Goal: Contribute content: Contribute content

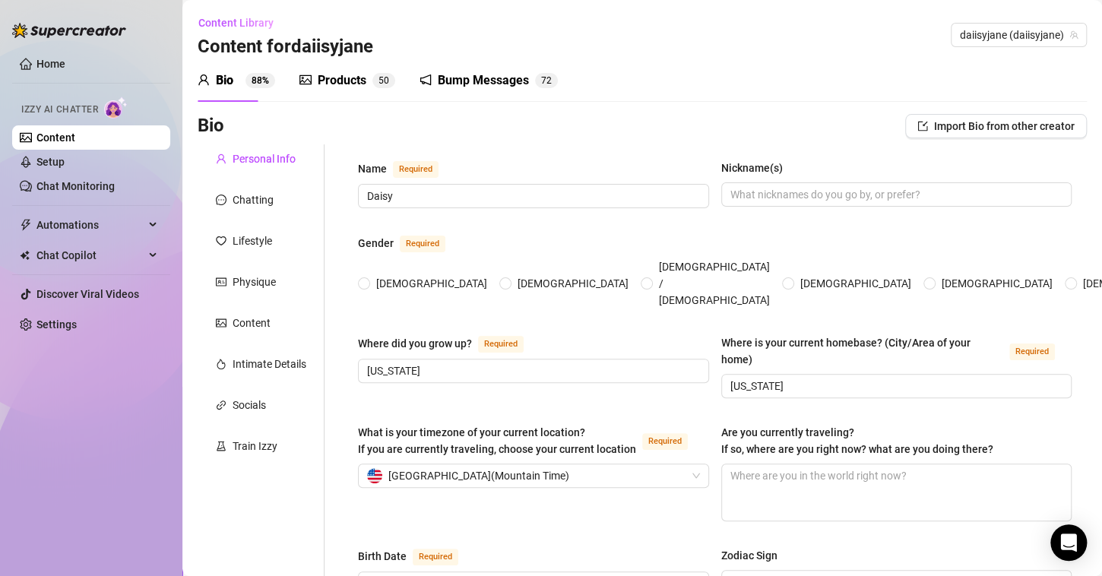
radio input "true"
type input "[DATE]"
click at [62, 161] on link "Setup" at bounding box center [50, 162] width 28 height 12
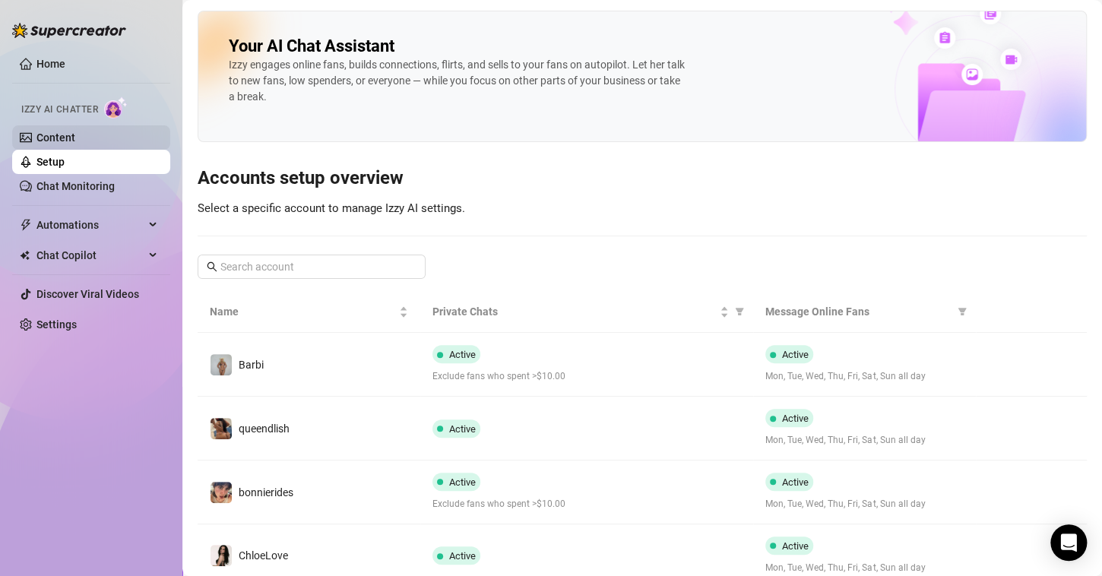
click at [75, 136] on link "Content" at bounding box center [55, 137] width 39 height 12
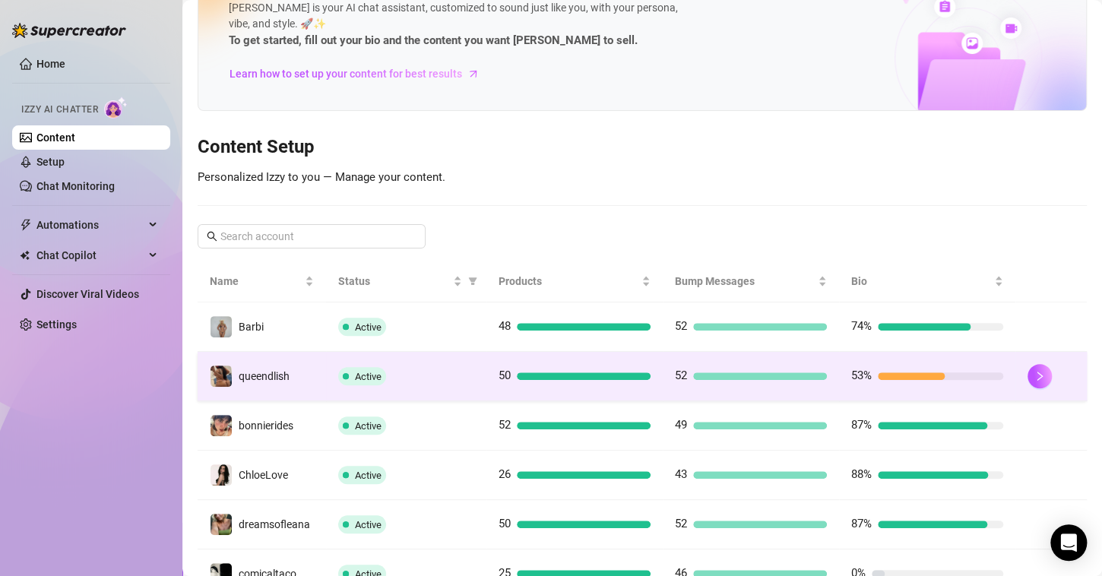
scroll to position [97, 0]
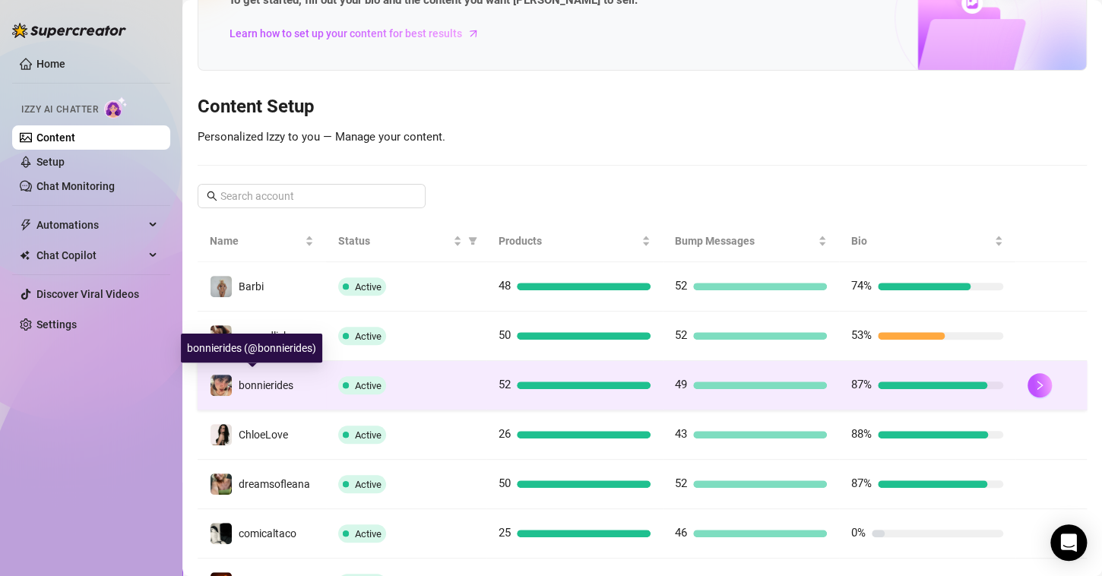
click at [258, 381] on span "bonnierides" at bounding box center [266, 385] width 55 height 12
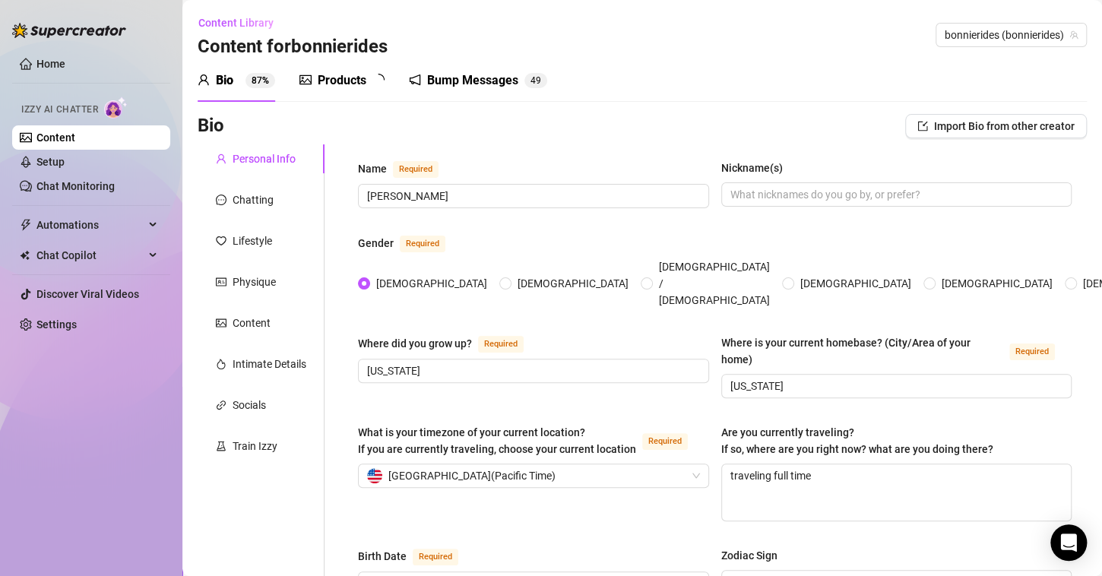
radio input "true"
type input "[DATE]"
click at [455, 81] on div "Bump Messages" at bounding box center [483, 80] width 91 height 18
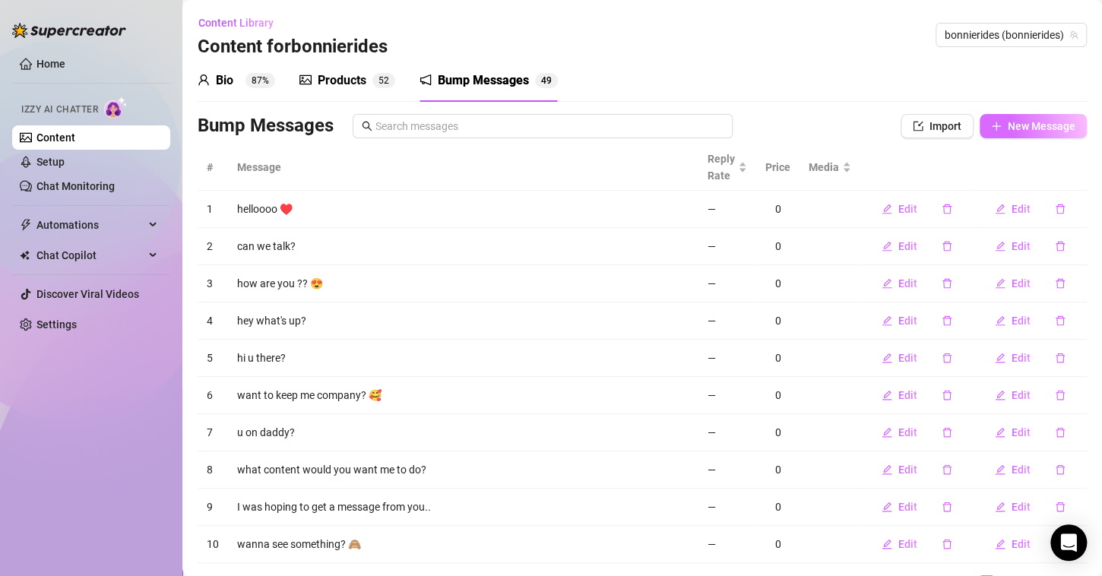
click at [1008, 125] on span "New Message" at bounding box center [1042, 126] width 68 height 12
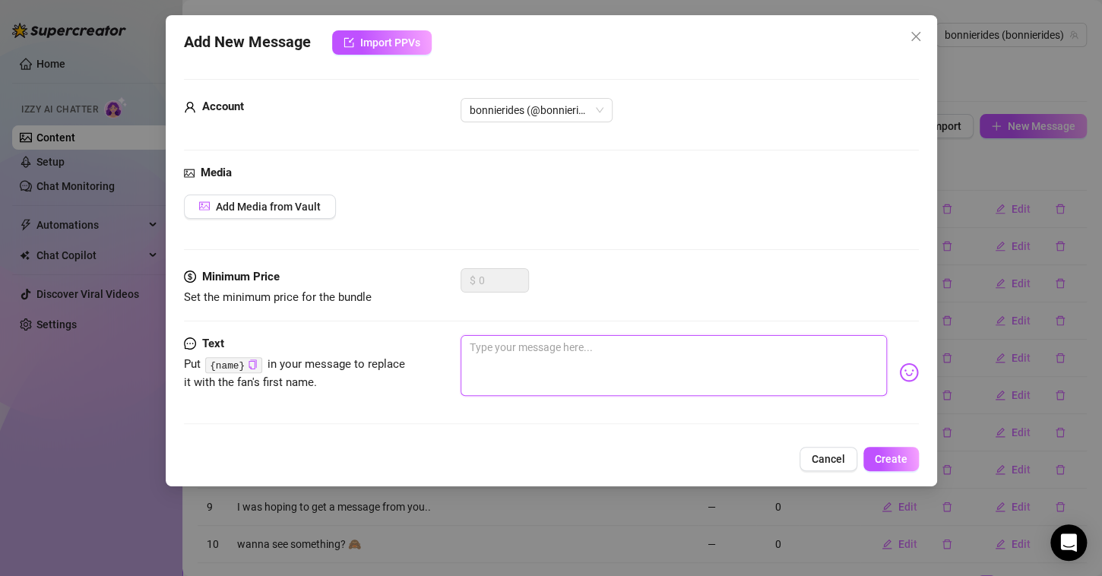
click at [549, 355] on textarea at bounding box center [674, 365] width 426 height 61
click at [543, 372] on textarea at bounding box center [674, 365] width 426 height 61
paste textarea "Been thinking about you all day… felt like I should say hi 😉"
type textarea "Been thinking about you all day… felt like I should say hi 😉"
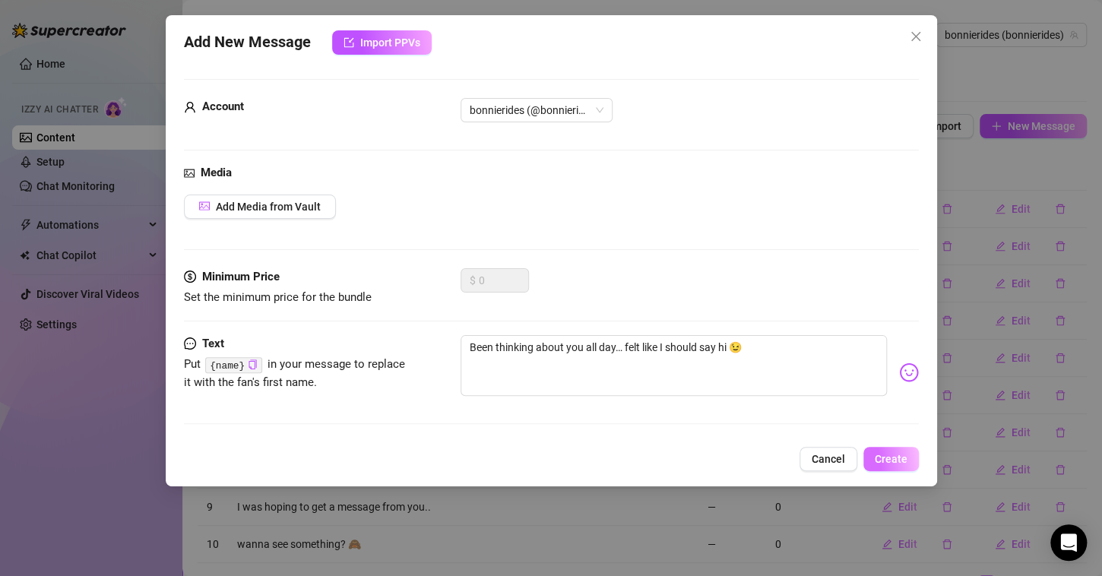
click at [887, 455] on span "Create" at bounding box center [891, 459] width 33 height 12
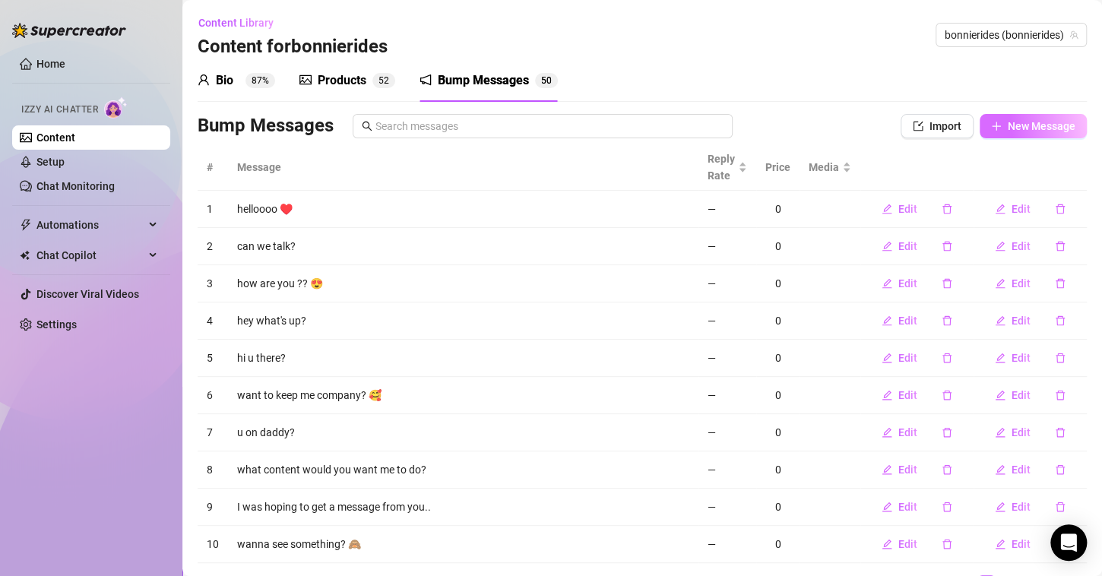
click at [1008, 125] on span "New Message" at bounding box center [1042, 126] width 68 height 12
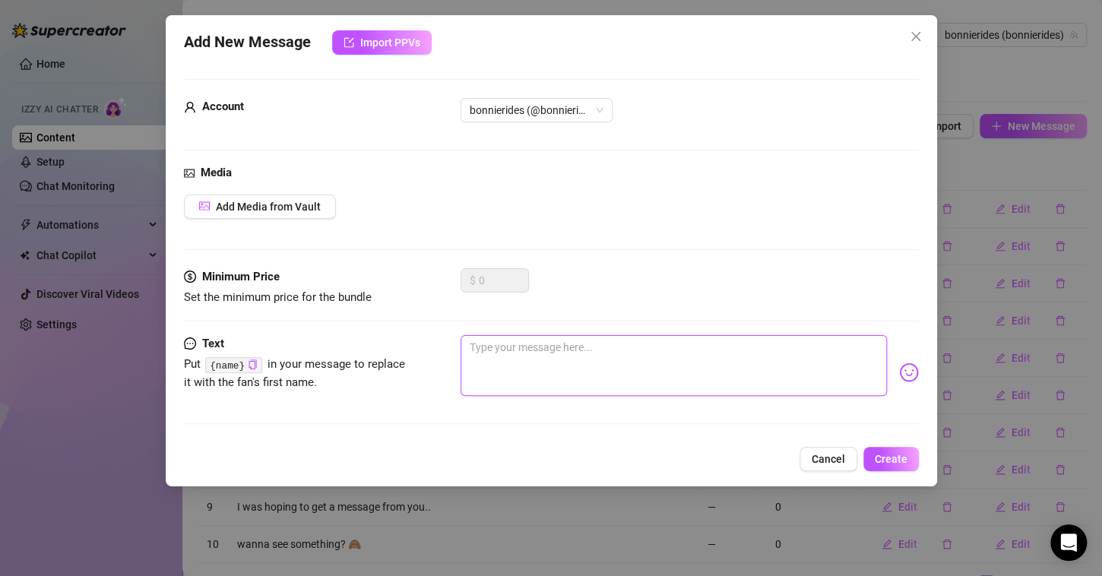
click at [547, 356] on textarea at bounding box center [674, 365] width 426 height 61
paste textarea "Got a little pumped up after the gym… still shirtless 😏"
type textarea "Got a little pumped up after the gym… still shirtless 😏"
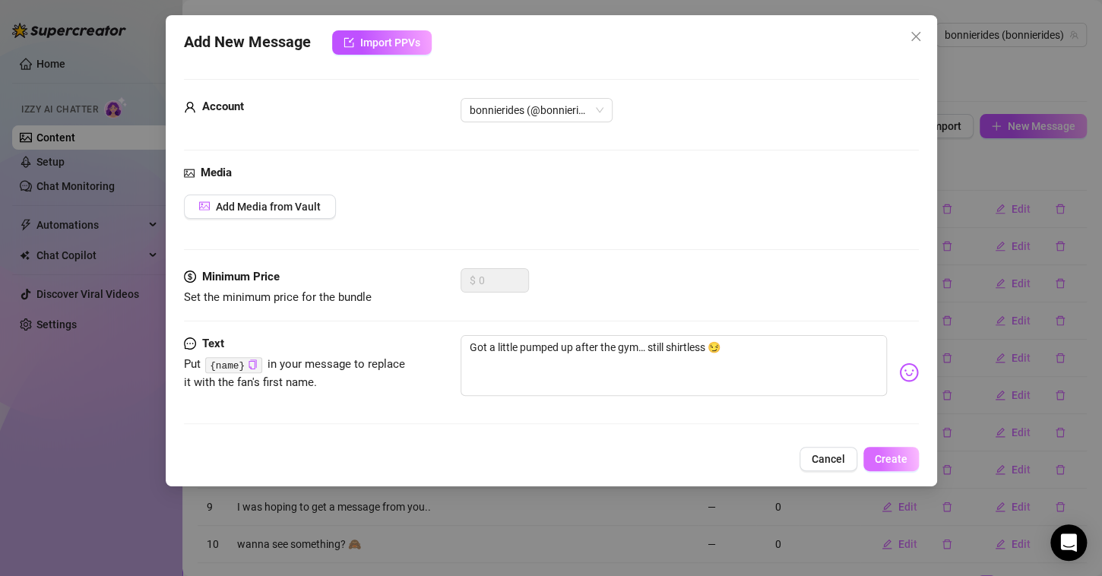
click at [895, 454] on span "Create" at bounding box center [891, 459] width 33 height 12
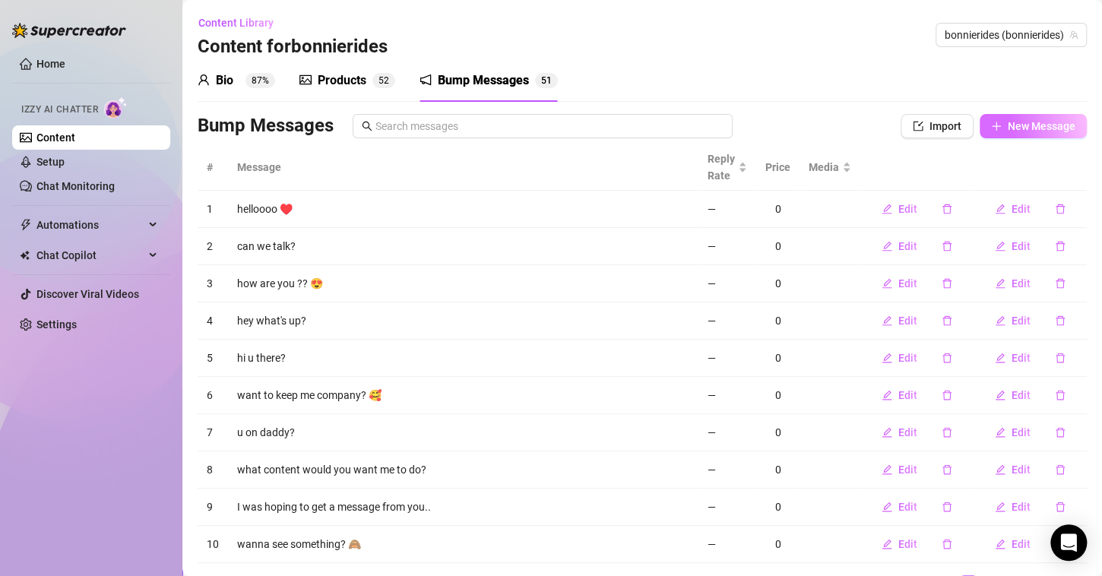
click at [1018, 120] on span "New Message" at bounding box center [1042, 126] width 68 height 12
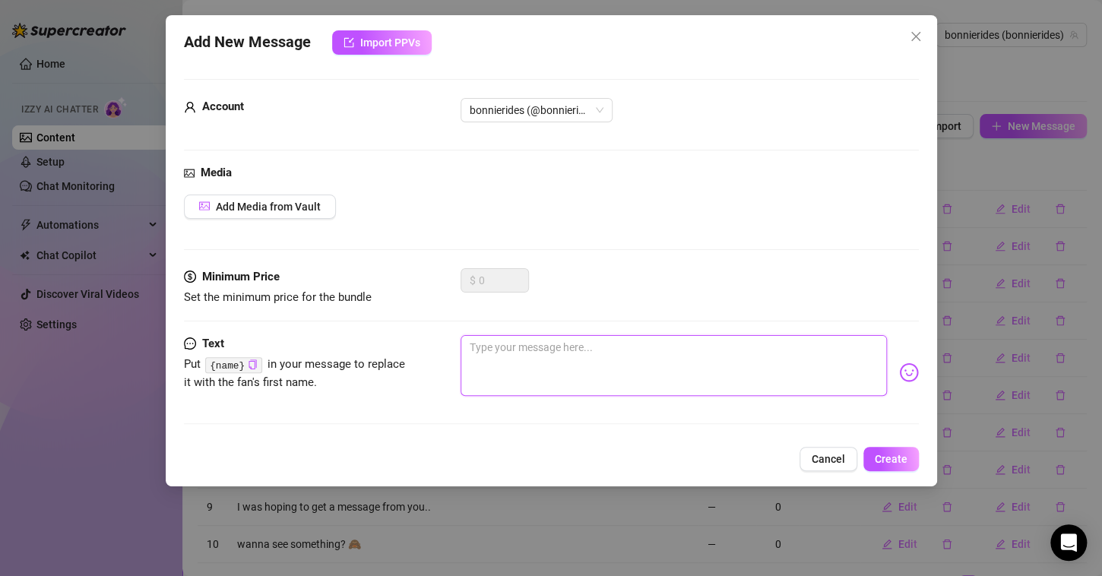
click at [529, 346] on textarea at bounding box center [674, 365] width 426 height 61
paste textarea "Just finished a workout… I could use some company while I cool down"
type textarea "Just finished a workout… I could use some company while I cool down"
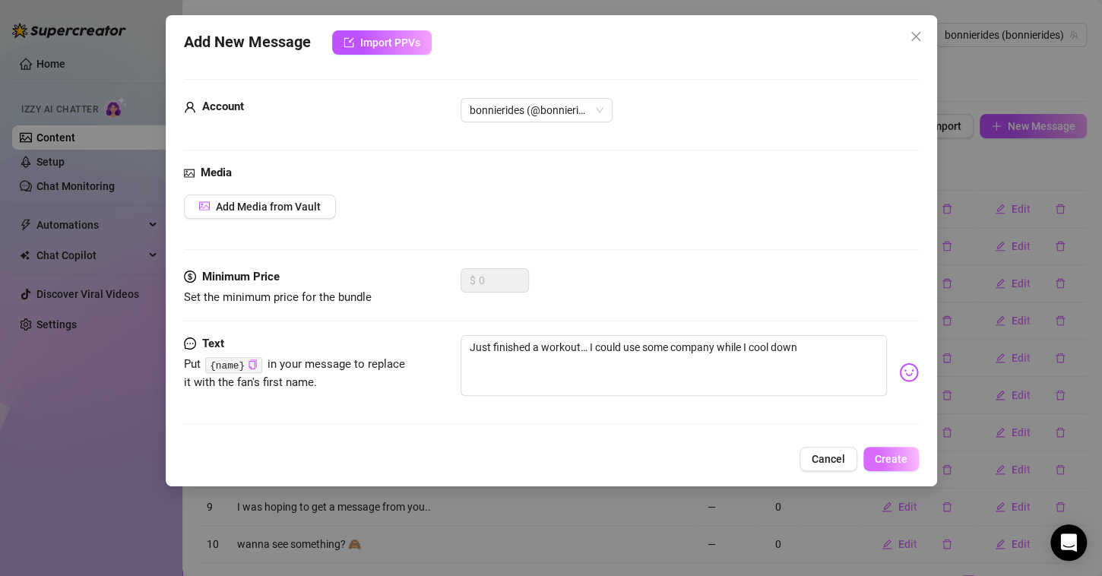
click at [902, 456] on span "Create" at bounding box center [891, 459] width 33 height 12
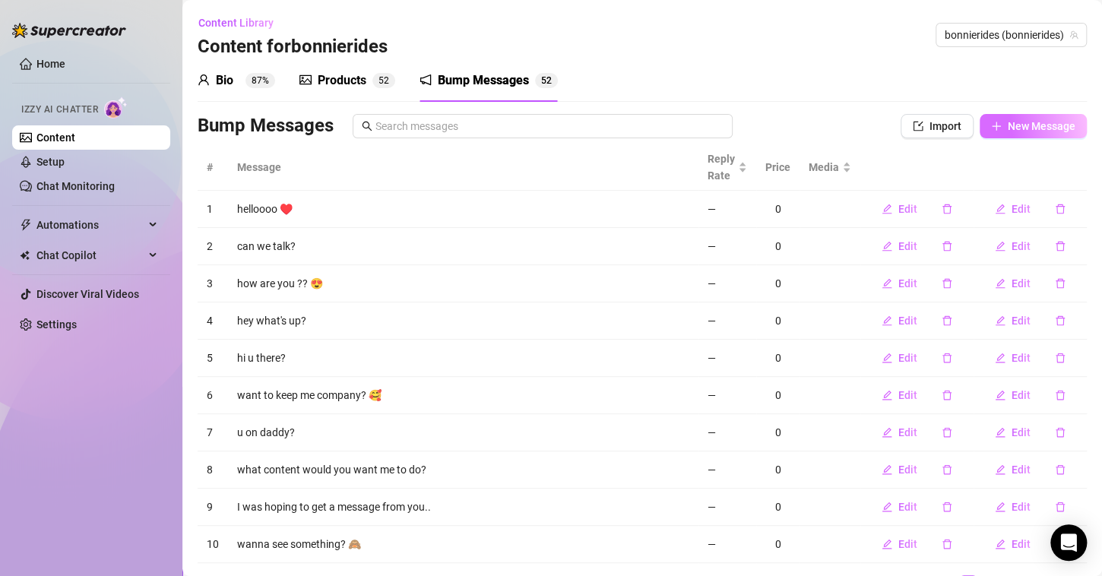
click at [1021, 126] on span "New Message" at bounding box center [1042, 126] width 68 height 12
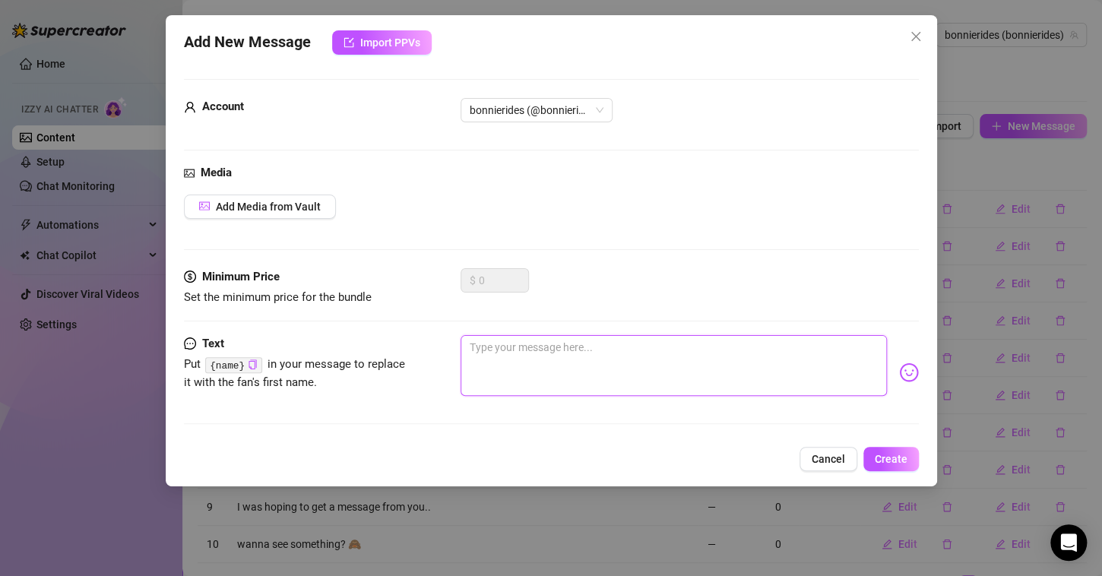
click at [512, 375] on textarea at bounding box center [674, 365] width 426 height 61
paste textarea "I bet you can’t guess what I’m wearing right now…"
type textarea "I bet you can’t guess what I’m wearing right now…"
click at [512, 375] on textarea "I bet you can’t guess what I’m wearing right now…" at bounding box center [674, 365] width 426 height 61
type textarea "I bet you can’t guess what I’m wearing right now…"
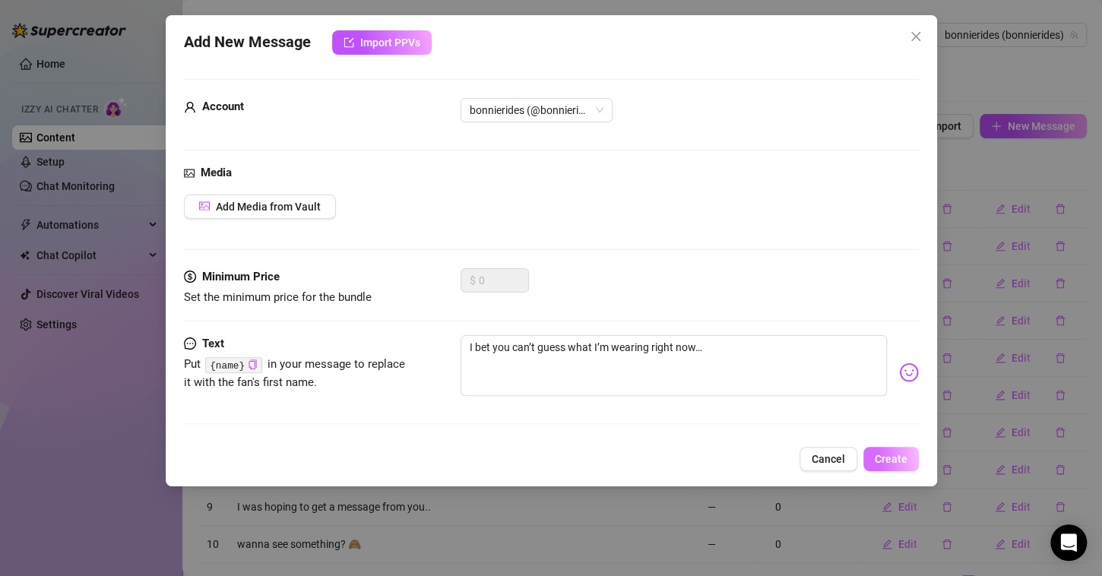
click at [906, 463] on span "Create" at bounding box center [891, 459] width 33 height 12
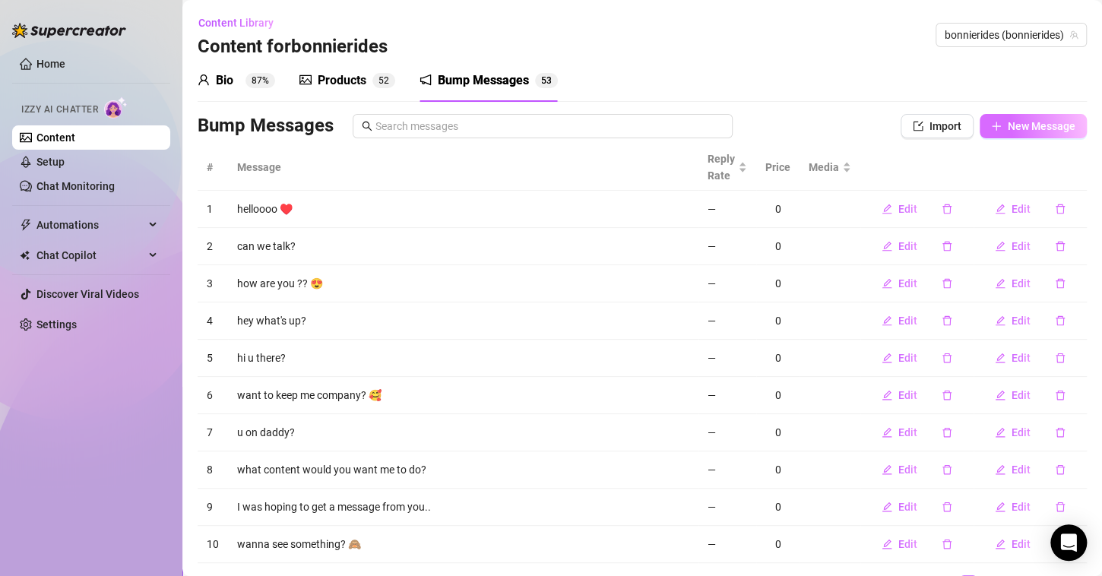
click at [1015, 131] on span "New Message" at bounding box center [1042, 126] width 68 height 12
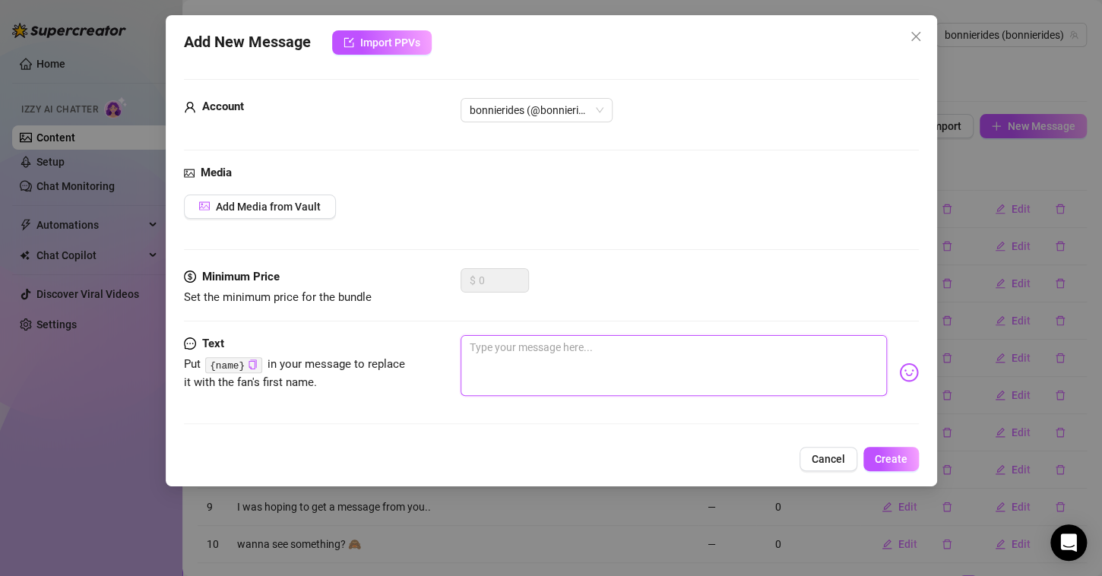
click at [521, 365] on textarea at bounding box center [674, 365] width 426 height 61
paste textarea "It’s just me… and a towel"
type textarea "It’s just me… and a towel"
click at [902, 454] on span "Create" at bounding box center [891, 459] width 33 height 12
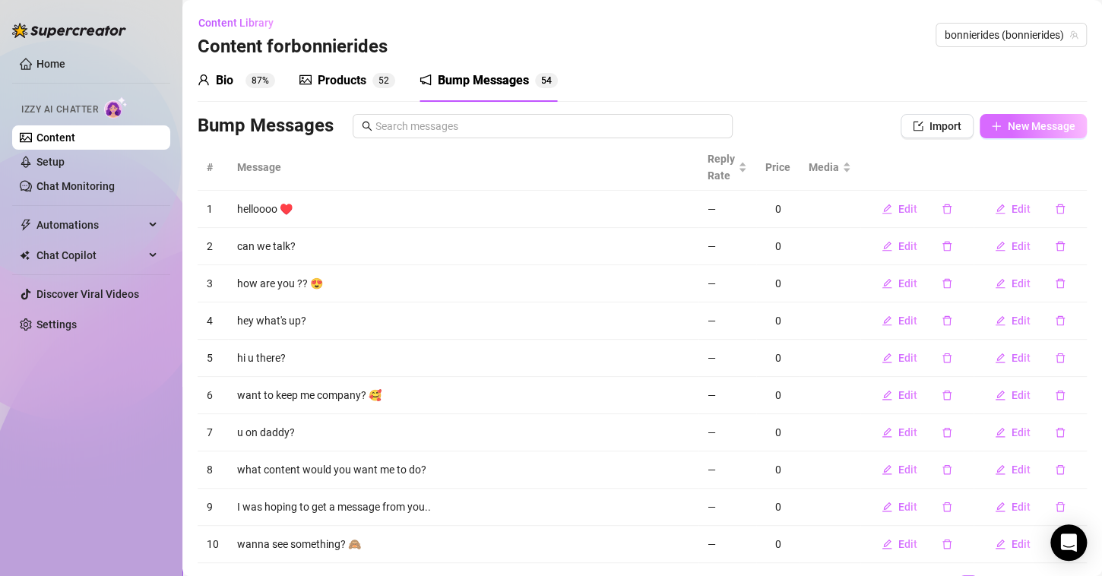
click at [982, 119] on button "New Message" at bounding box center [1033, 126] width 107 height 24
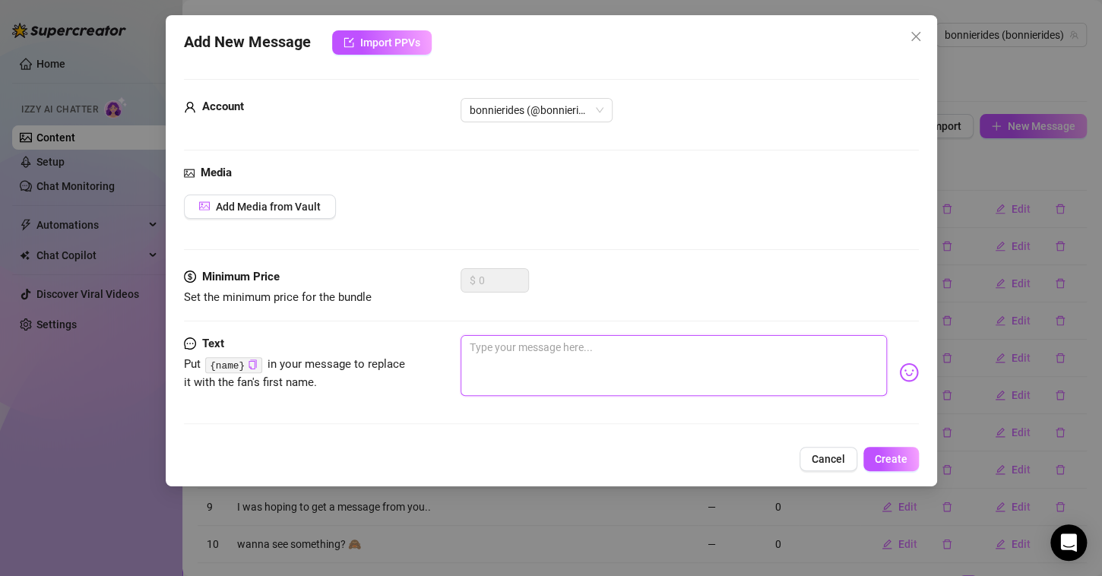
click at [489, 346] on textarea at bounding box center [674, 365] width 426 height 61
paste textarea "The gym wasn’t the only place I broke a sweat [DATE] 😏"
type textarea "The gym wasn’t the only place I broke a sweat [DATE] 😏"
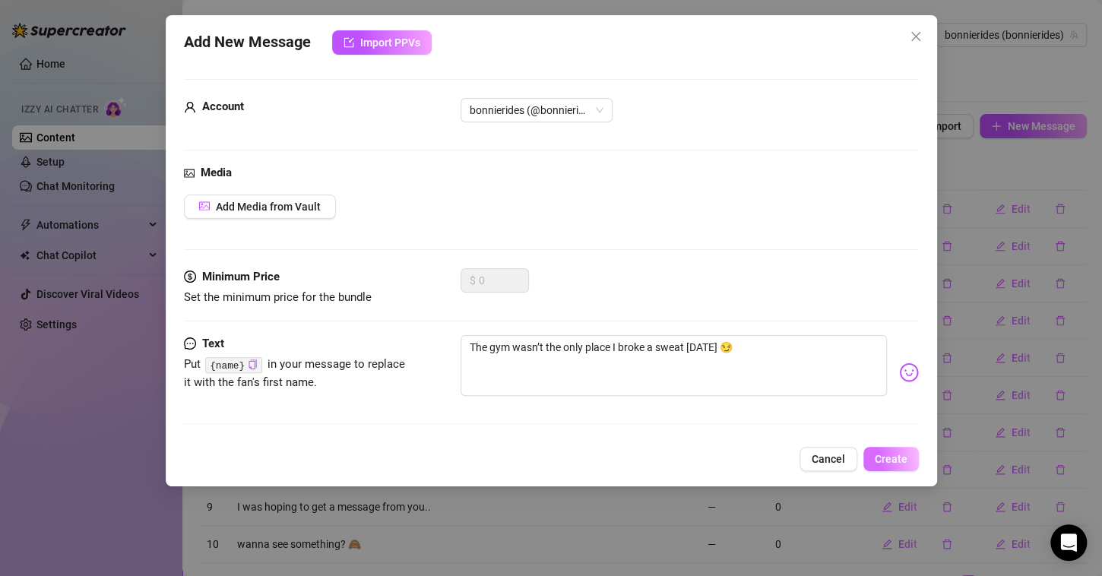
click at [886, 464] on span "Create" at bounding box center [891, 459] width 33 height 12
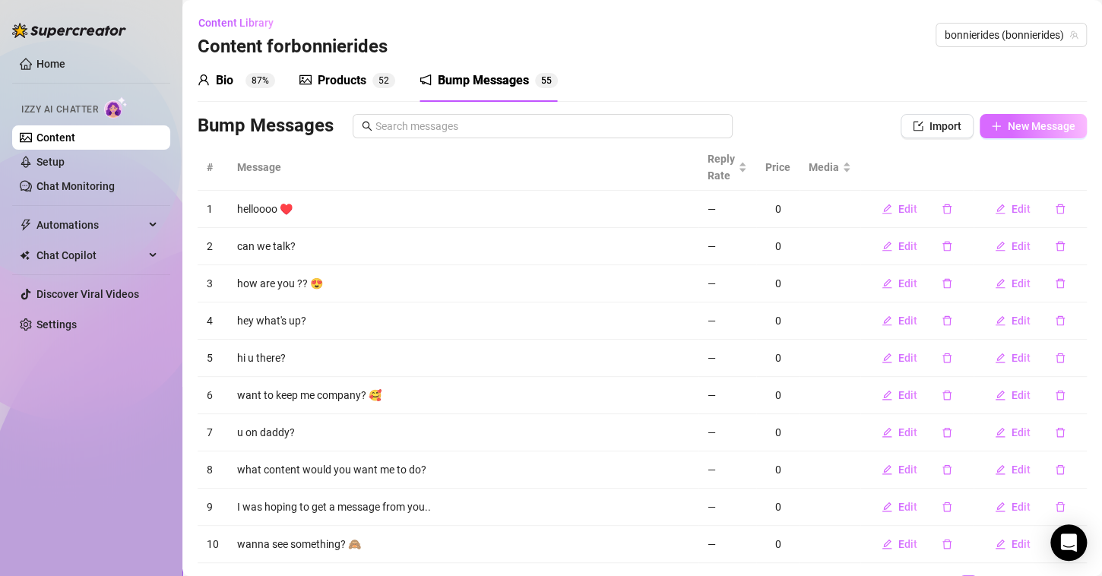
click at [991, 131] on icon "plus" at bounding box center [996, 126] width 11 height 11
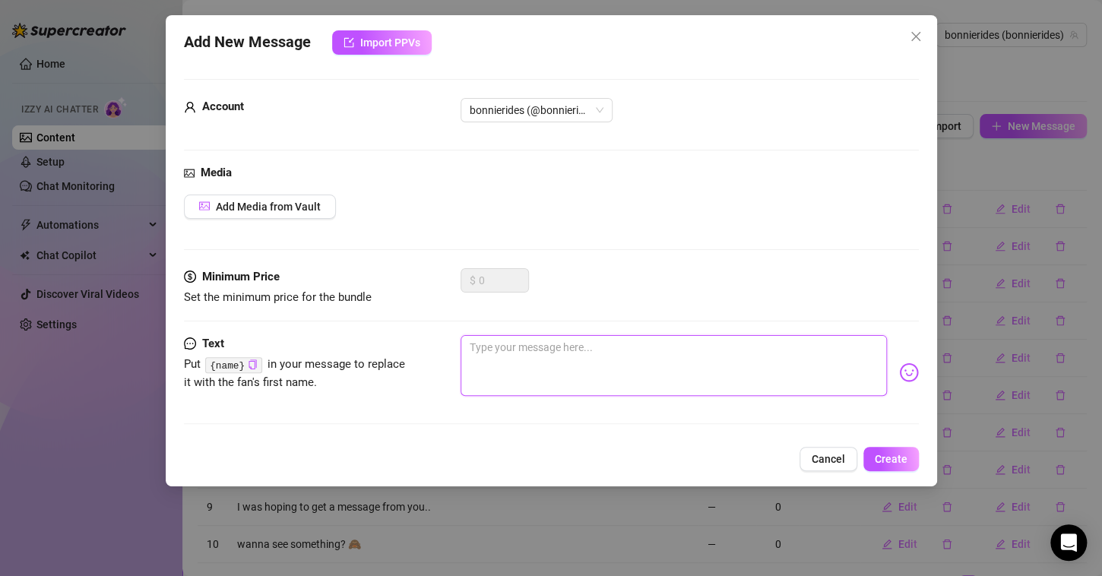
click at [489, 353] on textarea at bounding box center [674, 365] width 426 height 61
paste textarea "Want me to show you what got me sweating?"
type textarea "Want me to show you what got me sweating?"
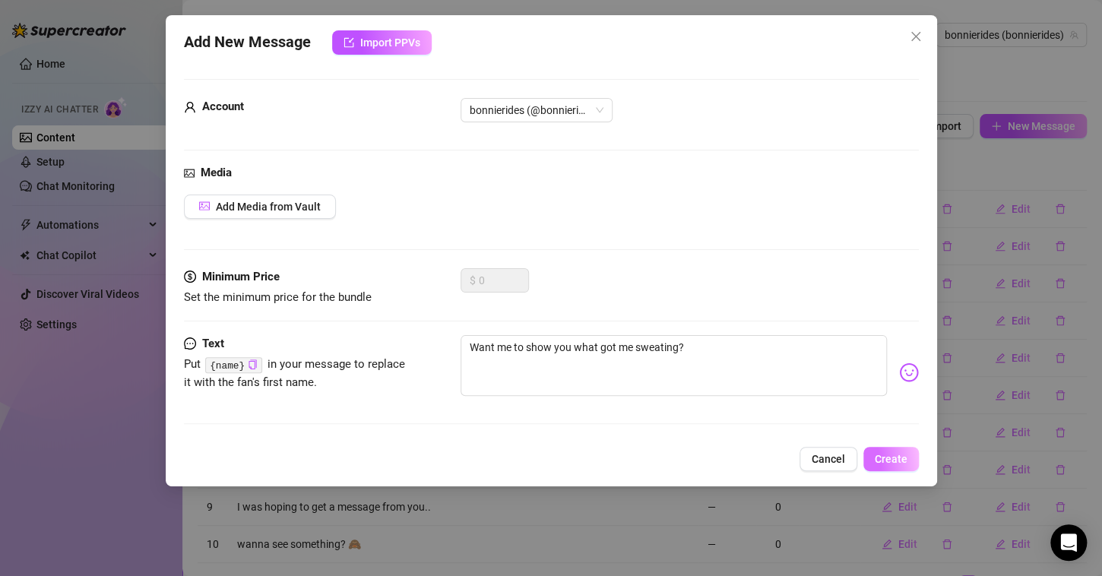
click at [874, 456] on button "Create" at bounding box center [890, 459] width 55 height 24
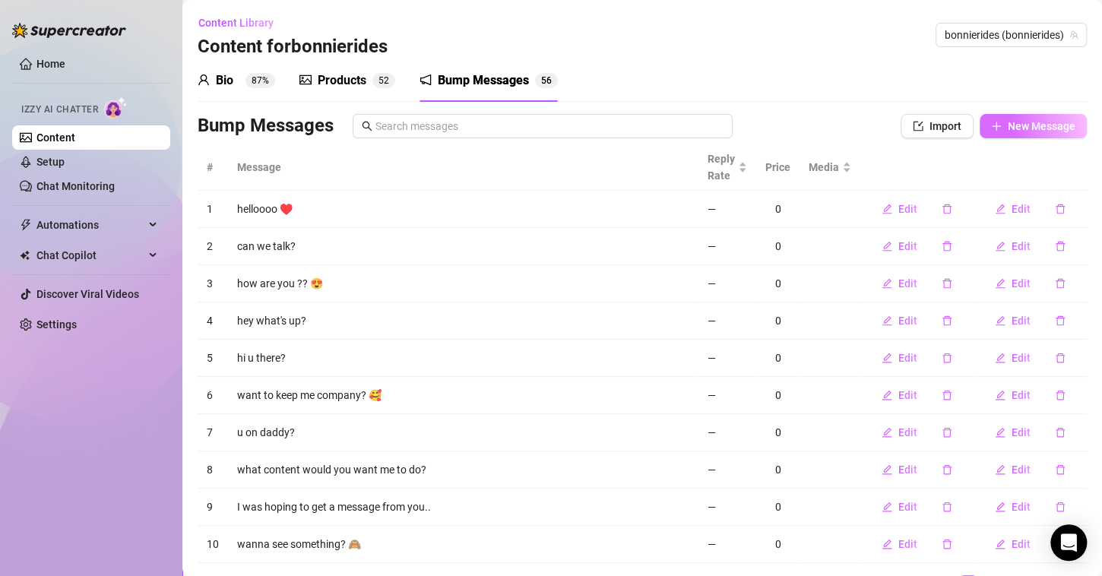
click at [1031, 126] on span "New Message" at bounding box center [1042, 126] width 68 height 12
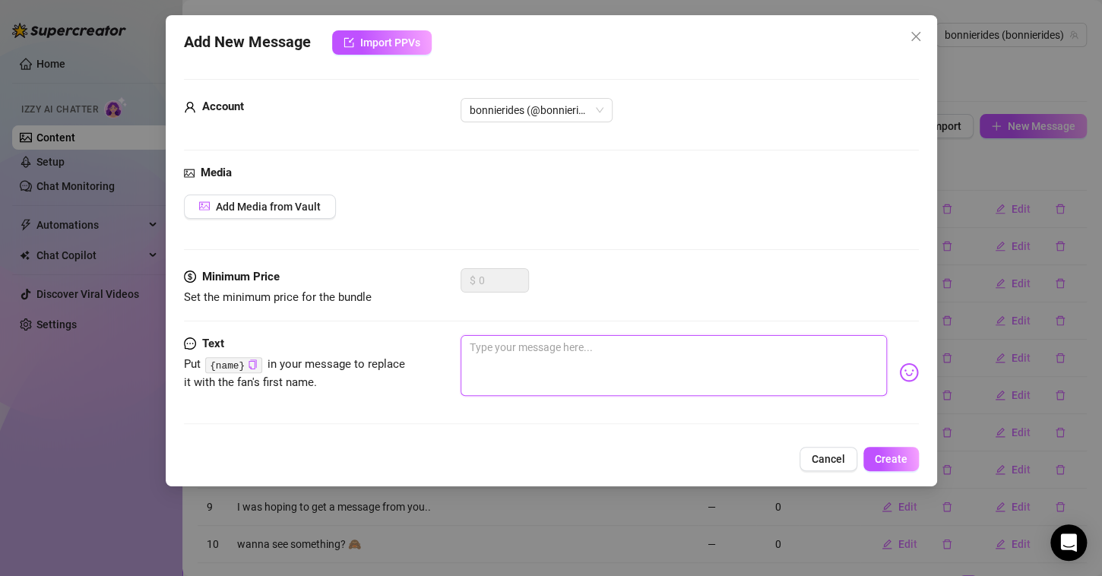
click at [527, 353] on textarea at bounding box center [674, 365] width 426 height 61
paste textarea "Your timing is perfect… I was just looking for someone to tease"
type textarea "Your timing is perfect… I was just looking for someone to tease"
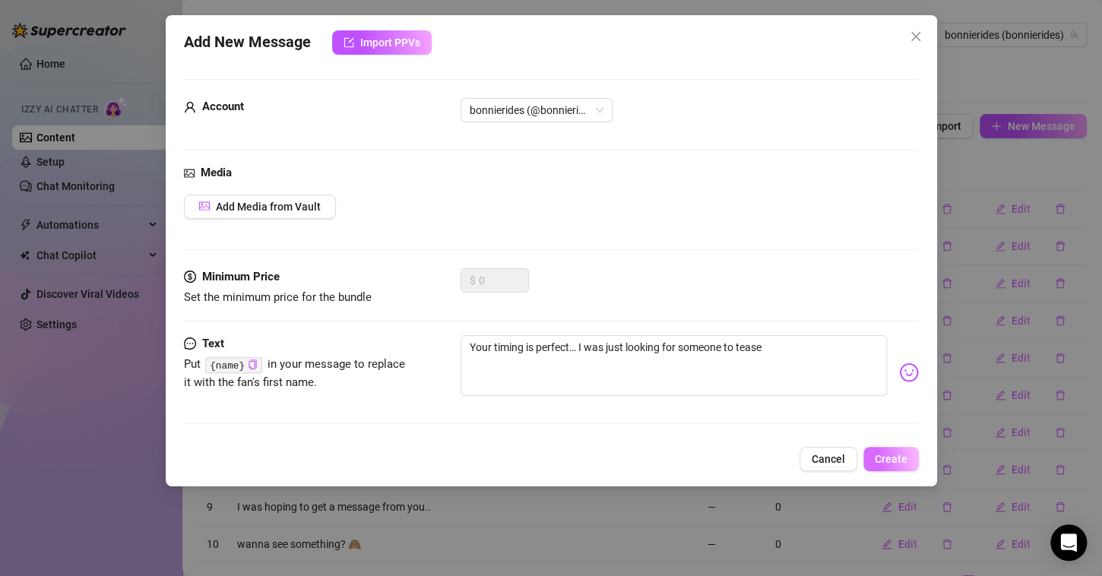
click at [885, 453] on span "Create" at bounding box center [891, 459] width 33 height 12
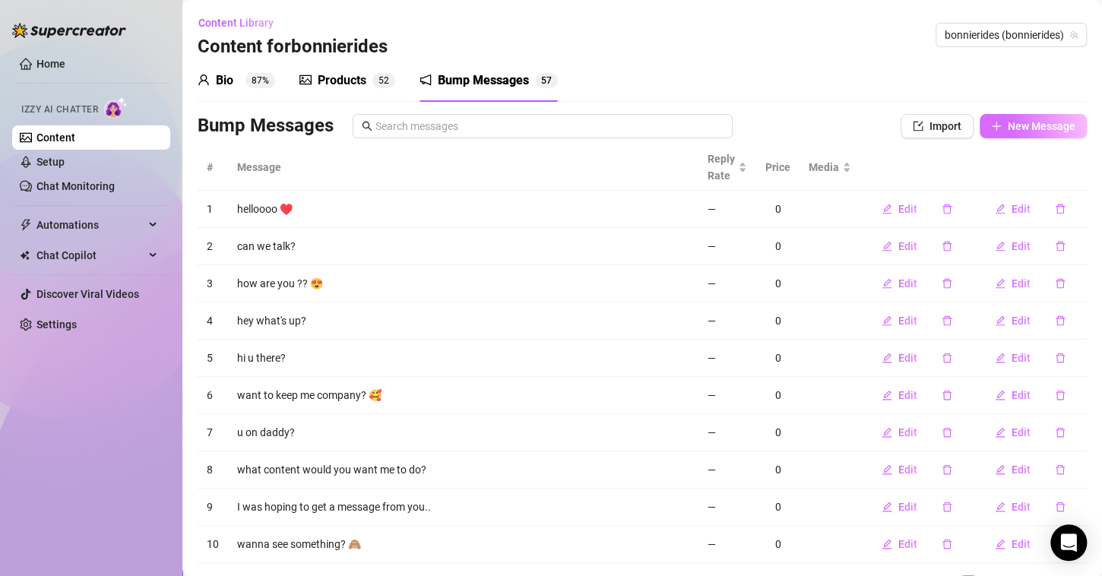
click at [1009, 127] on span "New Message" at bounding box center [1042, 126] width 68 height 12
type textarea "Type your message here..."
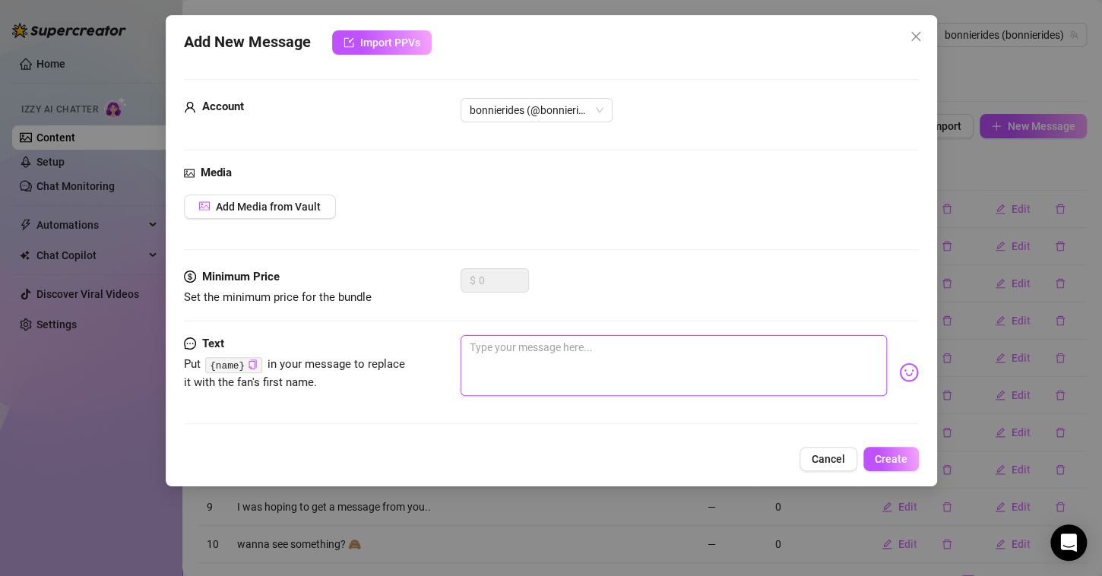
click at [619, 347] on textarea at bounding box center [674, 365] width 426 height 61
paste textarea "Let’s see how long you can last before giving in"
type textarea "Let’s see how long you can last before giving in"
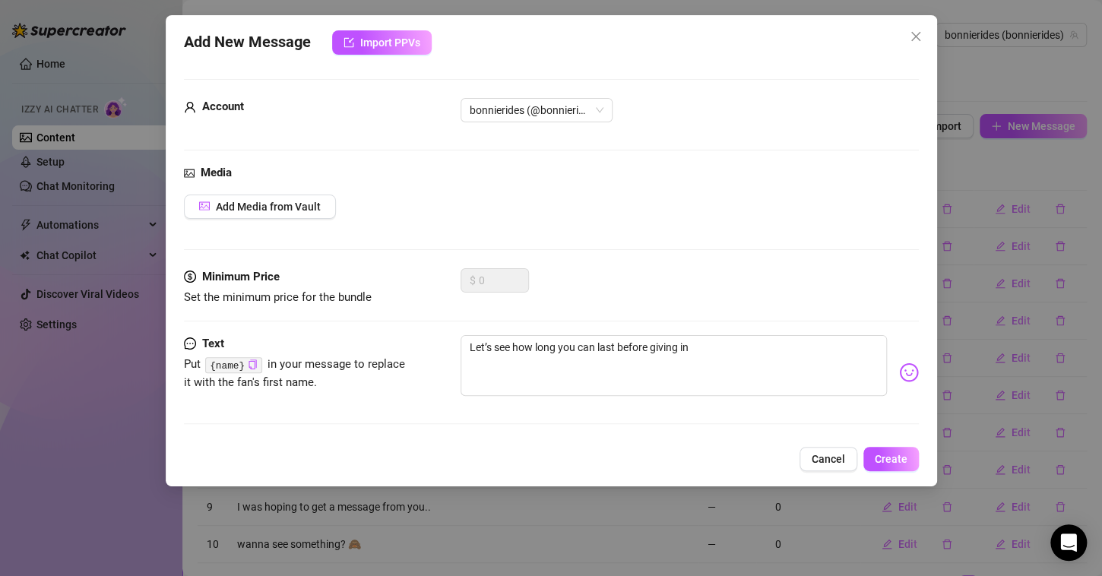
click at [891, 459] on span "Create" at bounding box center [891, 459] width 33 height 12
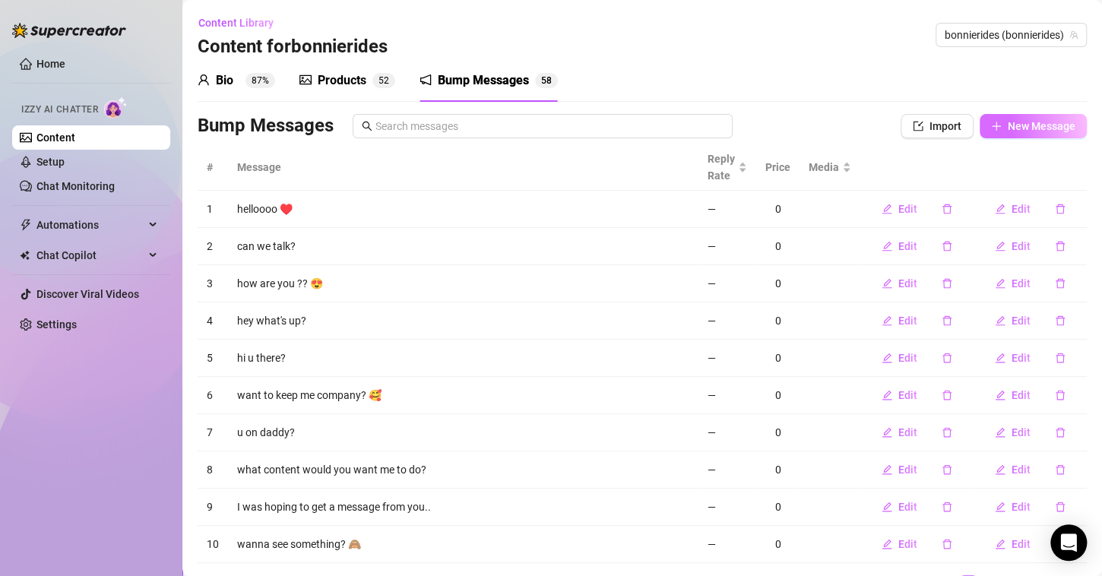
click at [1025, 121] on span "New Message" at bounding box center [1042, 126] width 68 height 12
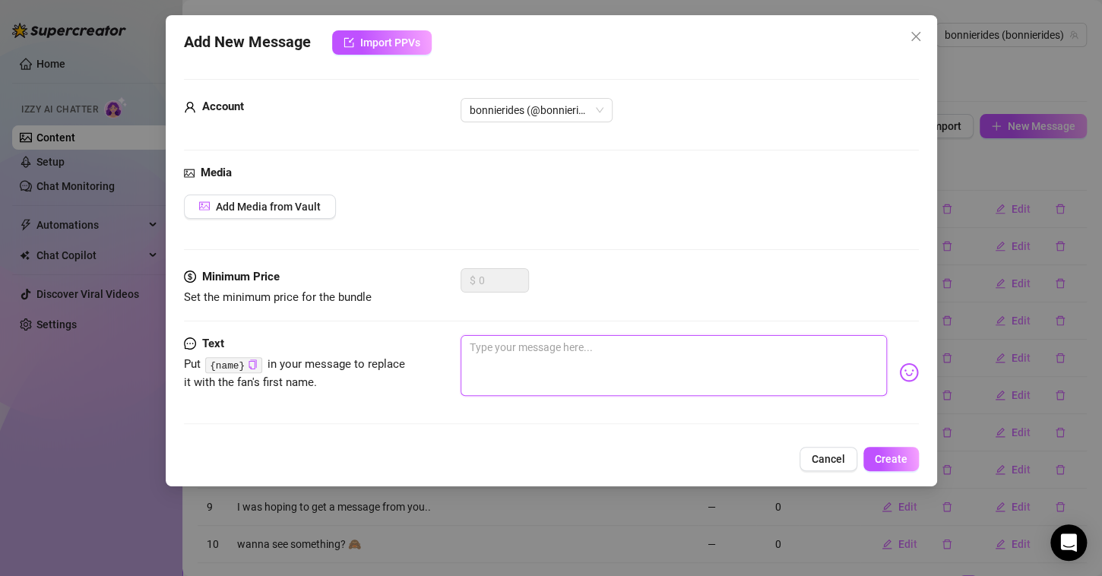
click at [607, 366] on textarea at bounding box center [674, 365] width 426 height 61
paste textarea "Feeling a little bold tonight… you in?"
type textarea "Feeling a little bold tonight… you in?"
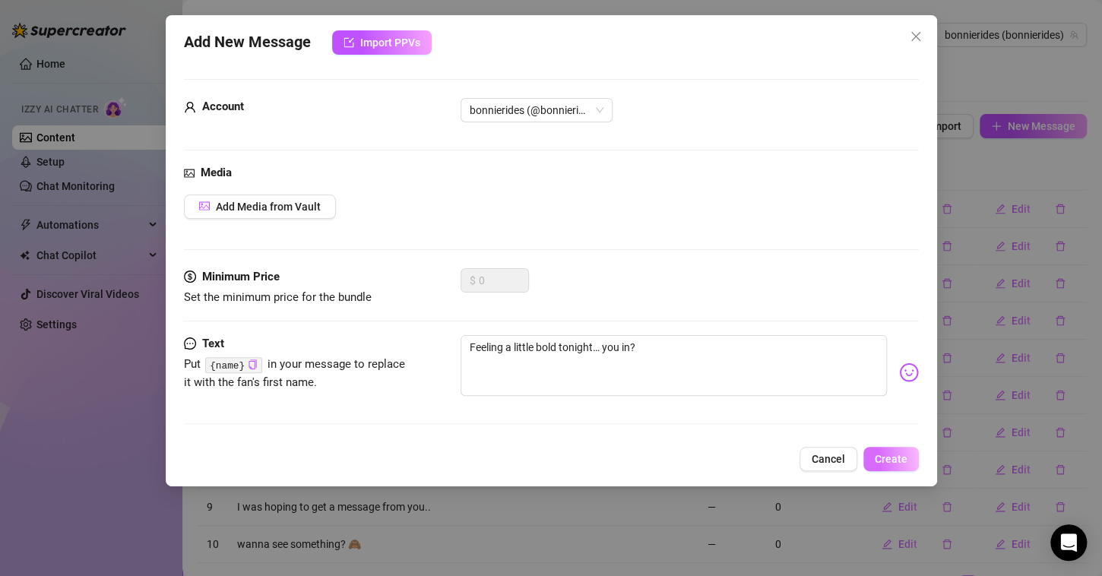
click at [883, 453] on span "Create" at bounding box center [891, 459] width 33 height 12
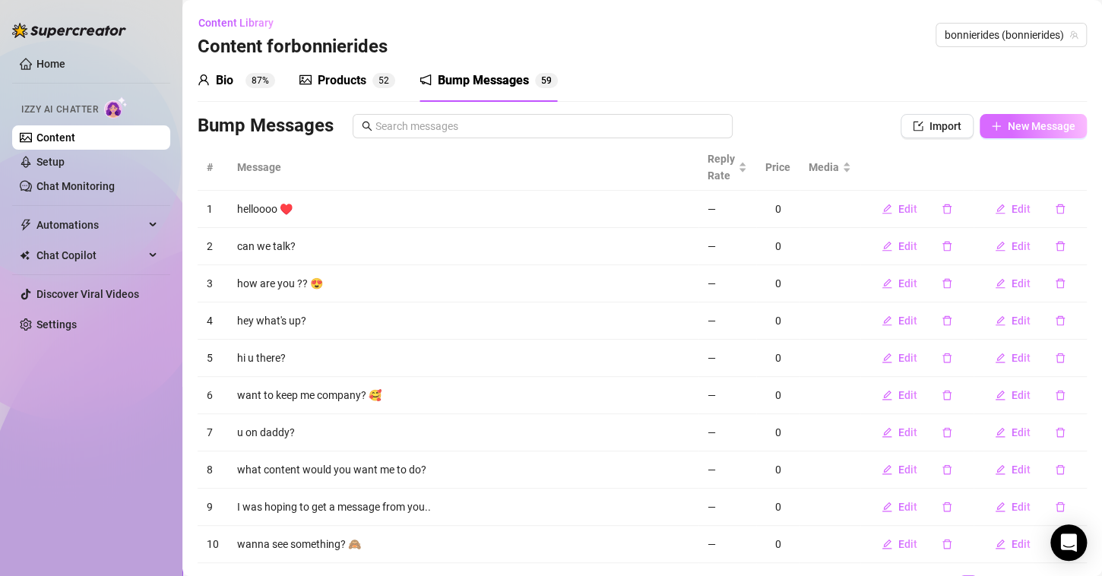
click at [1015, 128] on span "New Message" at bounding box center [1042, 126] width 68 height 12
type textarea "Type your message here..."
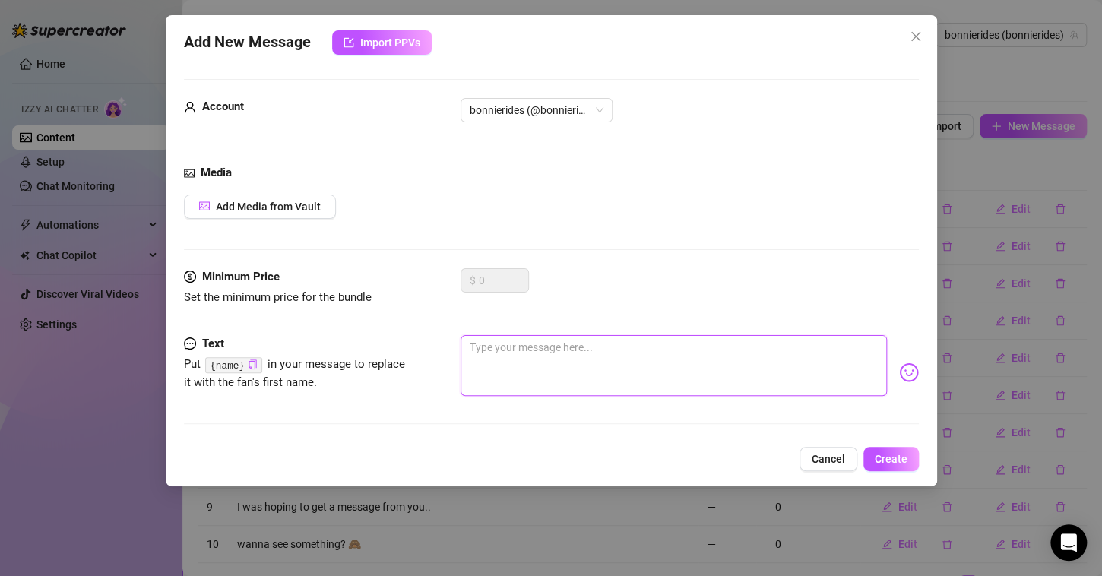
click at [580, 356] on textarea at bounding box center [674, 365] width 426 height 61
paste textarea "Could be fun if you’re up for it"
type textarea "Could be fun if you’re up for it"
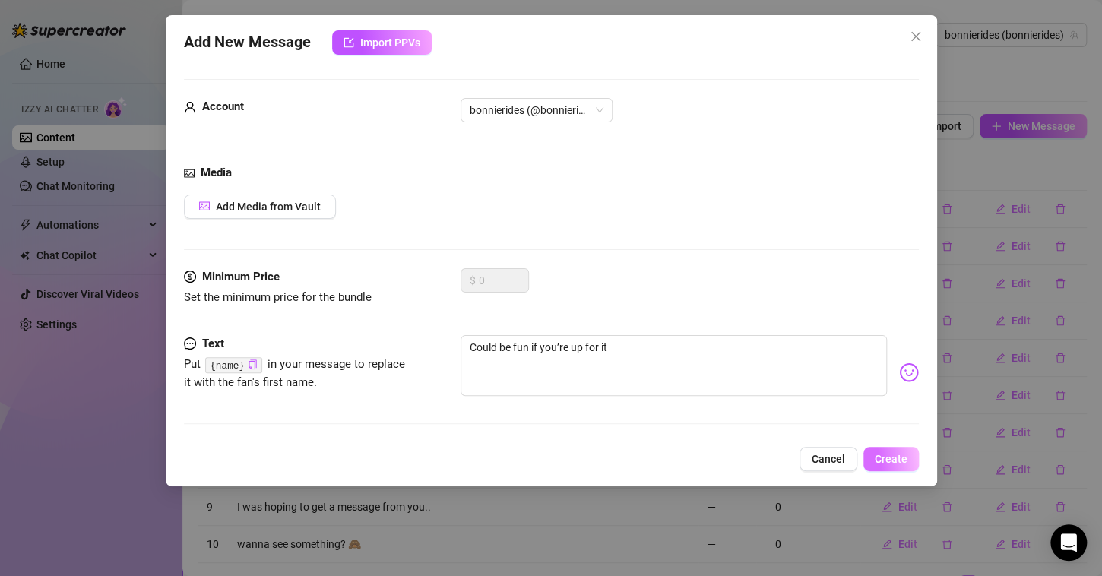
click at [888, 449] on button "Create" at bounding box center [890, 459] width 55 height 24
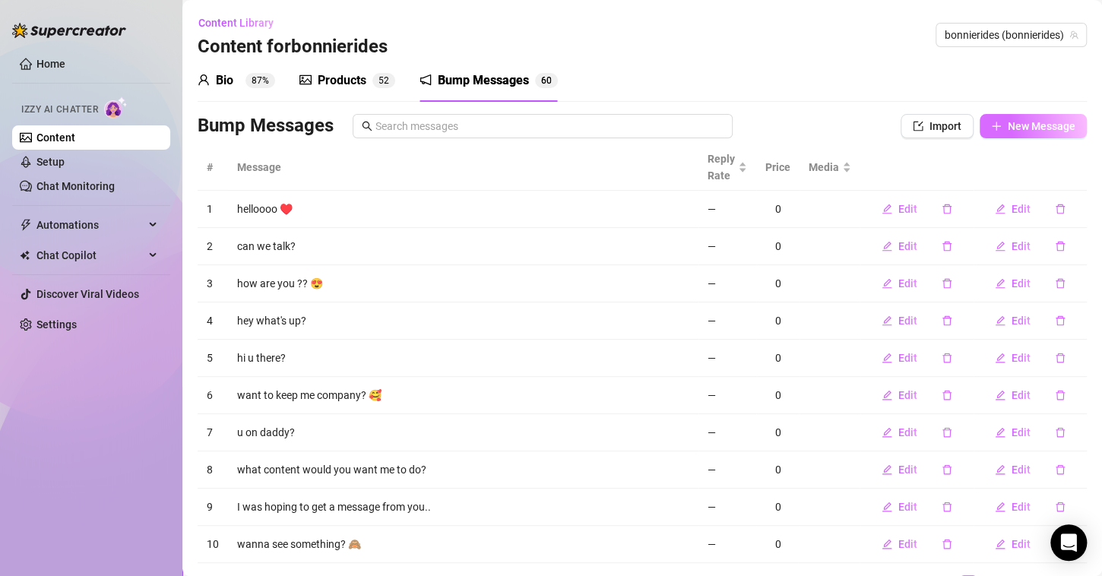
click at [993, 128] on button "New Message" at bounding box center [1033, 126] width 107 height 24
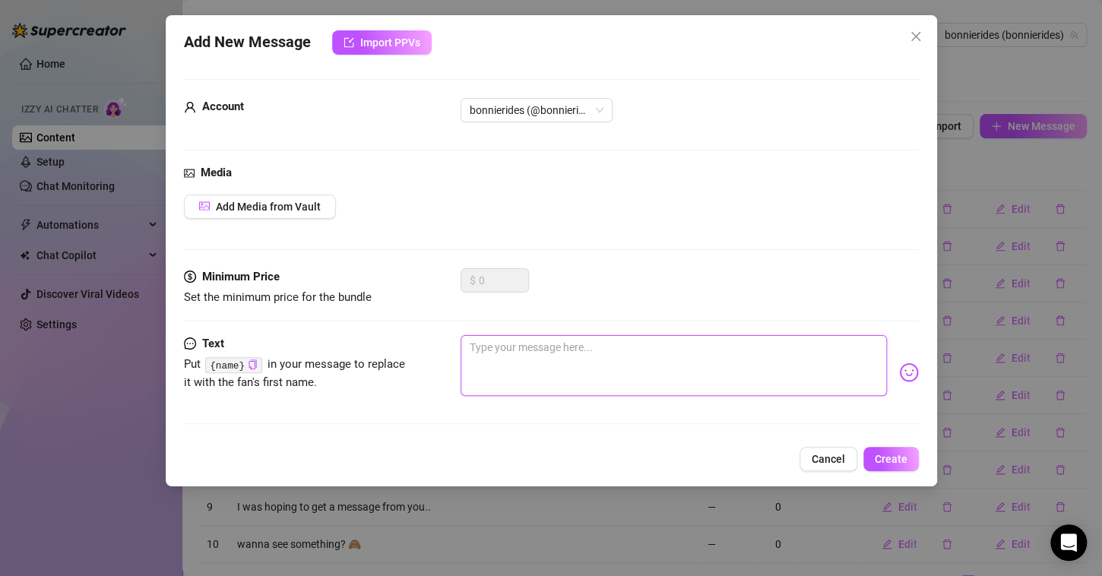
click at [508, 364] on textarea at bounding box center [674, 365] width 426 height 61
paste textarea "I like when someone matches my energy"
type textarea "I like when someone matches my energy"
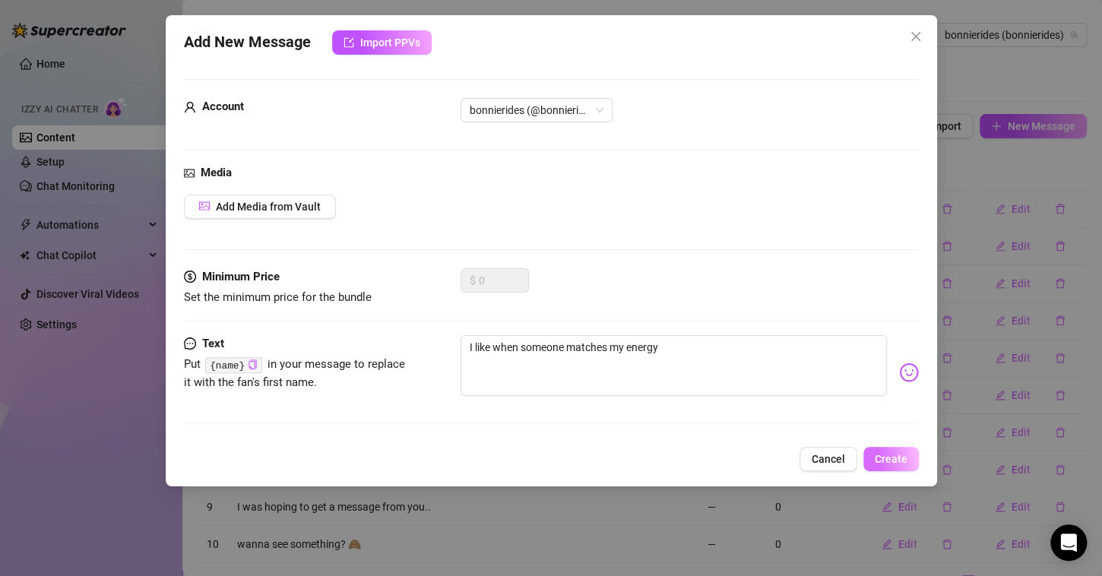
click at [881, 458] on span "Create" at bounding box center [891, 459] width 33 height 12
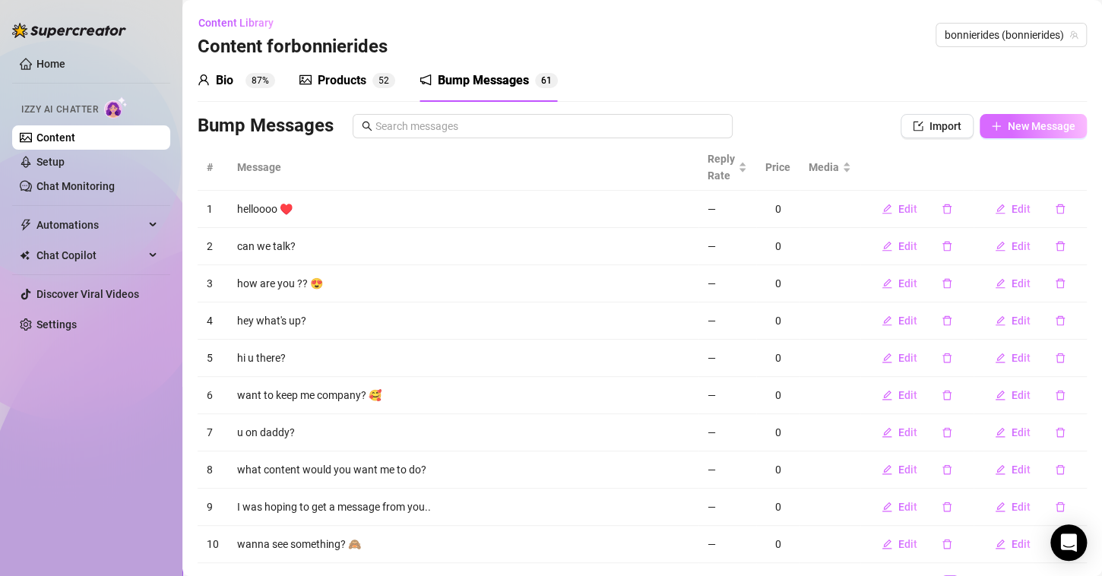
click at [1008, 131] on span "New Message" at bounding box center [1042, 126] width 68 height 12
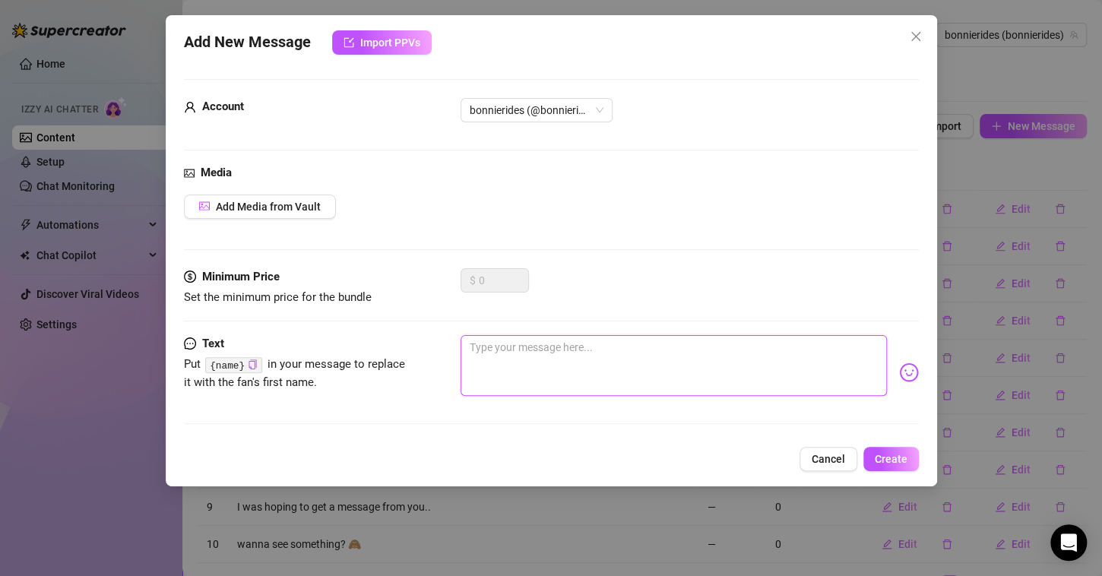
click at [680, 369] on textarea at bounding box center [674, 365] width 426 height 61
paste textarea "I’ve got a few ideas for how we can heat things up…"
type textarea "I’ve got a few ideas for how we can heat things up…"
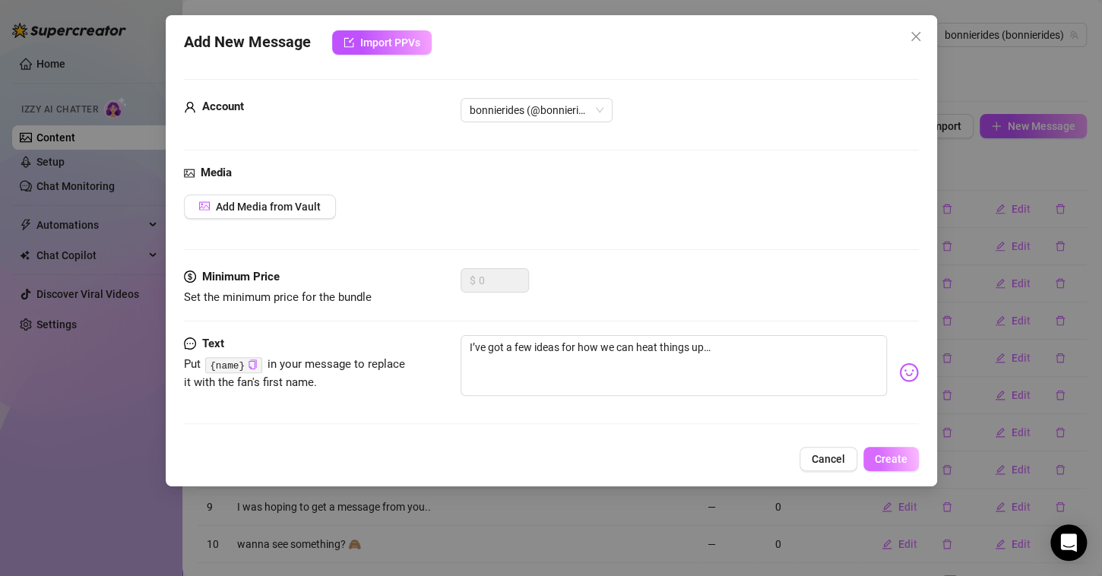
click at [893, 454] on span "Create" at bounding box center [891, 459] width 33 height 12
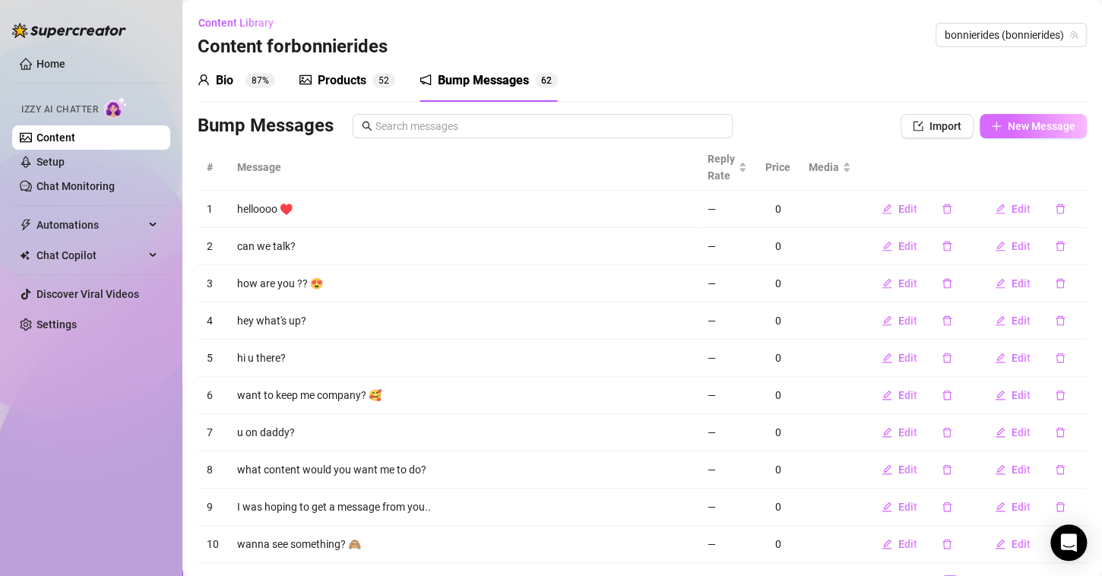
click at [1008, 126] on span "New Message" at bounding box center [1042, 126] width 68 height 12
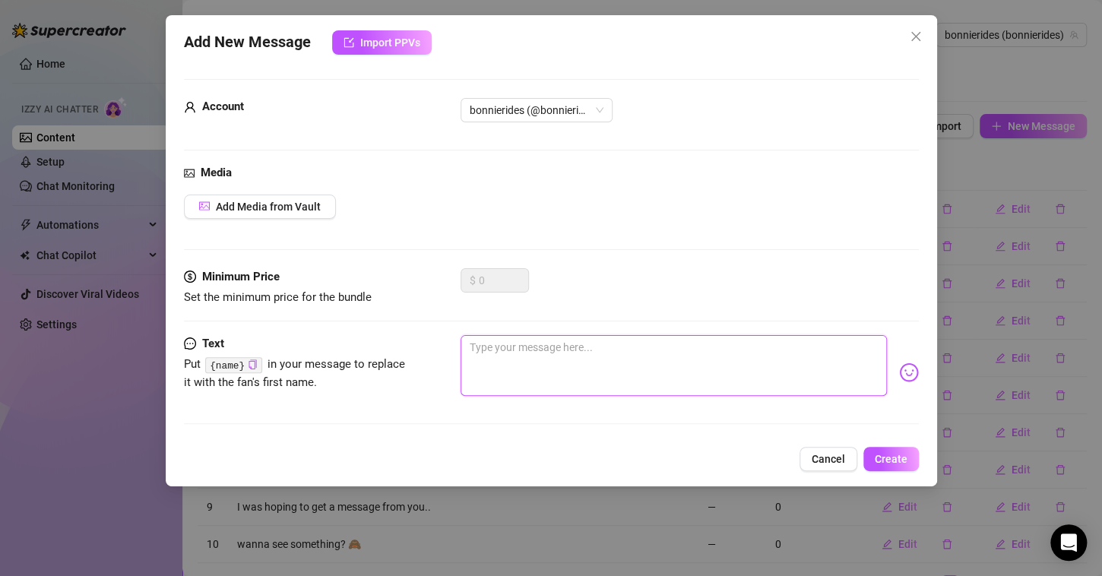
click at [516, 359] on textarea at bounding box center [674, 365] width 426 height 61
paste textarea "Think you can handle me?"
type textarea "Think you can handle me?"
click at [890, 458] on span "Create" at bounding box center [891, 459] width 33 height 12
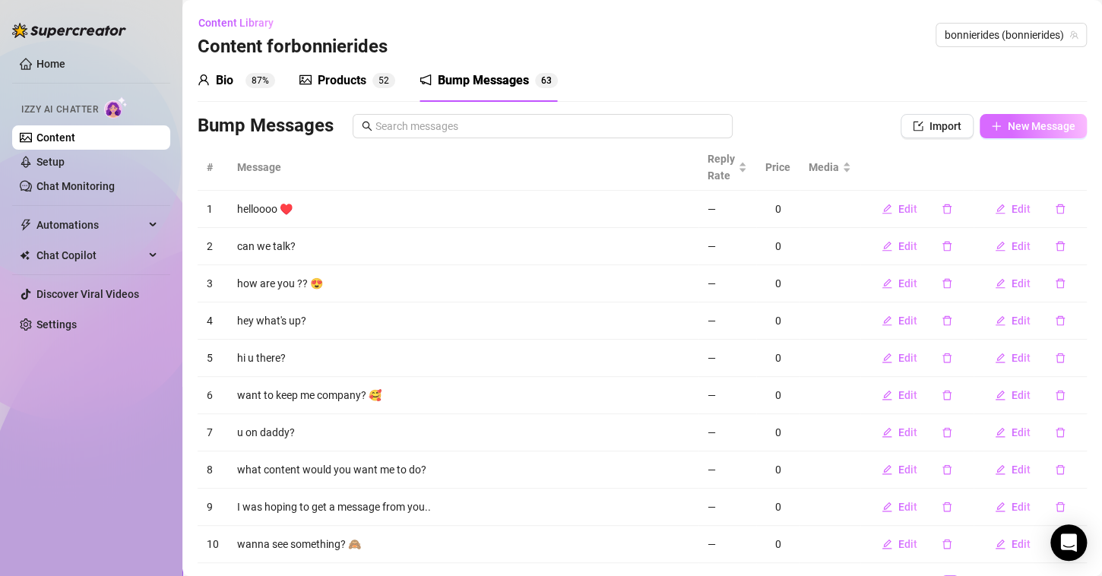
click at [991, 128] on icon "plus" at bounding box center [996, 126] width 11 height 11
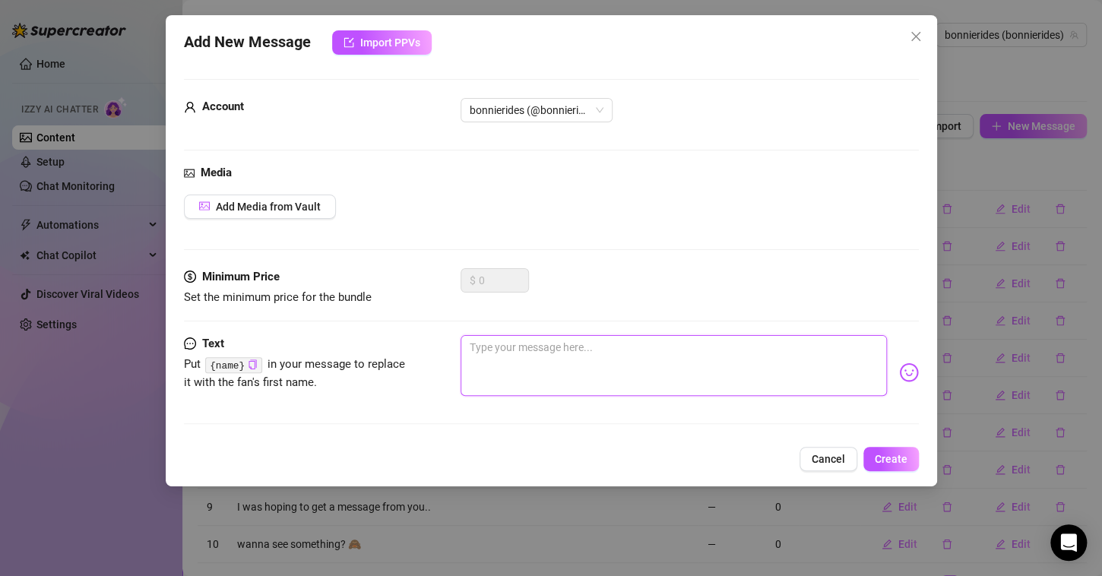
click at [524, 367] on textarea at bounding box center [674, 365] width 426 height 61
paste textarea "Bet I can make you smile in less than 30 seconds"
type textarea "Bet I can make you smile in less than 30 seconds"
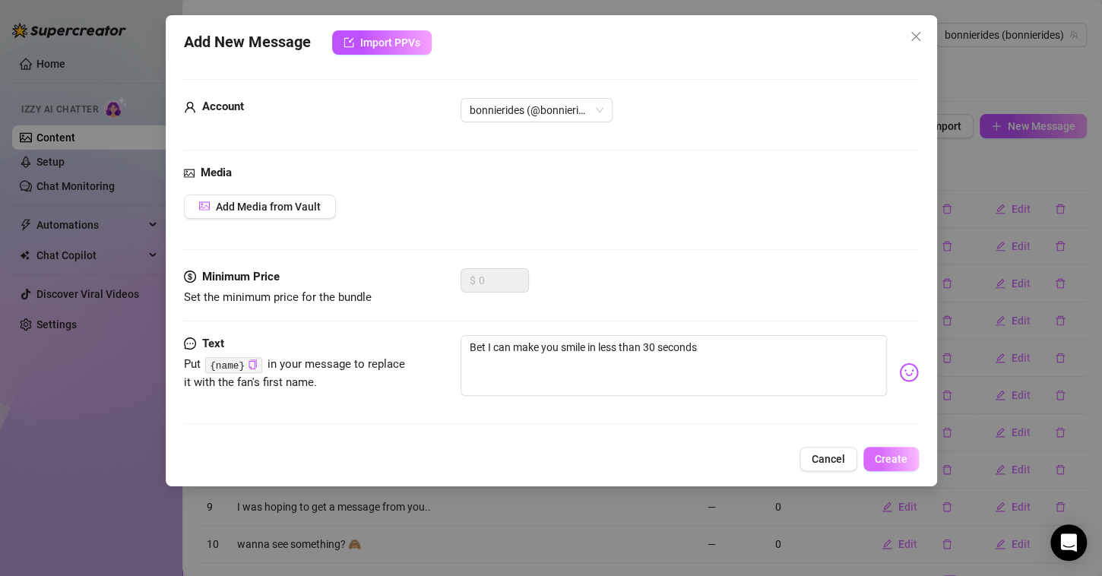
click at [885, 453] on span "Create" at bounding box center [891, 459] width 33 height 12
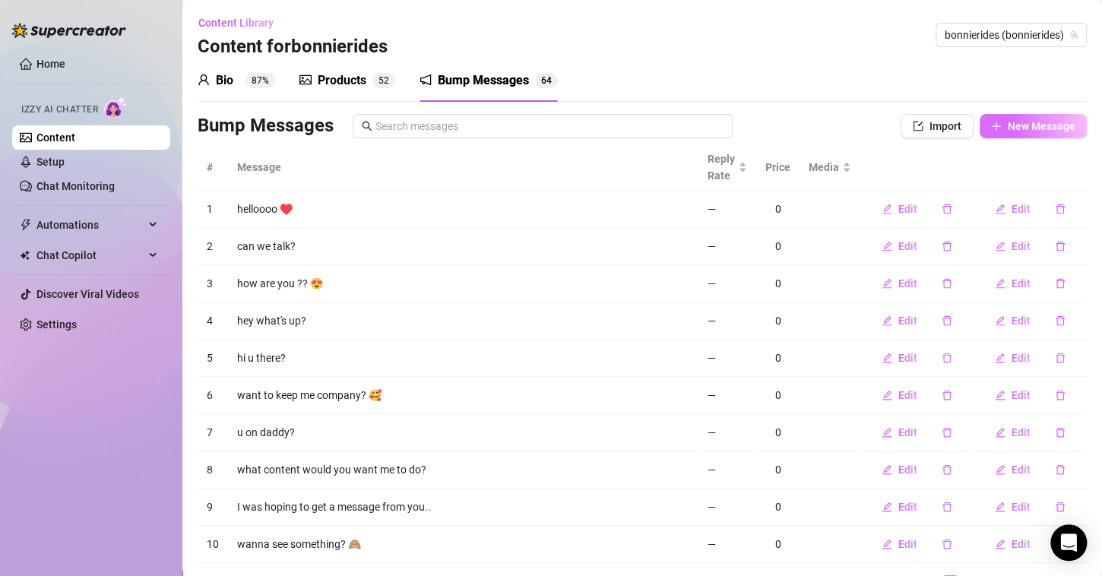
click at [1008, 128] on span "New Message" at bounding box center [1042, 126] width 68 height 12
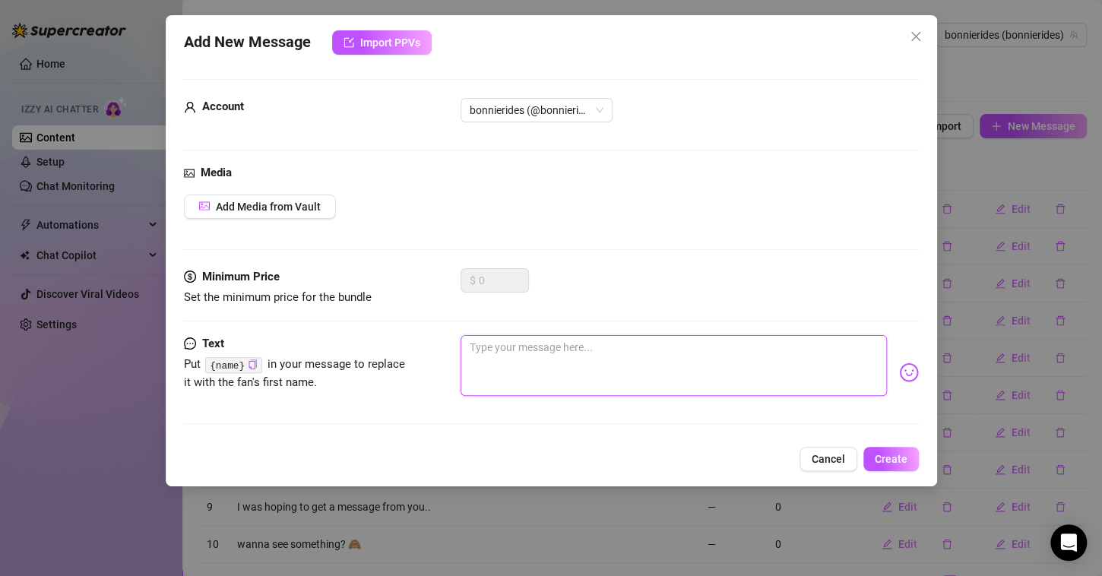
click at [518, 348] on textarea at bounding box center [674, 365] width 426 height 61
paste textarea "Care to test me?"
type textarea "Care to test me?"
click at [899, 456] on span "Create" at bounding box center [891, 459] width 33 height 12
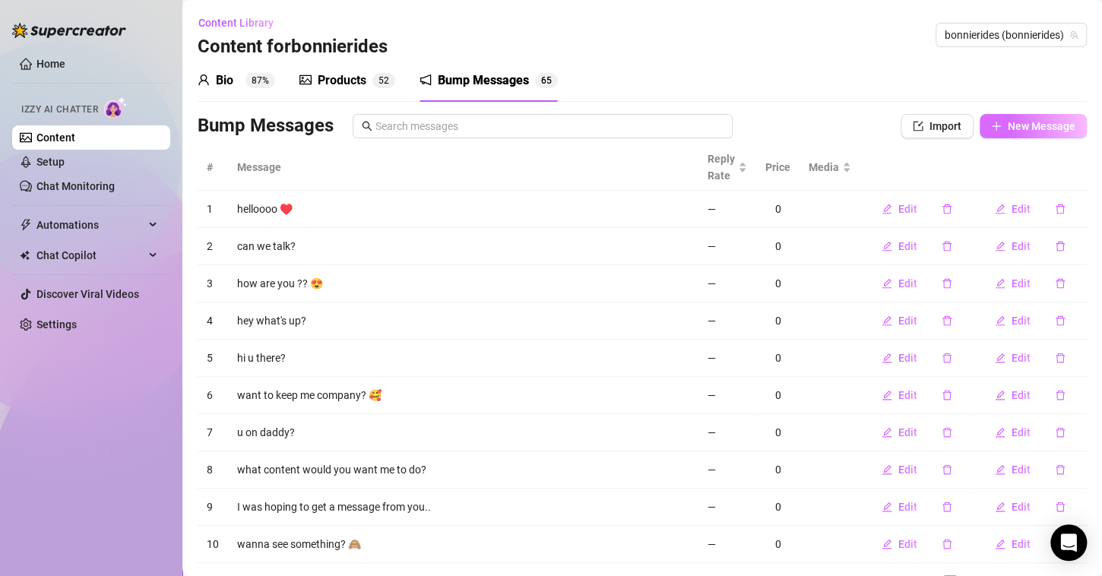
click at [1008, 122] on span "New Message" at bounding box center [1042, 126] width 68 height 12
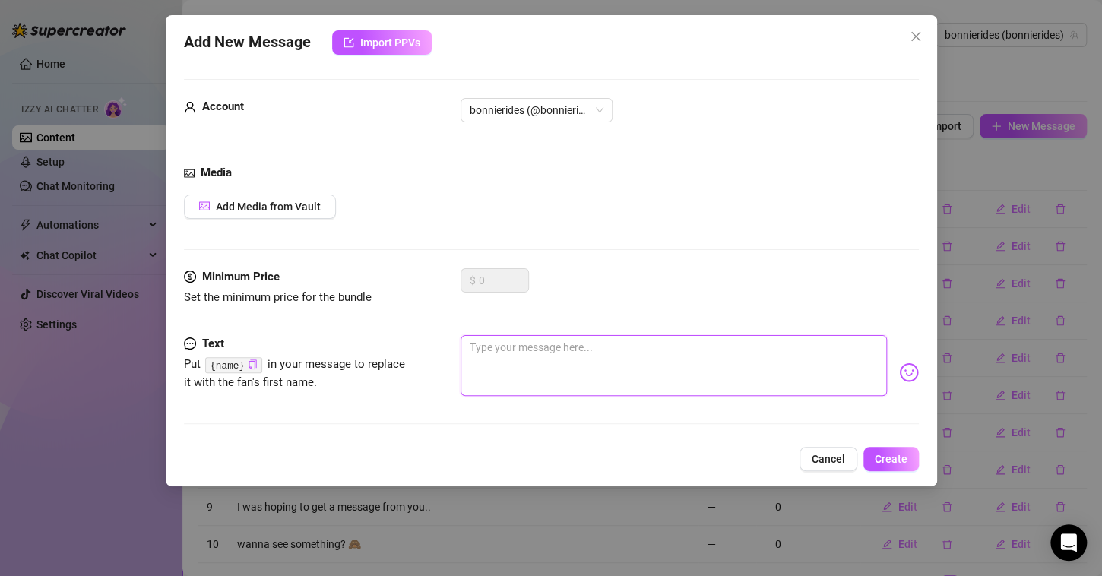
click at [640, 372] on textarea at bounding box center [674, 365] width 426 height 61
paste textarea "Just finished a workout… still a little pumped up"
type textarea "Just finished a workout… still a little pumped up"
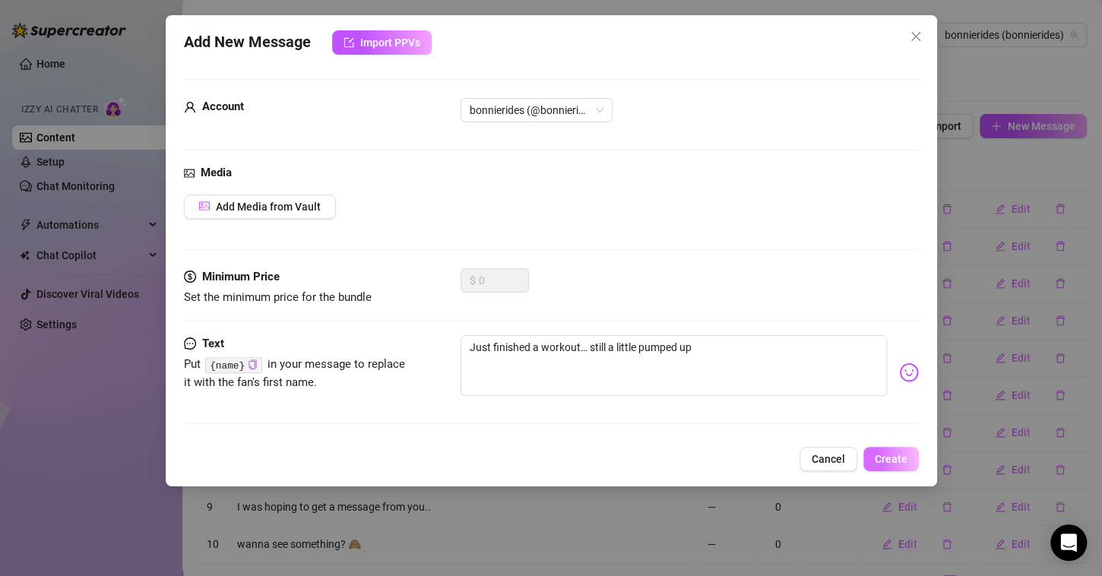
click at [888, 458] on span "Create" at bounding box center [891, 459] width 33 height 12
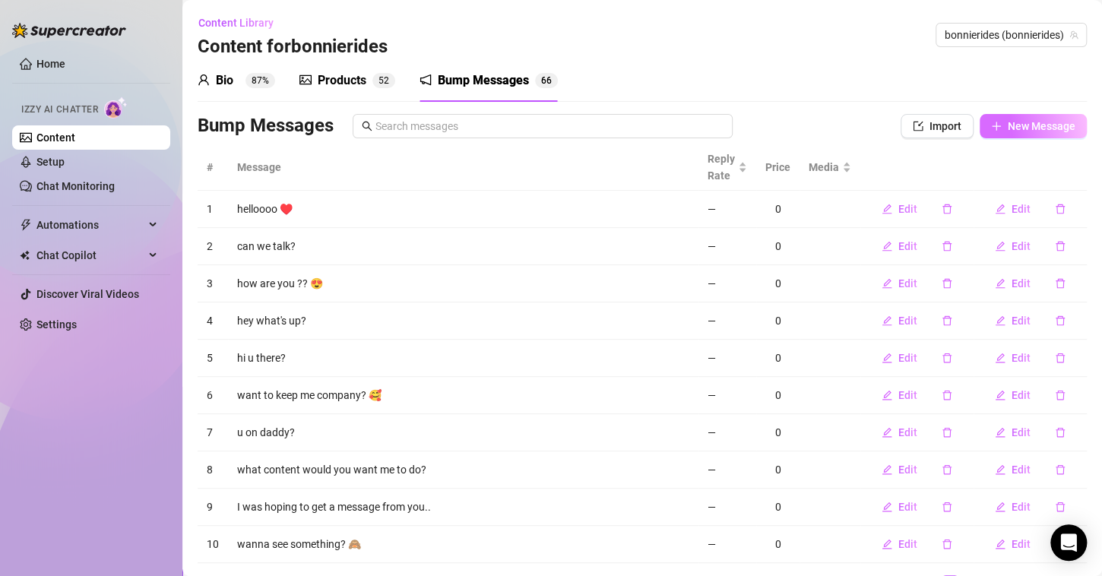
click at [1010, 131] on span "New Message" at bounding box center [1042, 126] width 68 height 12
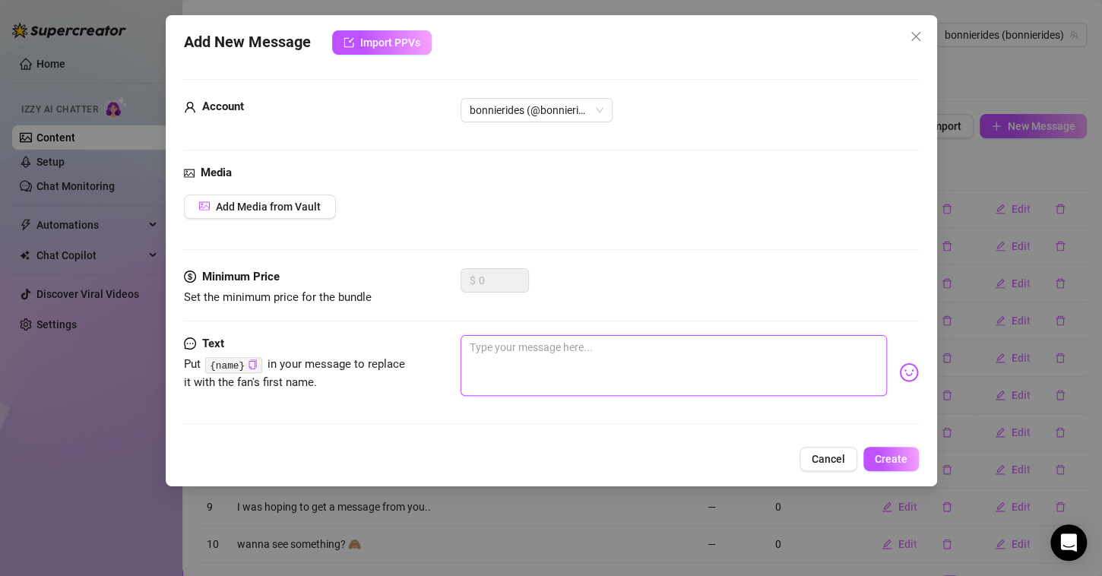
click at [537, 359] on textarea at bounding box center [674, 365] width 426 height 61
paste textarea "Arms are feeling tight… want a peek?"
type textarea "Arms are feeling tight… want a peek?"
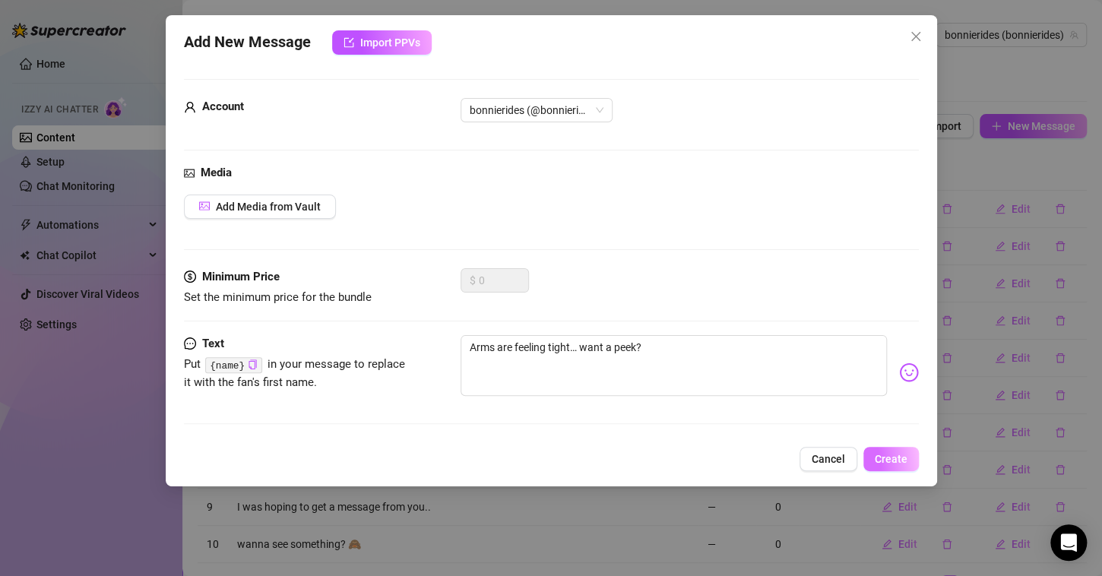
click at [905, 453] on span "Create" at bounding box center [891, 459] width 33 height 12
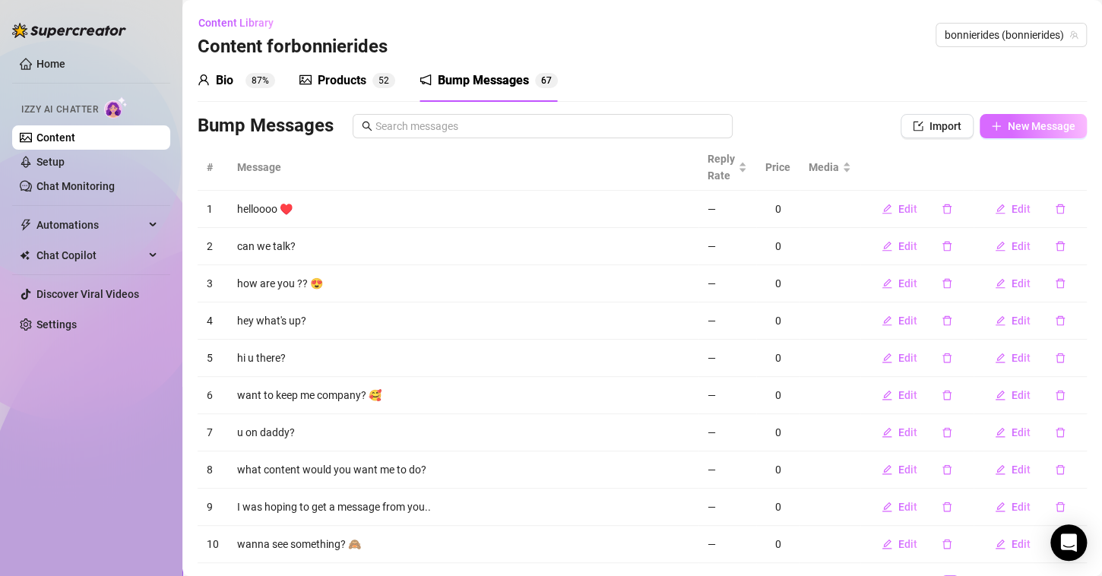
click at [991, 121] on icon "plus" at bounding box center [996, 126] width 11 height 11
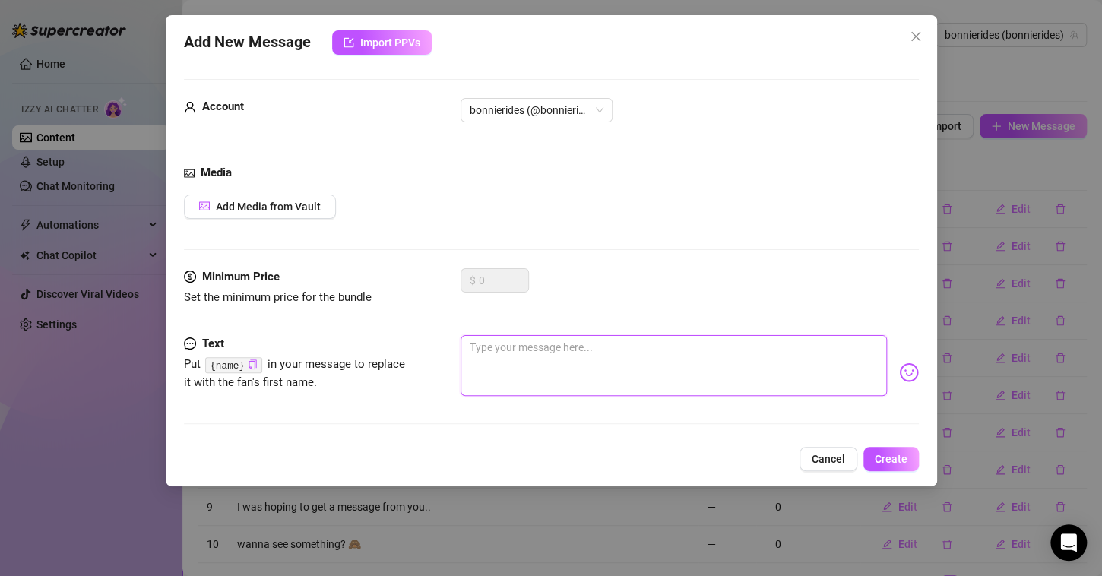
click at [674, 353] on textarea at bounding box center [674, 365] width 426 height 61
paste textarea "Arms are feeling tight… want a peek?"
type textarea "Arms are feeling tight… want a peek?"
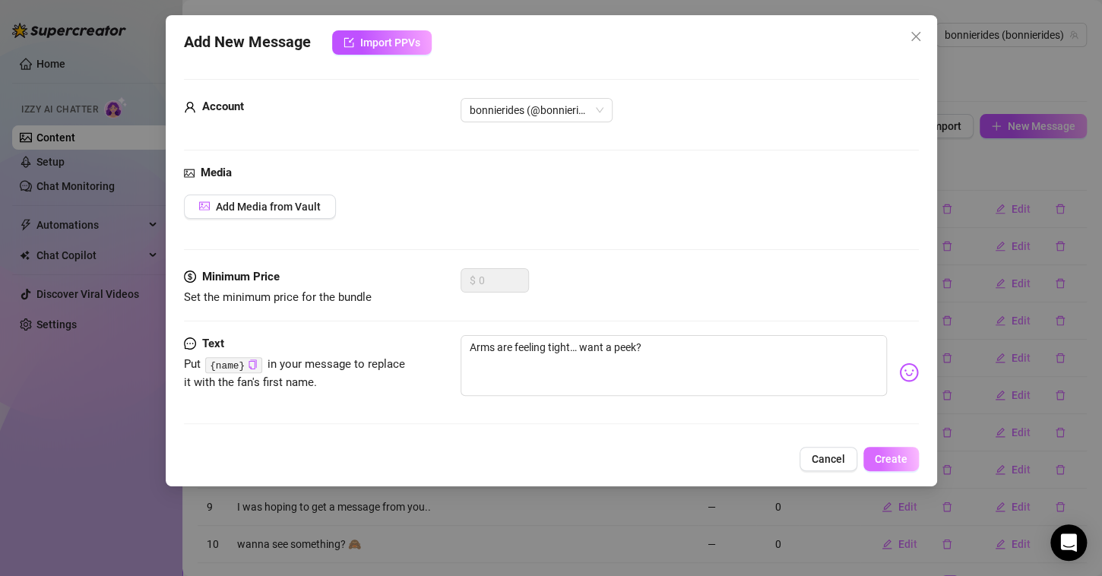
click at [893, 456] on span "Create" at bounding box center [891, 459] width 33 height 12
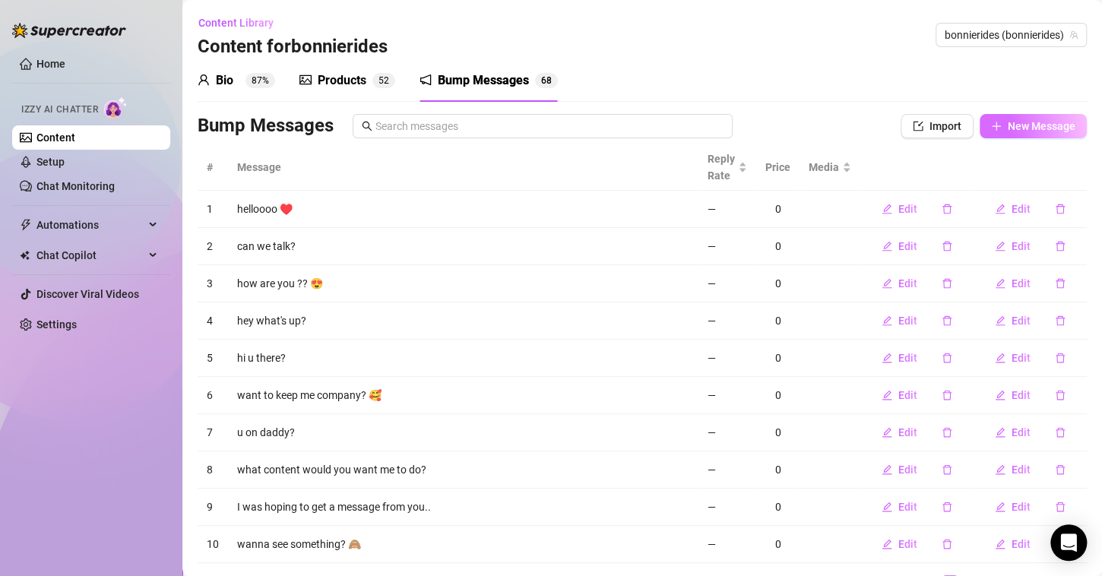
click at [992, 135] on button "New Message" at bounding box center [1033, 126] width 107 height 24
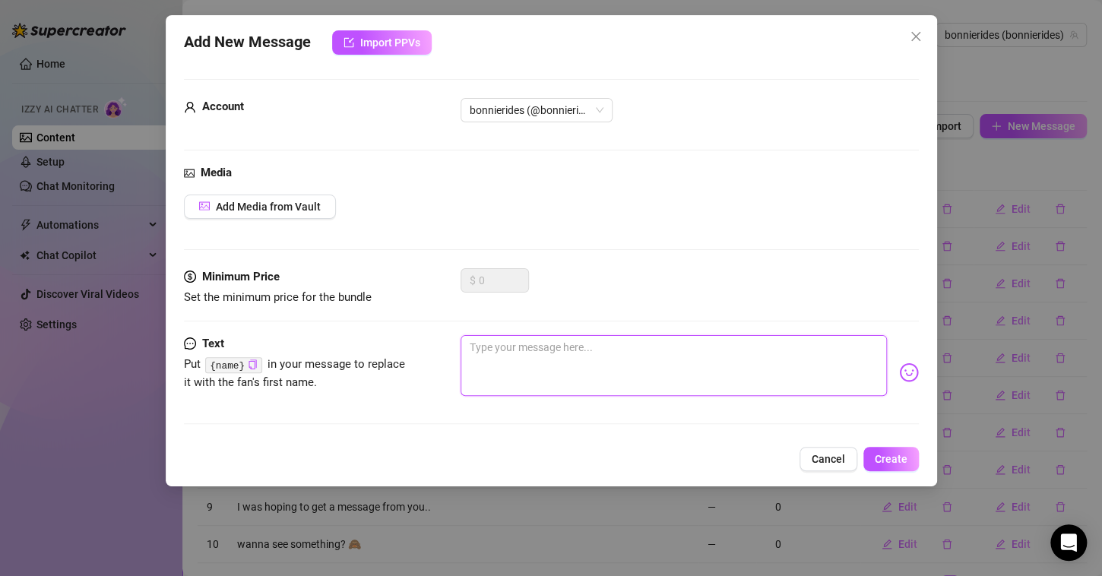
click at [647, 370] on textarea at bounding box center [674, 365] width 426 height 61
paste textarea "I’ve been told I can be addictive… want to test that theory?"
type textarea "I’ve been told I can be addictive… want to test that theory?"
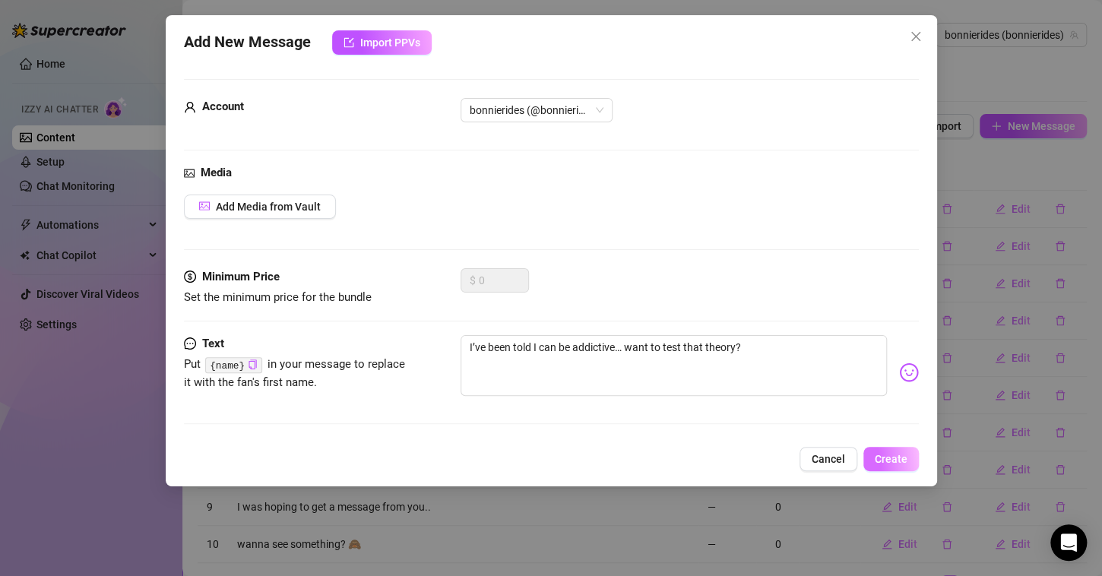
click at [879, 450] on button "Create" at bounding box center [890, 459] width 55 height 24
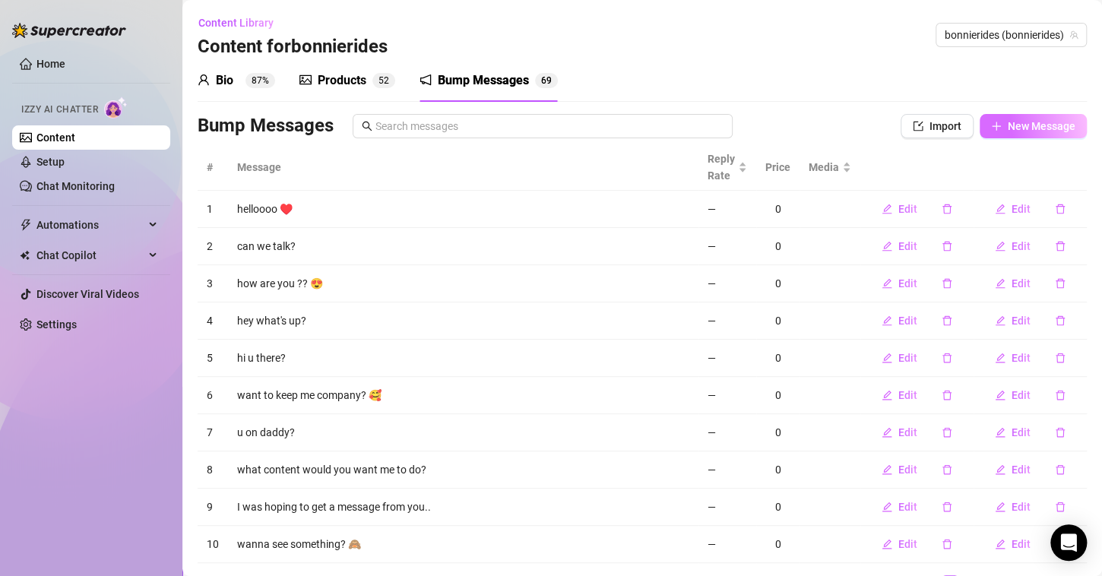
click at [1008, 122] on span "New Message" at bounding box center [1042, 126] width 68 height 12
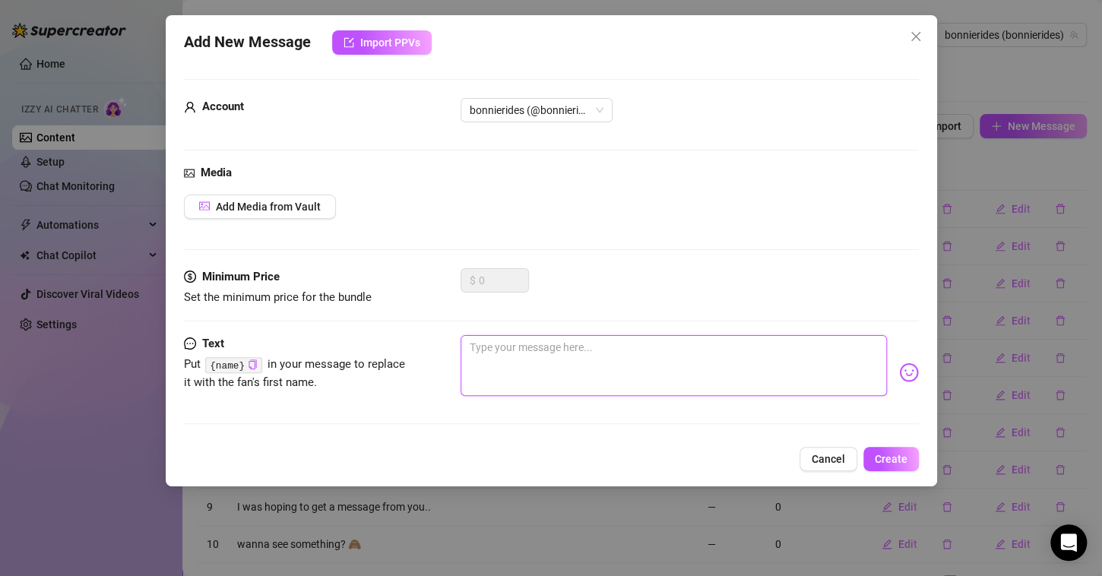
click at [527, 360] on textarea at bounding box center [674, 365] width 426 height 61
paste textarea "You might get hooked fast"
type textarea "You might get hooked fast"
click at [890, 454] on span "Create" at bounding box center [891, 459] width 33 height 12
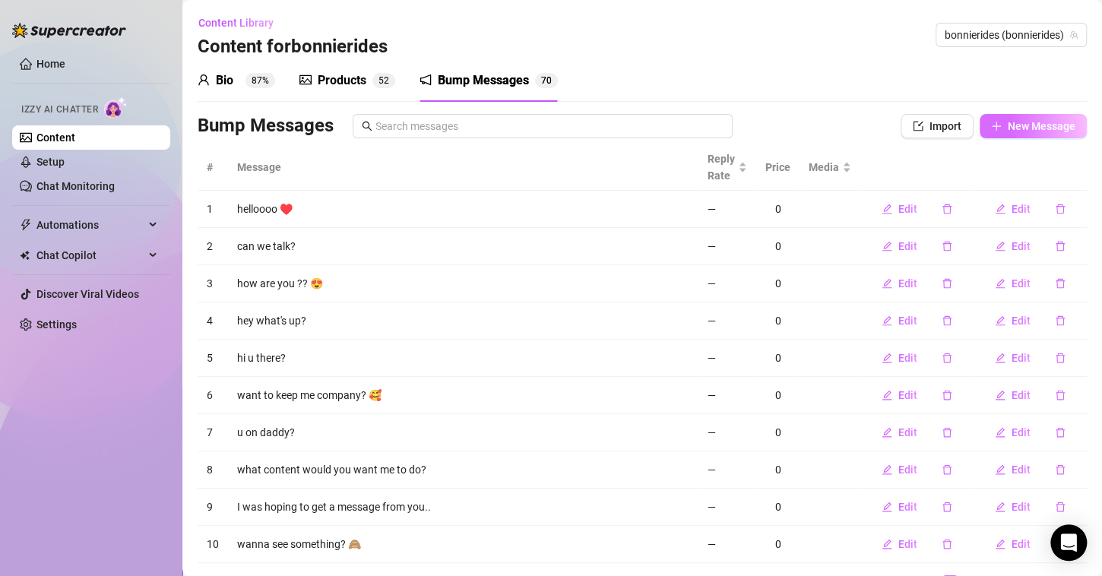
click at [1039, 123] on span "New Message" at bounding box center [1042, 126] width 68 height 12
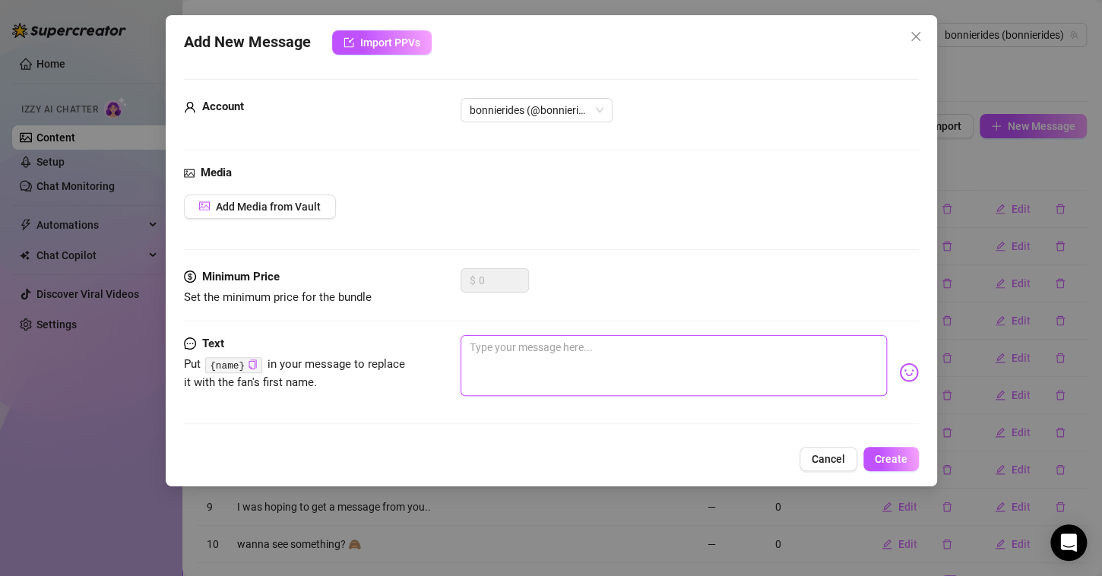
click at [552, 353] on textarea at bounding box center [674, 365] width 426 height 61
paste textarea "Wanna get a little distracted with me?"
type textarea "Wanna get a little distracted with me?"
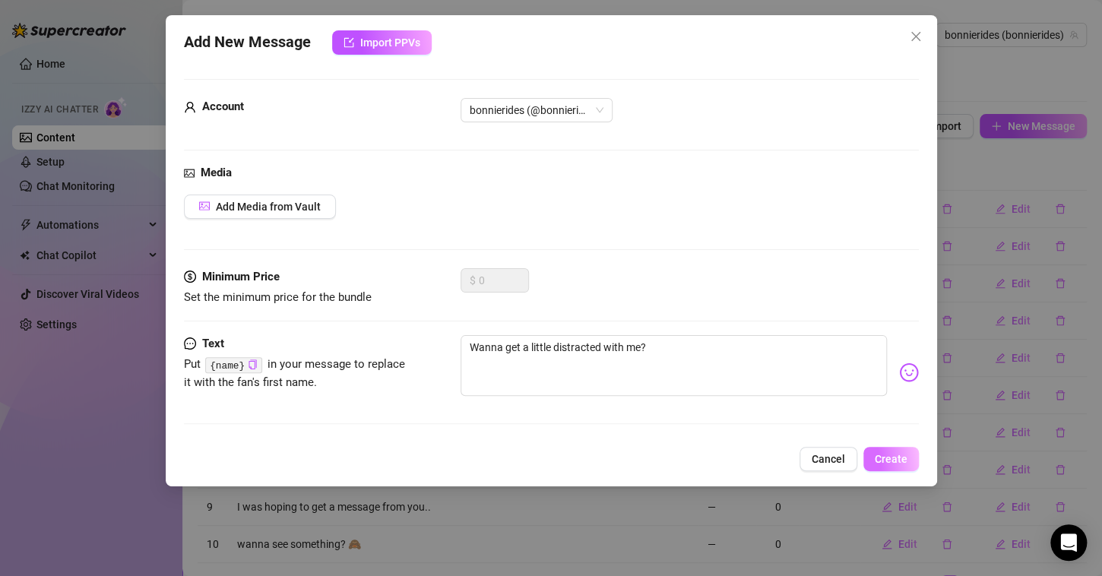
click at [901, 453] on span "Create" at bounding box center [891, 459] width 33 height 12
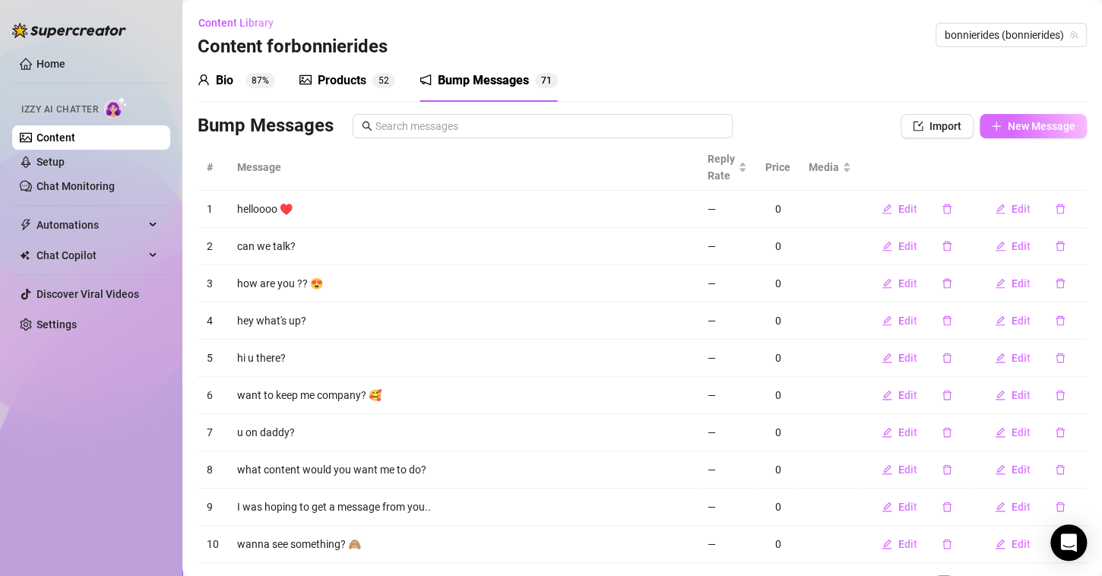
click at [1033, 121] on span "New Message" at bounding box center [1042, 126] width 68 height 12
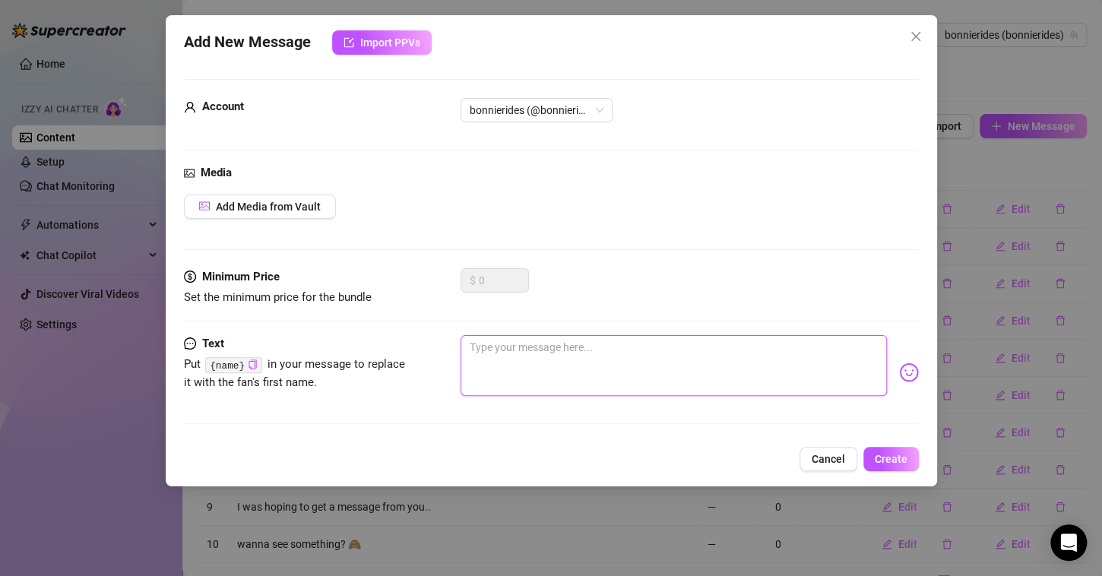
click at [498, 347] on textarea at bounding box center [674, 365] width 426 height 61
paste textarea "I promise it’s worth it"
type textarea "I promise it’s worth it"
click at [886, 453] on span "Create" at bounding box center [891, 459] width 33 height 12
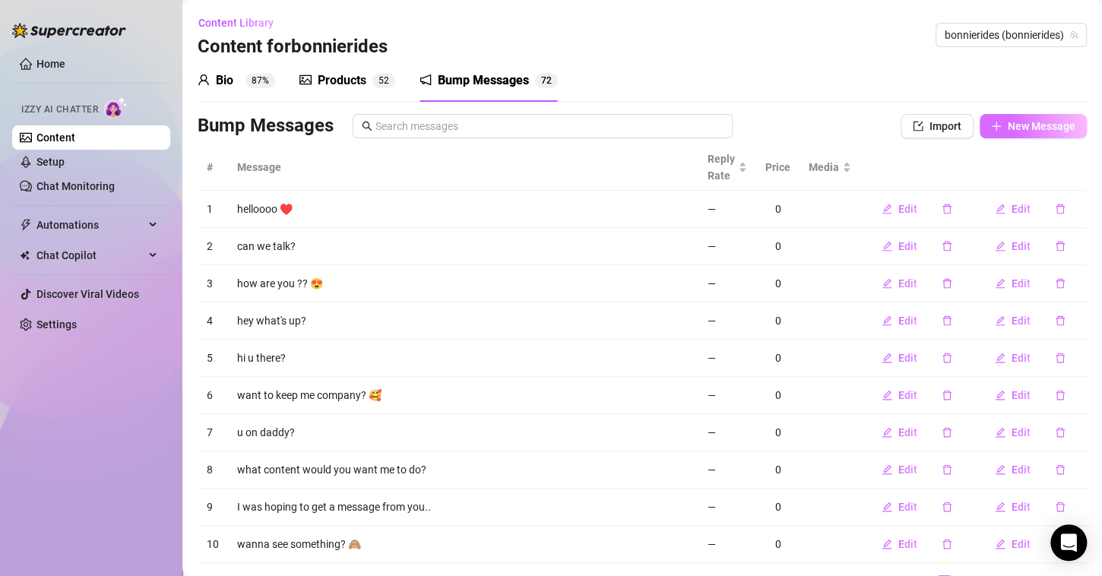
click at [1018, 121] on span "New Message" at bounding box center [1042, 126] width 68 height 12
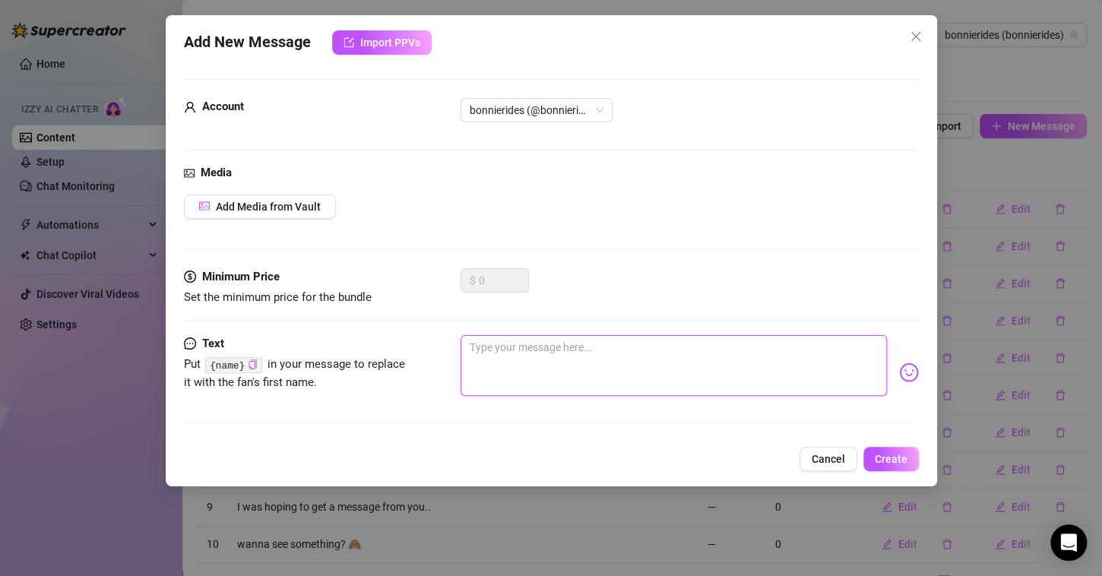
click at [531, 359] on textarea at bounding box center [674, 365] width 426 height 61
paste textarea "Sometimes I think about how much fun we’d have…"
type textarea "Sometimes I think about how much fun we’d have…"
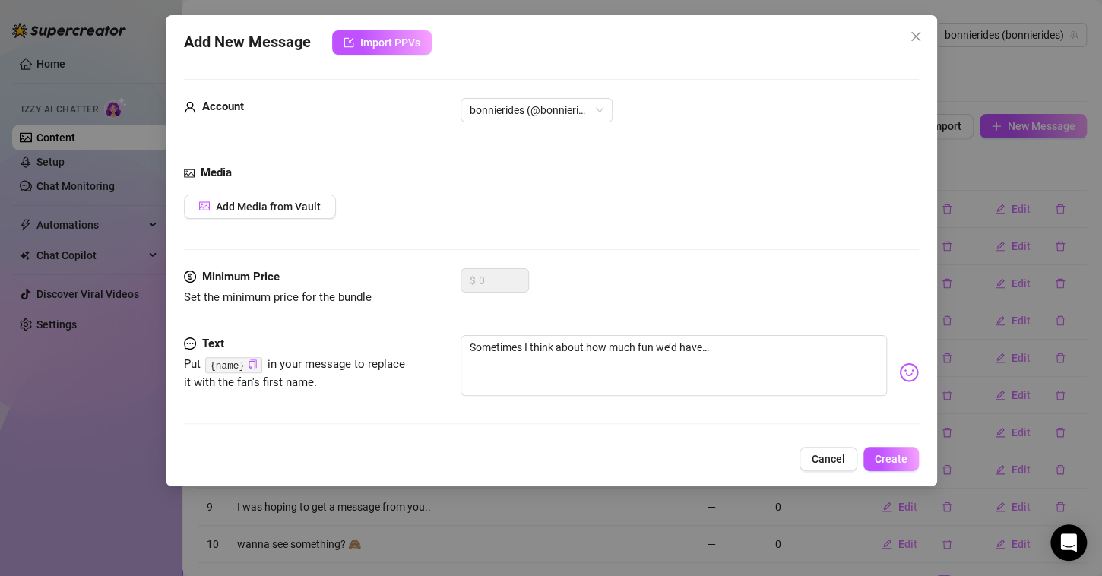
click at [893, 453] on span "Create" at bounding box center [891, 459] width 33 height 12
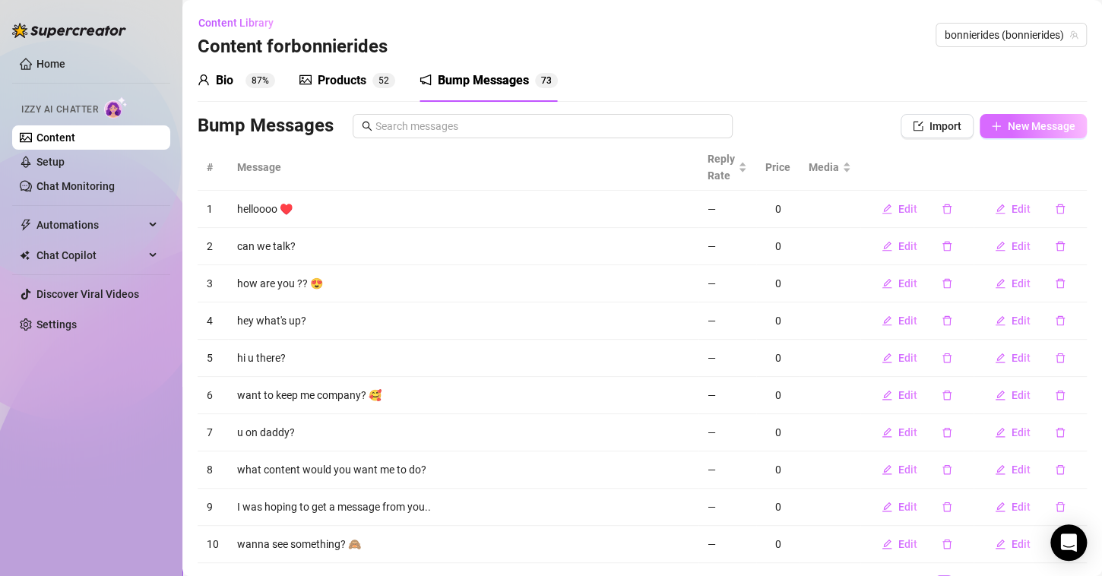
click at [1008, 125] on span "New Message" at bounding box center [1042, 126] width 68 height 12
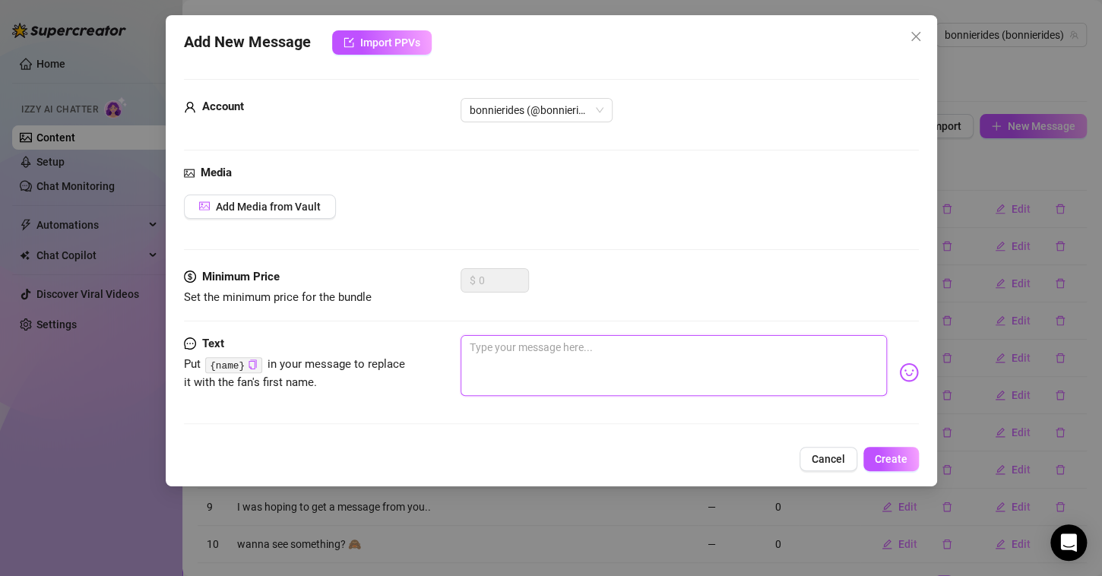
click at [492, 349] on textarea at bounding box center [674, 365] width 426 height 61
paste textarea "Probably more than we could handle"
type textarea "Probably more than we could handle"
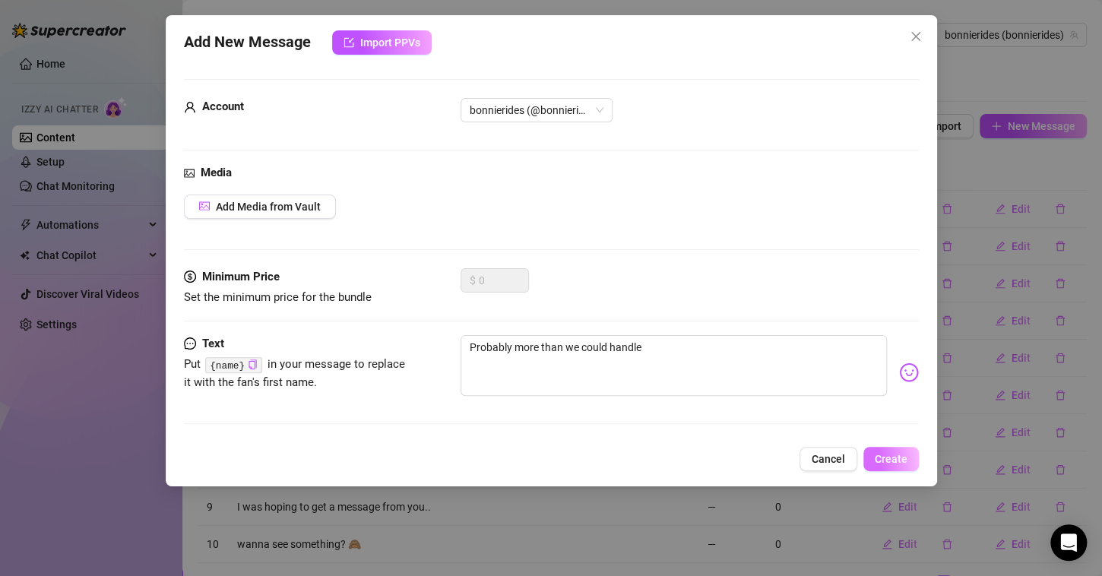
click at [885, 463] on span "Create" at bounding box center [891, 459] width 33 height 12
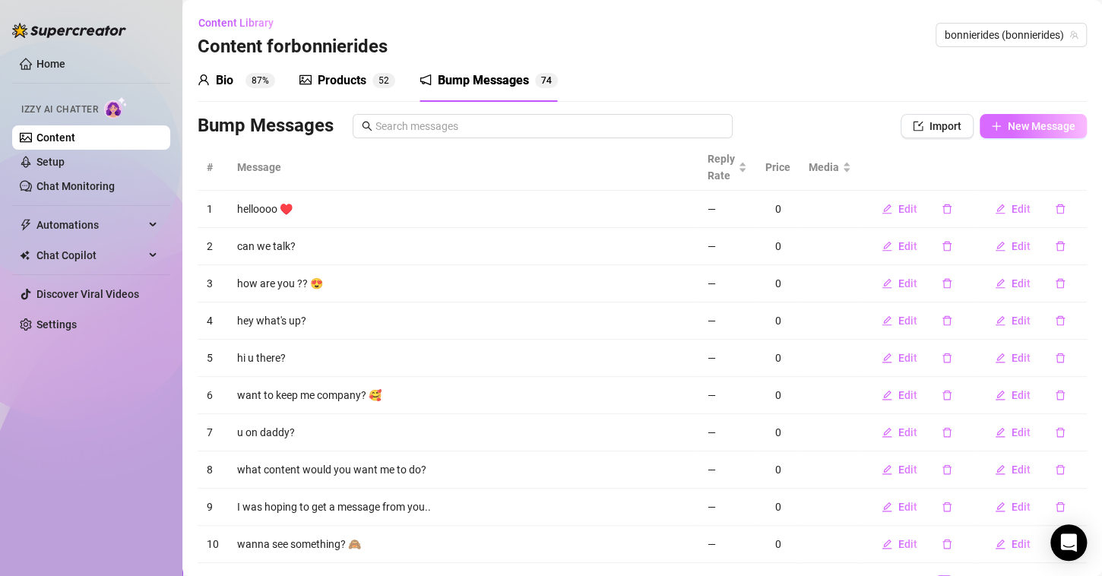
click at [993, 119] on button "New Message" at bounding box center [1033, 126] width 107 height 24
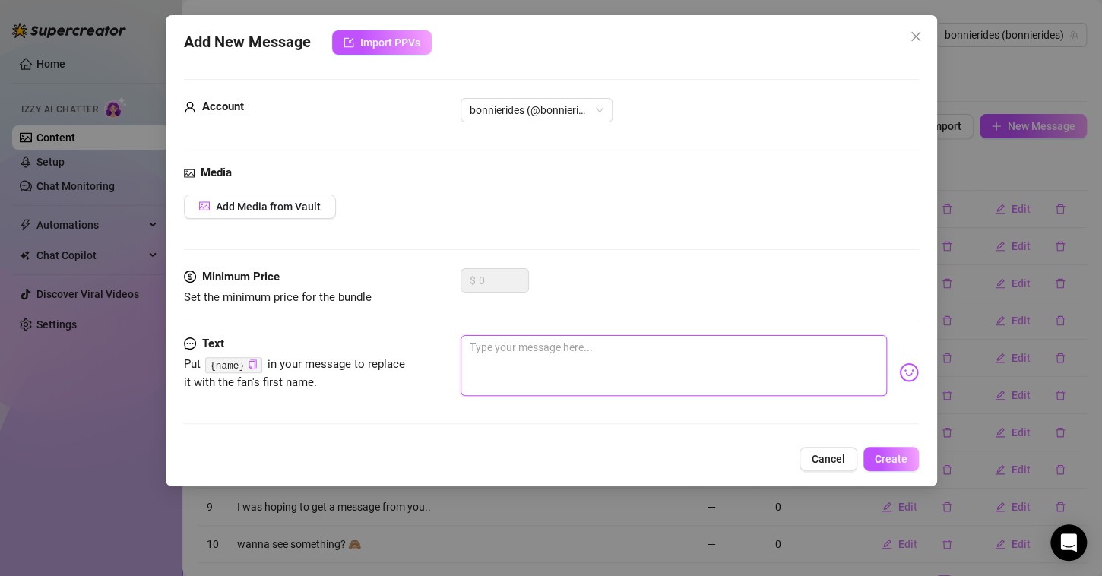
click at [543, 365] on textarea at bounding box center [674, 365] width 426 height 61
paste textarea "Your kind of attention is my favorite kind"
type textarea "Your kind of attention is my favorite kind"
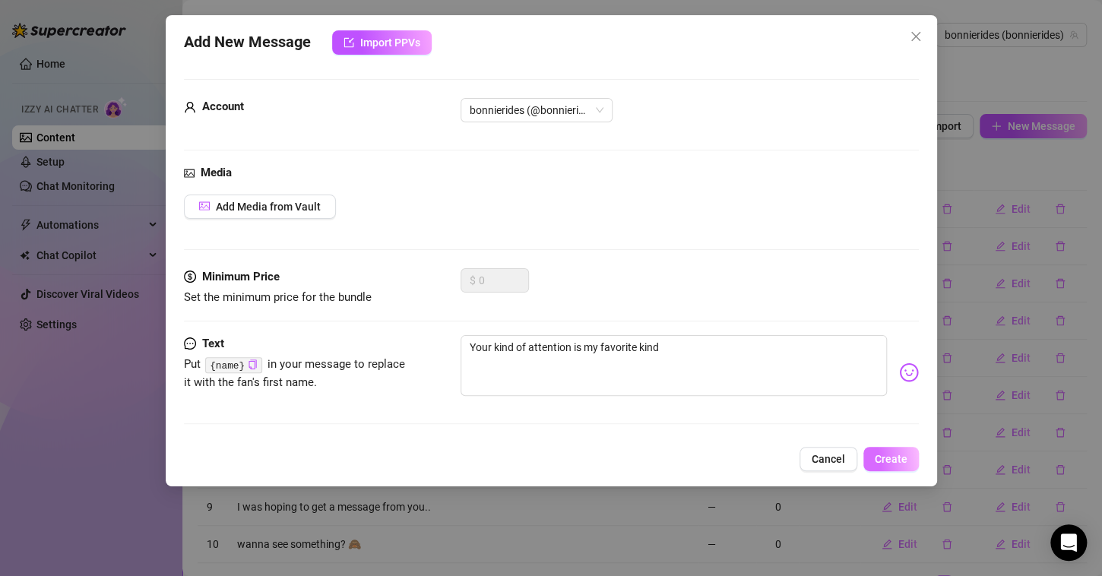
click at [895, 461] on span "Create" at bounding box center [891, 459] width 33 height 12
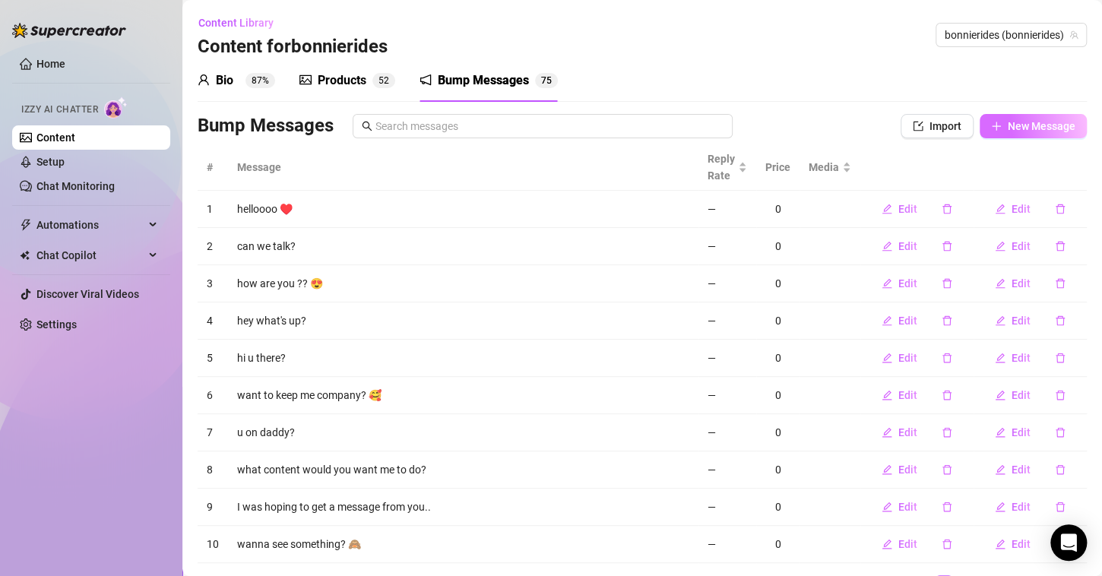
click at [1028, 125] on span "New Message" at bounding box center [1042, 126] width 68 height 12
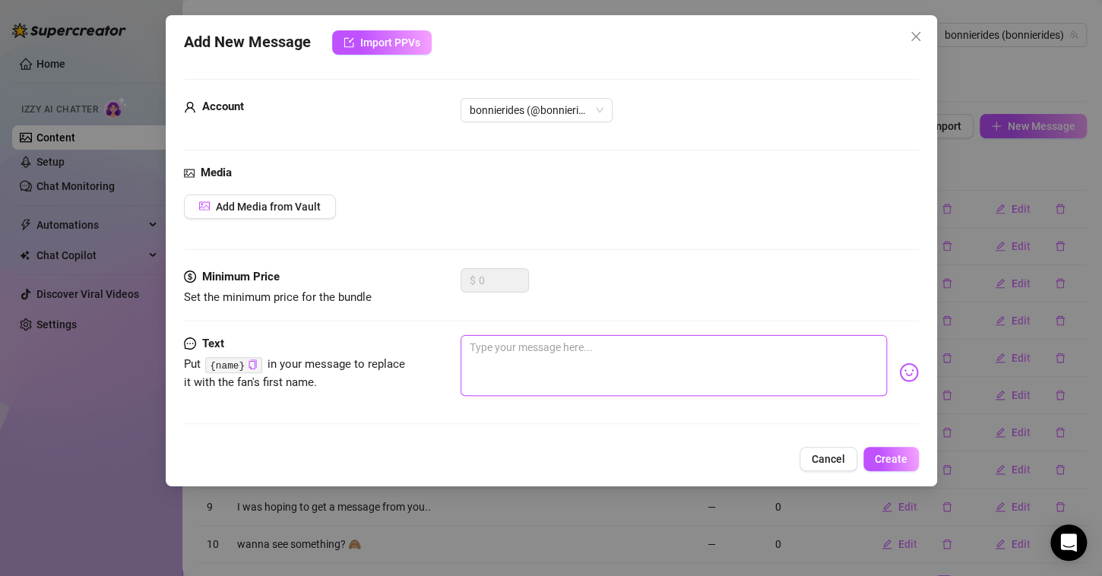
click at [531, 356] on textarea at bounding box center [674, 365] width 426 height 61
paste textarea "Don’t make me wait"
type textarea "Don’t make me wait"
click at [898, 457] on span "Create" at bounding box center [891, 459] width 33 height 12
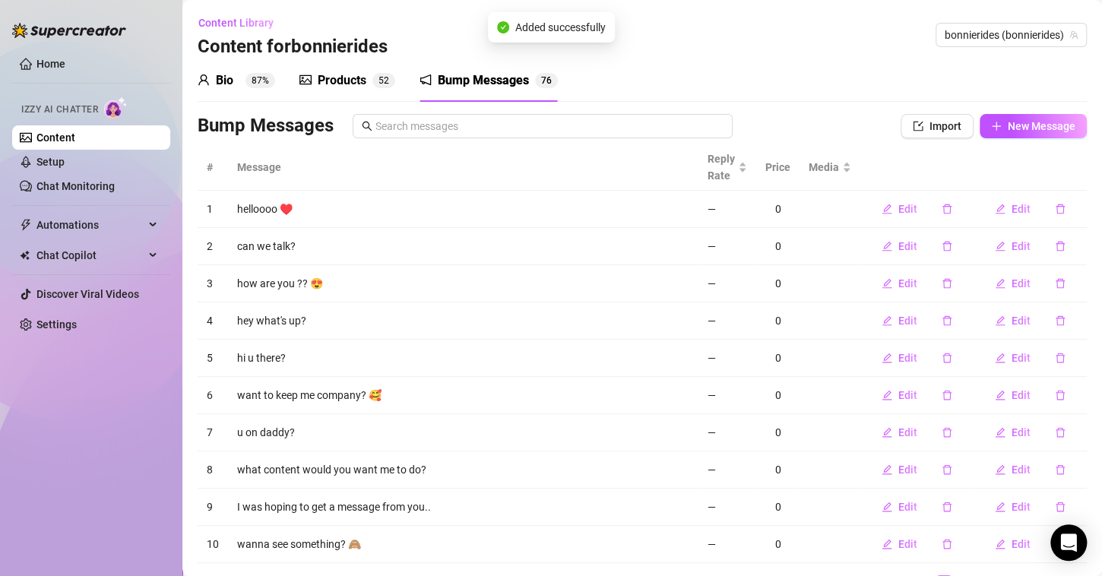
scroll to position [73, 0]
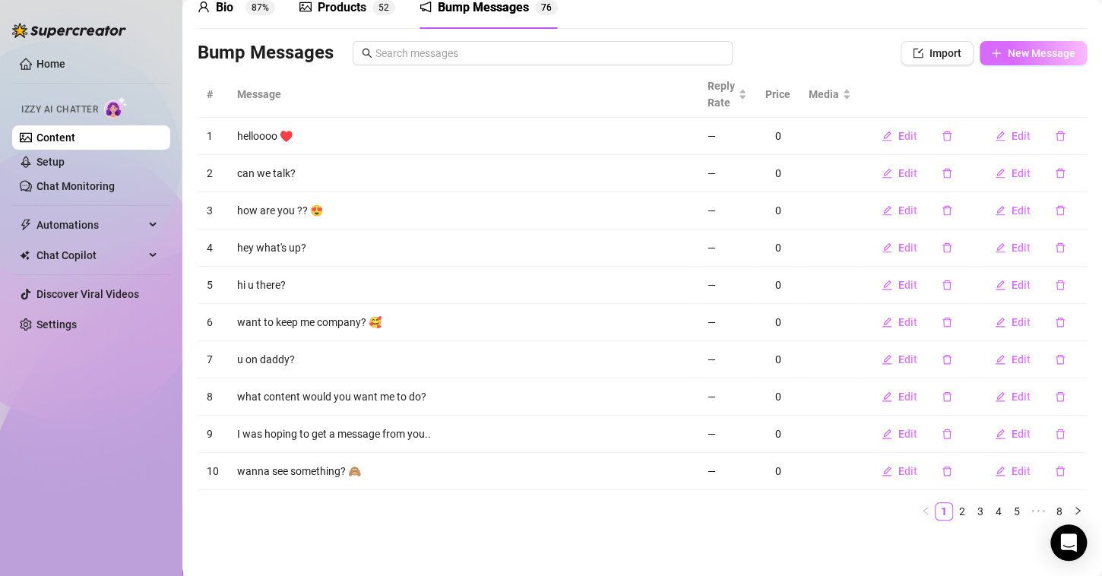
click at [1008, 55] on span "New Message" at bounding box center [1042, 53] width 68 height 12
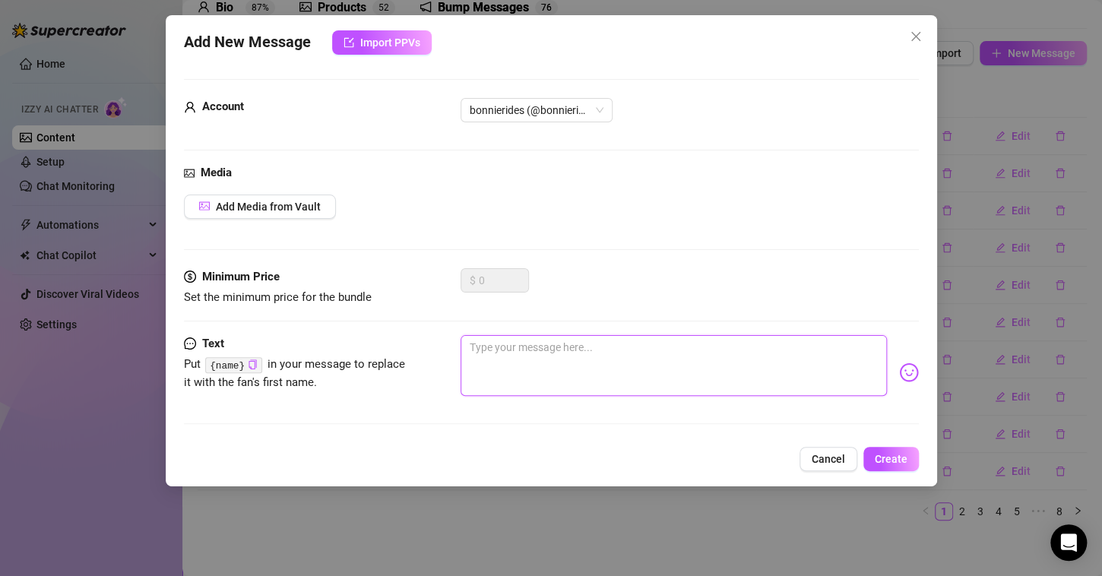
click at [549, 356] on textarea at bounding box center [674, 365] width 426 height 61
paste textarea "let’s make it happen"
type textarea "let’s make it happen"
click at [882, 454] on span "Create" at bounding box center [891, 459] width 33 height 12
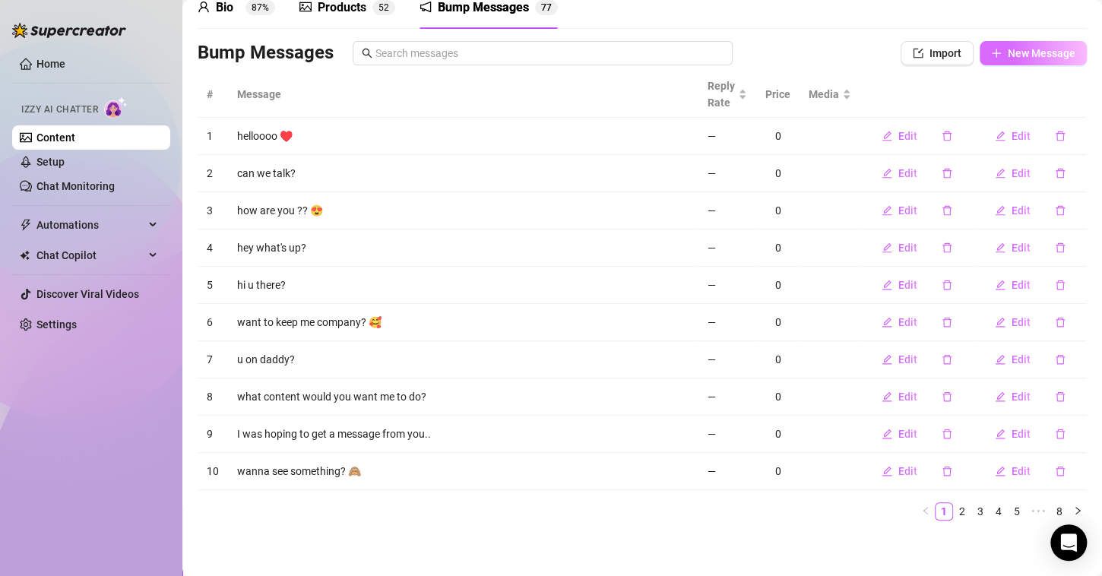
click at [1010, 43] on button "New Message" at bounding box center [1033, 53] width 107 height 24
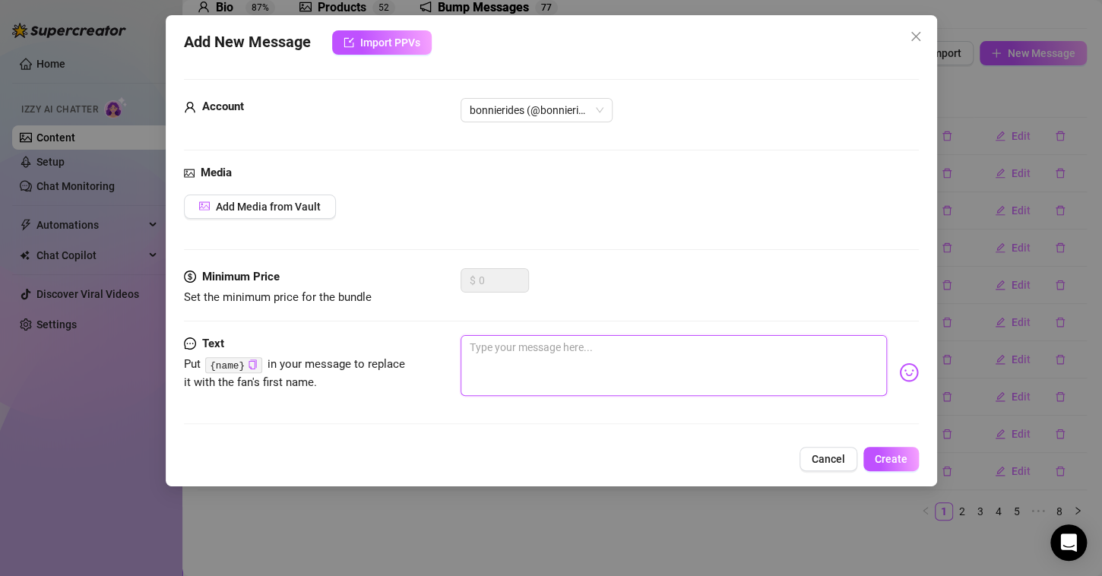
click at [610, 379] on textarea at bounding box center [674, 365] width 426 height 61
paste textarea "You have no idea what you’re in for"
type textarea "You have no idea what you’re in for"
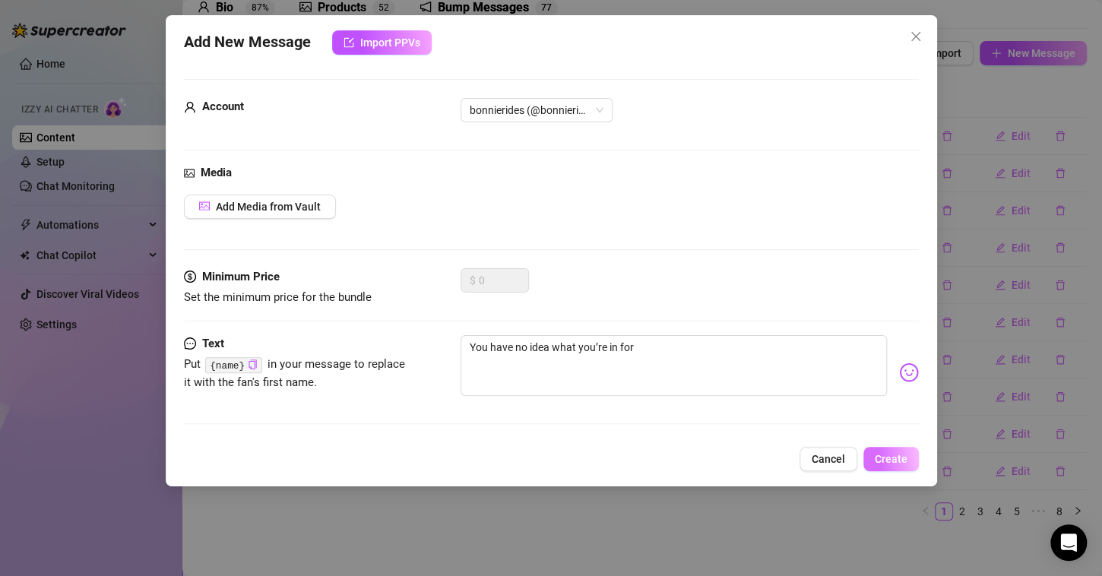
click at [884, 454] on span "Create" at bounding box center [891, 459] width 33 height 12
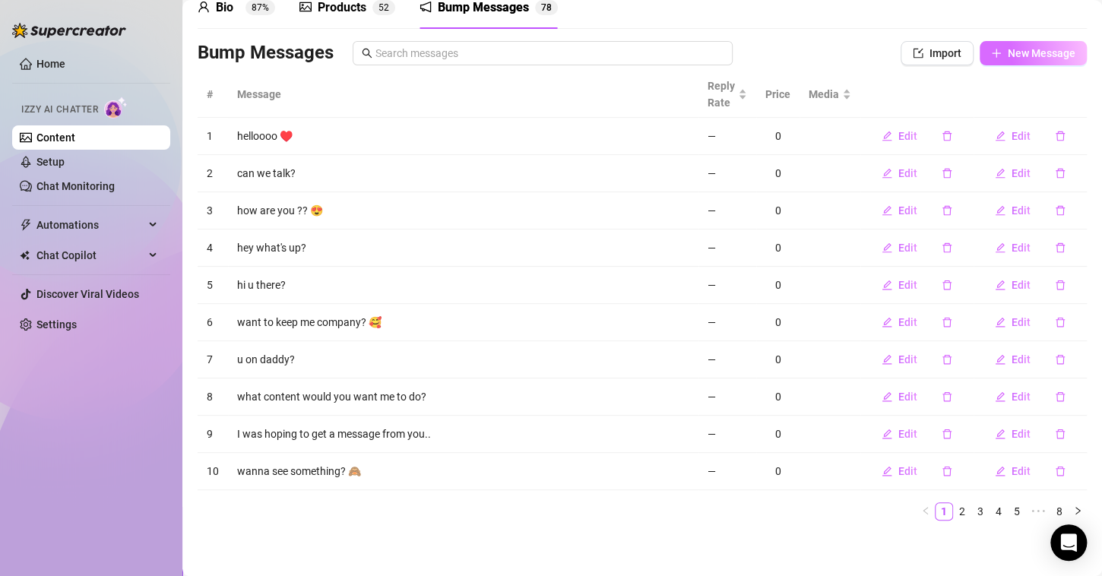
click at [1008, 54] on span "New Message" at bounding box center [1042, 53] width 68 height 12
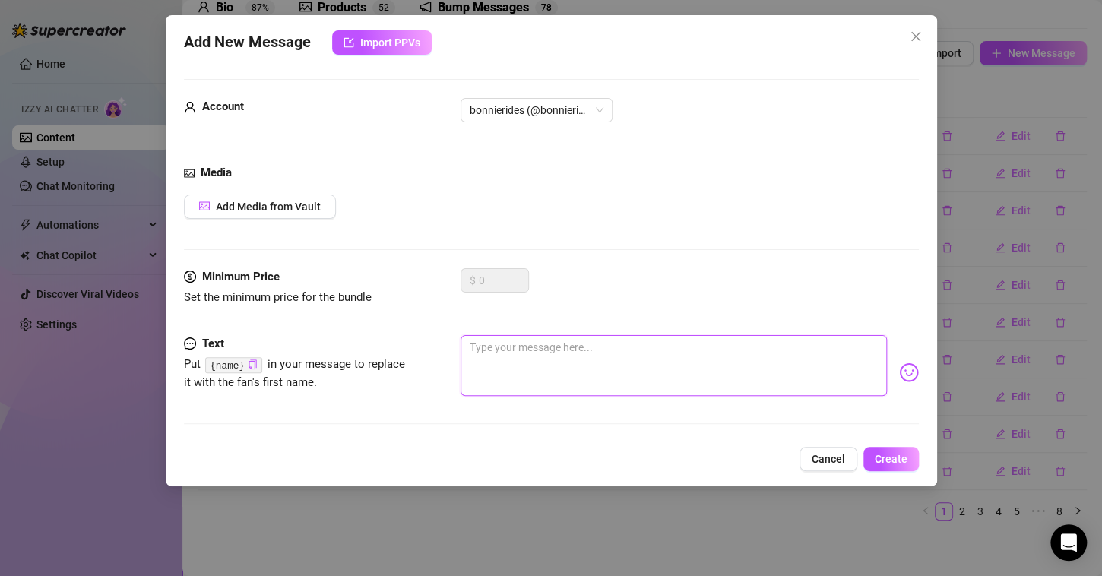
click at [555, 351] on textarea at bounding box center [674, 365] width 426 height 61
paste textarea "I’ve got something to show you… but you’ll have to earn it"
type textarea "I’ve got something to show you… but you’ll have to earn it"
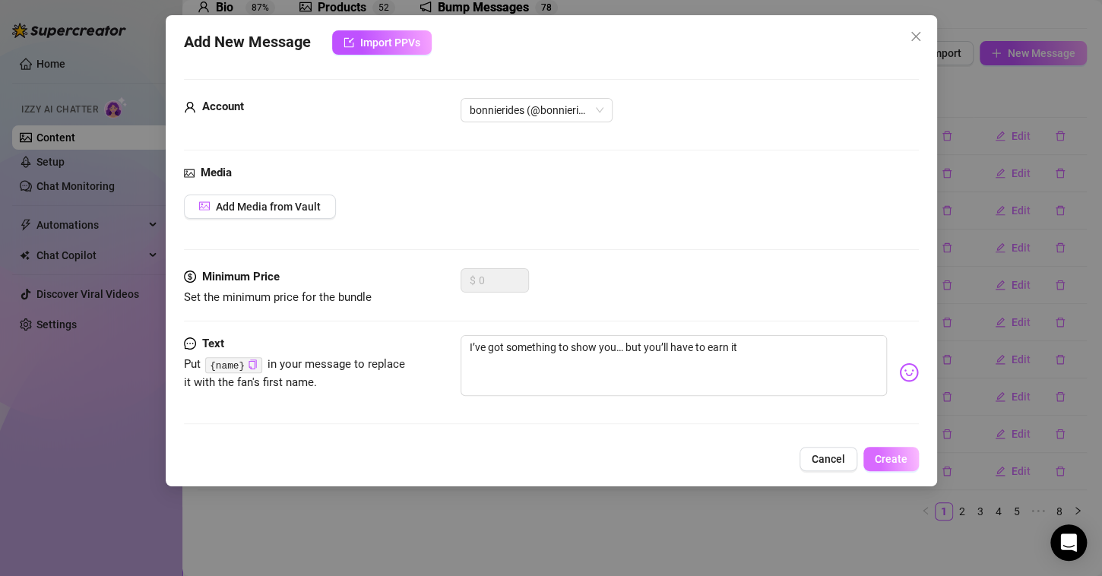
click at [889, 453] on span "Create" at bounding box center [891, 459] width 33 height 12
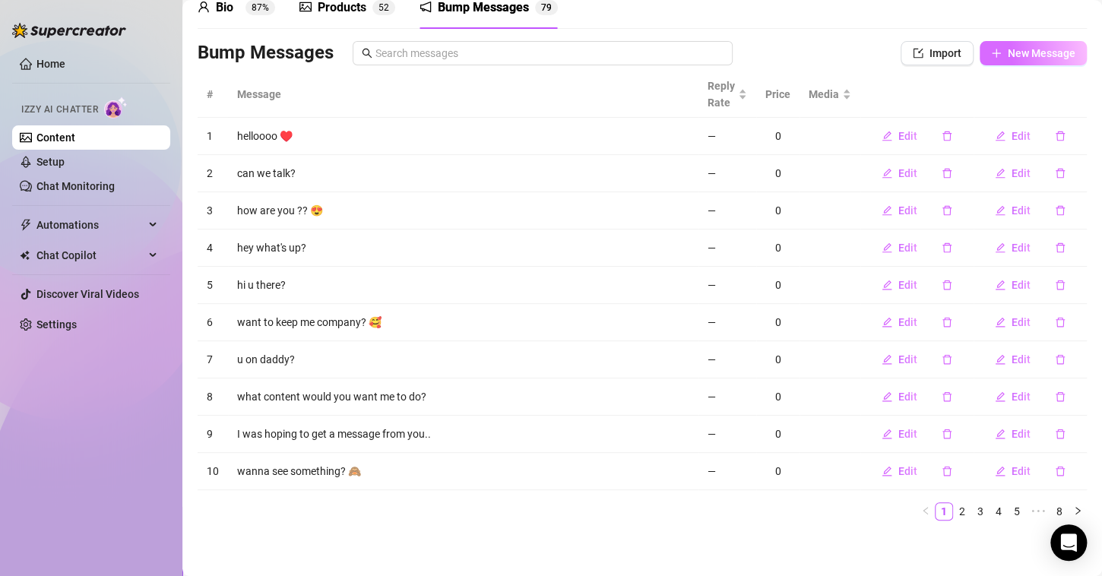
click at [1027, 49] on span "New Message" at bounding box center [1042, 53] width 68 height 12
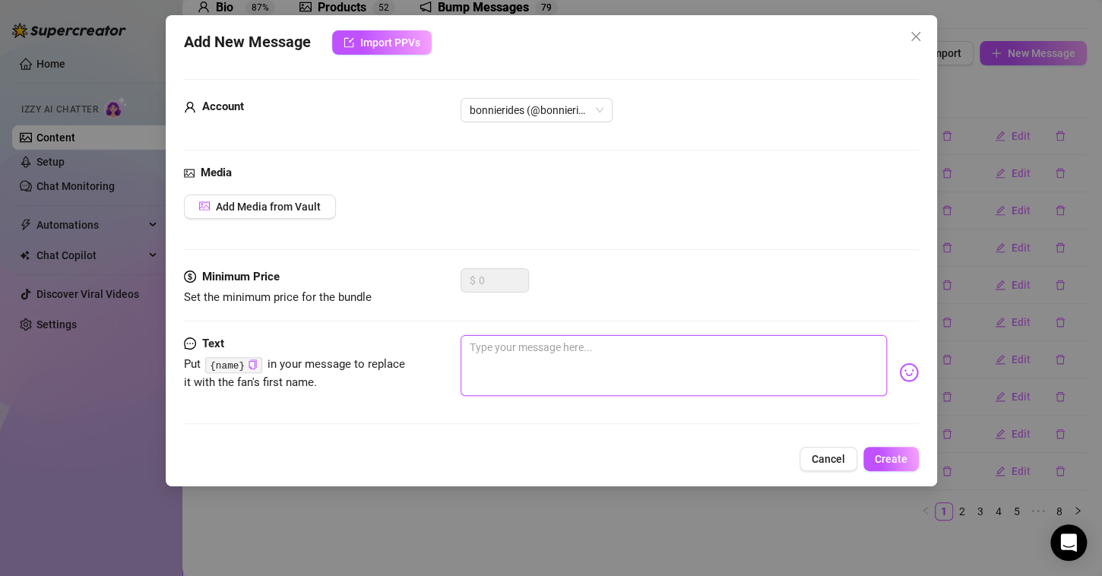
click at [568, 367] on textarea at bounding box center [674, 365] width 426 height 61
paste textarea "Think you’re up for the challenge?"
type textarea "Think you’re up for the challenge?"
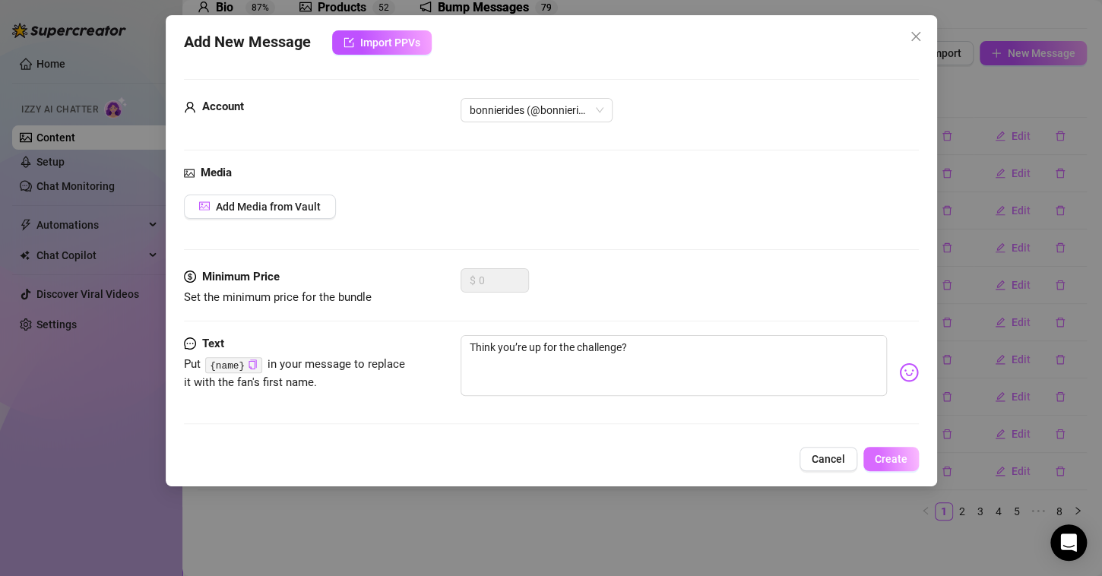
click at [887, 454] on span "Create" at bounding box center [891, 459] width 33 height 12
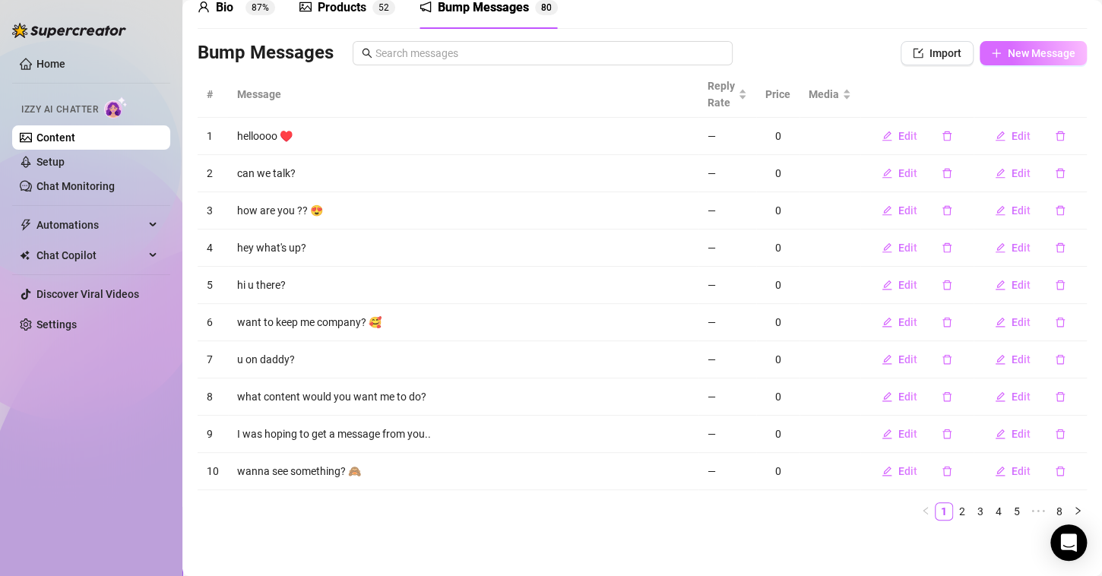
click at [1044, 50] on span "New Message" at bounding box center [1042, 53] width 68 height 12
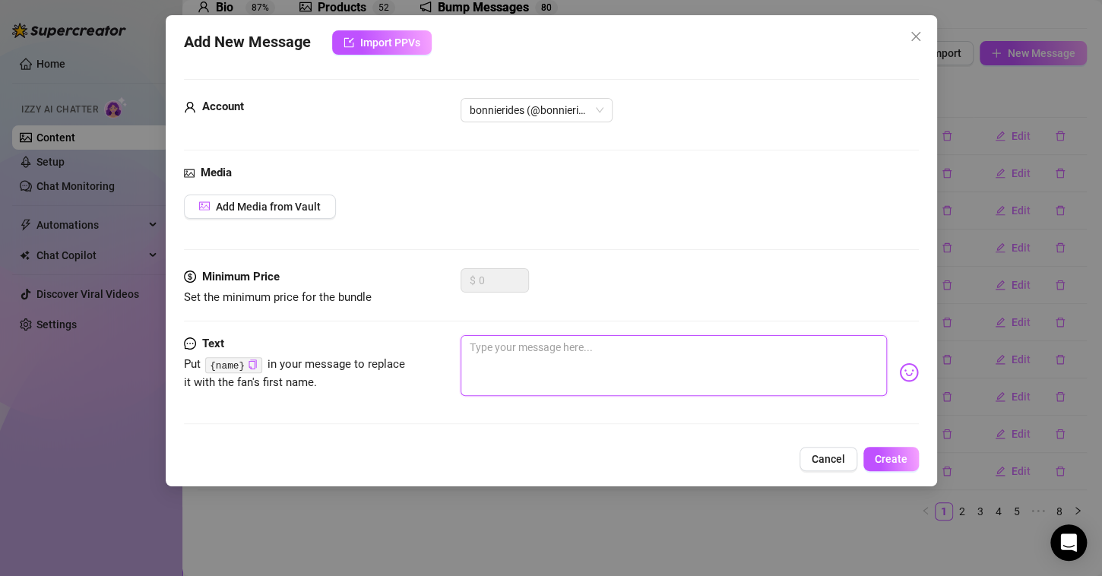
click at [513, 369] on textarea at bounding box center [674, 365] width 426 height 61
paste textarea "I bet you want it bad enough"
type textarea "I bet you want it bad enough"
click at [902, 456] on span "Create" at bounding box center [891, 459] width 33 height 12
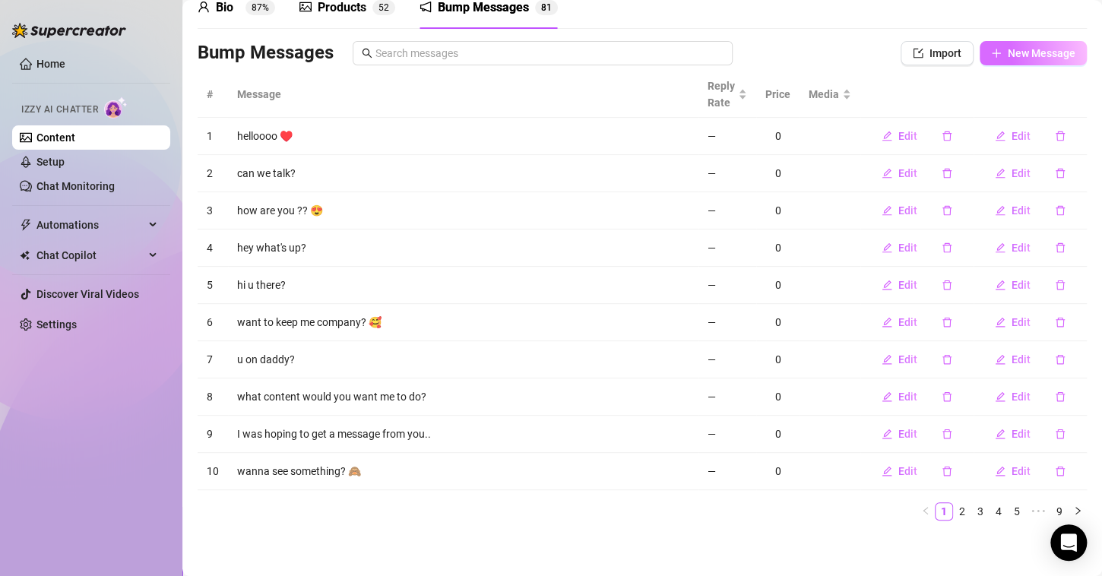
click at [1005, 46] on button "New Message" at bounding box center [1033, 53] width 107 height 24
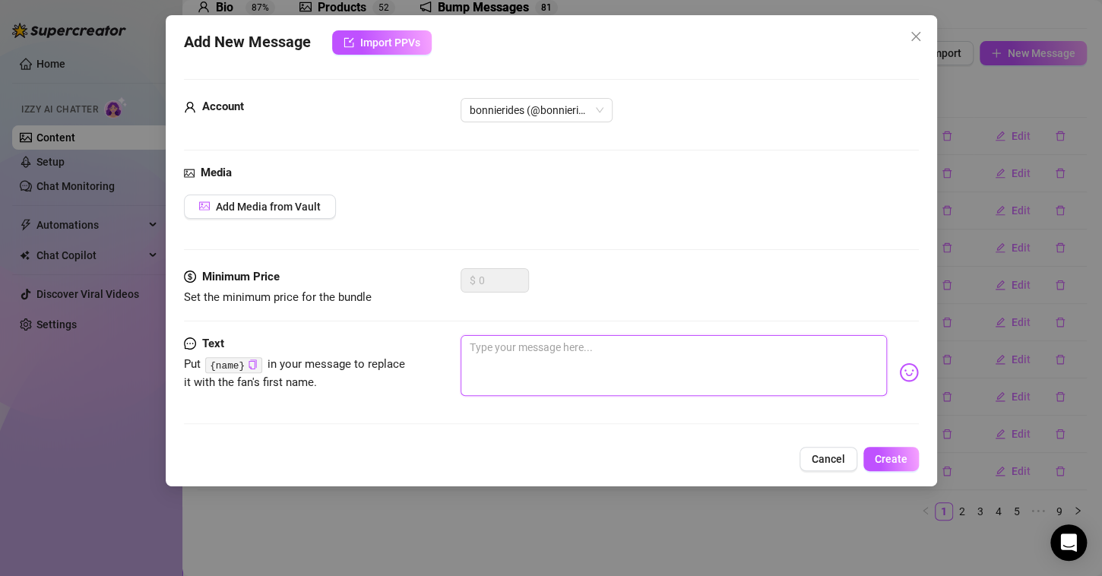
click at [525, 353] on textarea at bounding box center [674, 365] width 426 height 61
paste textarea "Guess who’s feeling extra confident tonight…"
type textarea "Guess who’s feeling extra confident tonight…"
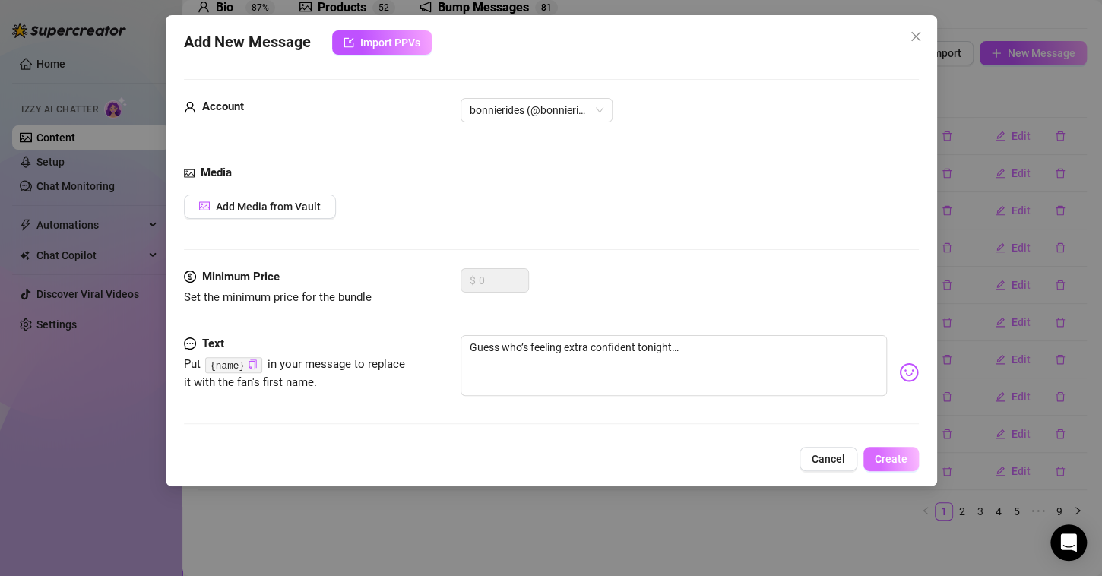
click at [902, 458] on span "Create" at bounding box center [891, 459] width 33 height 12
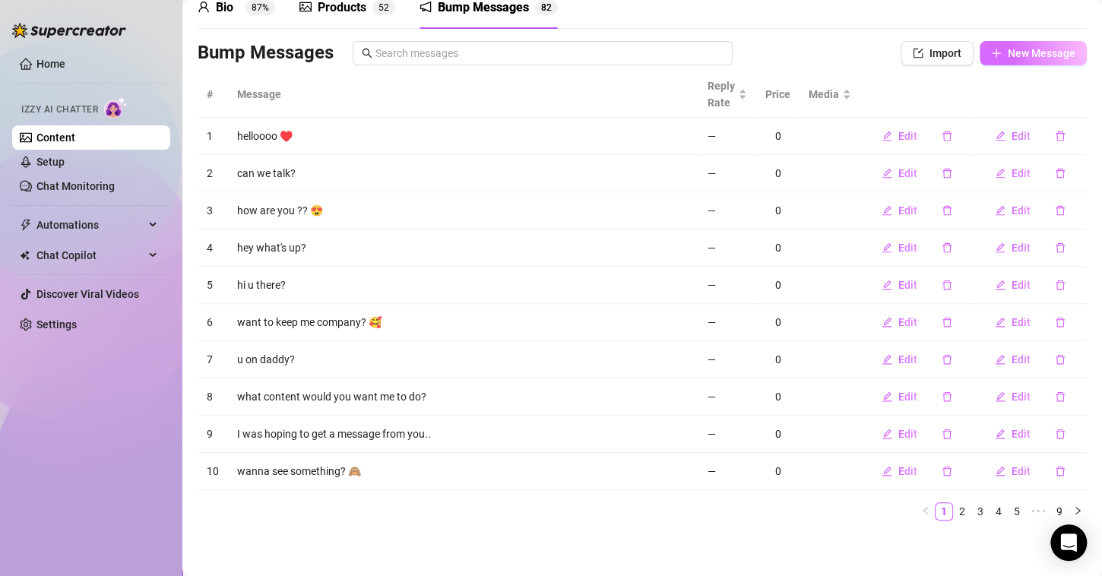
click at [993, 53] on button "New Message" at bounding box center [1033, 53] width 107 height 24
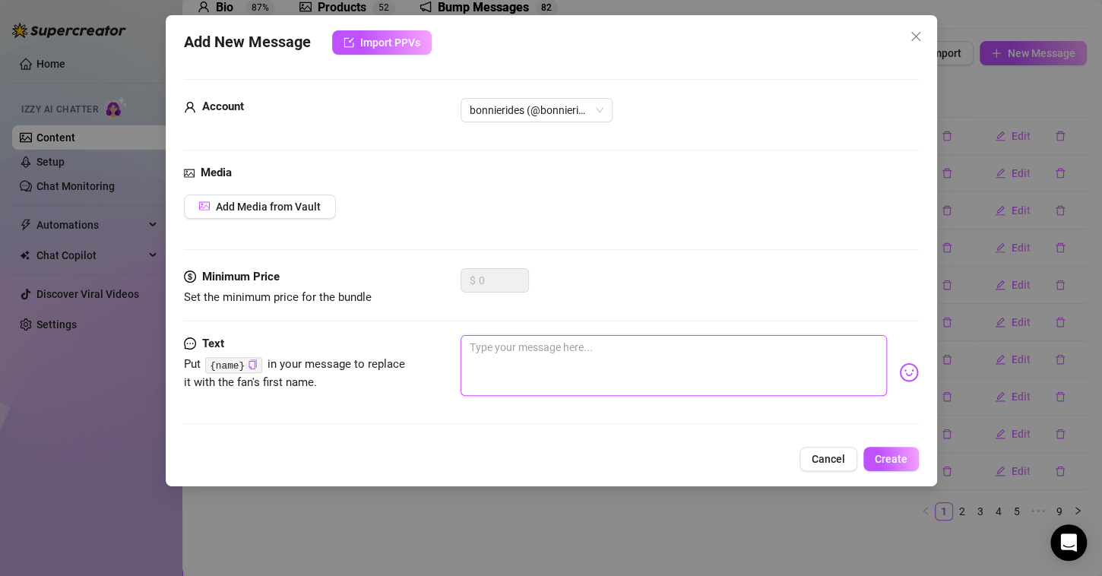
click at [757, 357] on textarea at bounding box center [674, 365] width 426 height 61
paste textarea "Could be dangerous in the best way"
type textarea "Could be dangerous in the best way"
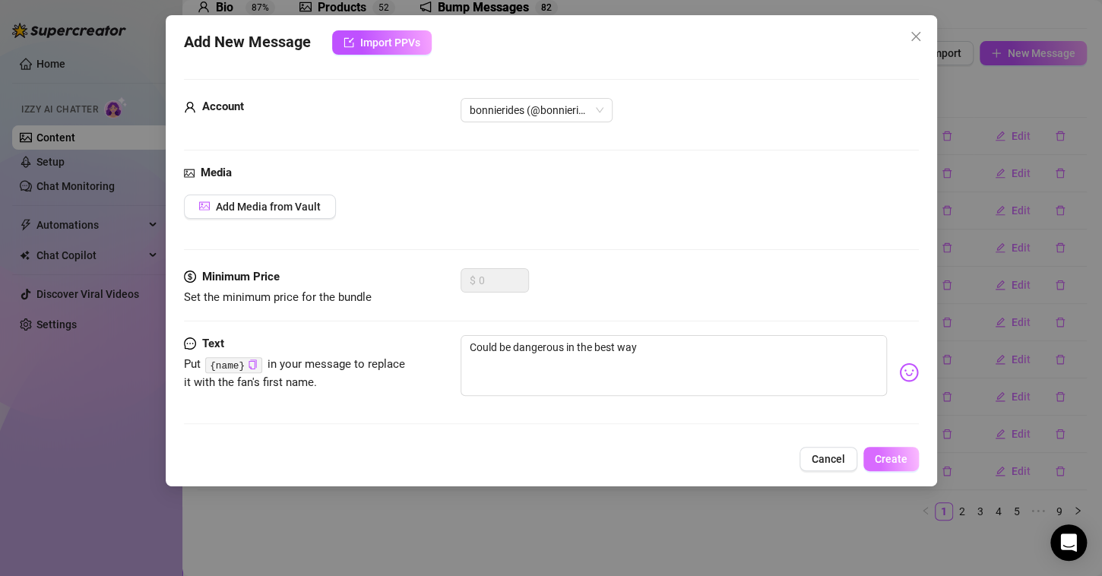
click at [879, 461] on span "Create" at bounding box center [891, 459] width 33 height 12
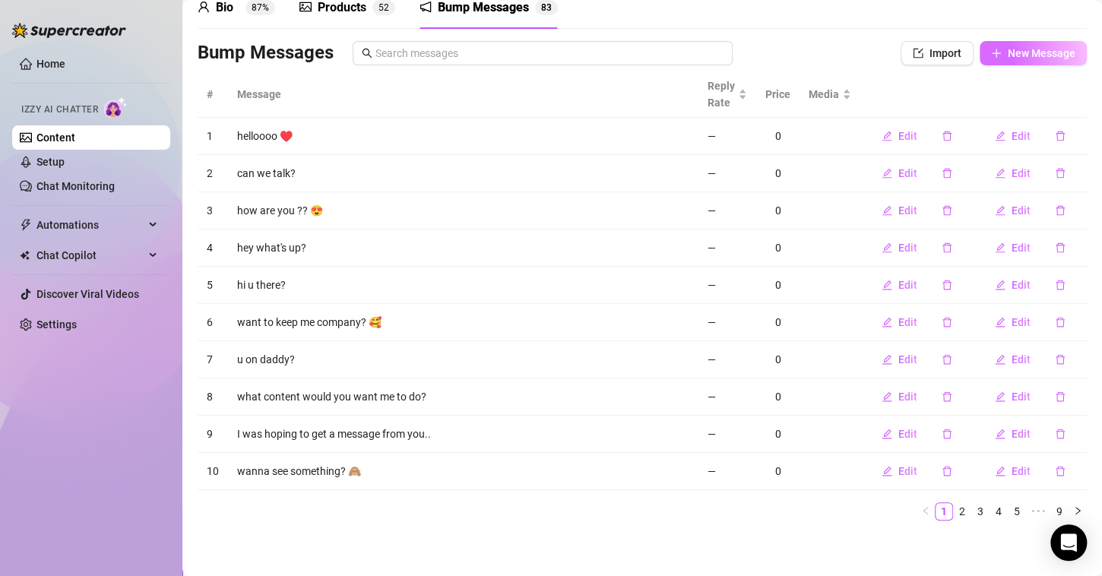
click at [1042, 55] on span "New Message" at bounding box center [1042, 53] width 68 height 12
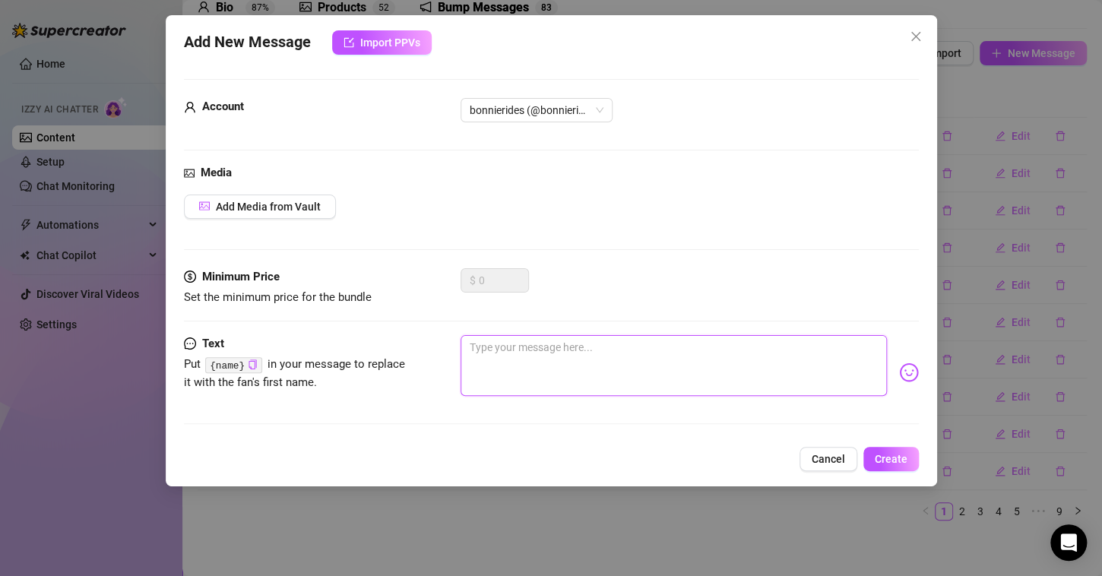
click at [547, 369] on textarea at bounding box center [674, 365] width 426 height 61
paste textarea "Let’s make [DATE] more interesting"
type textarea "Let’s make [DATE] more interesting"
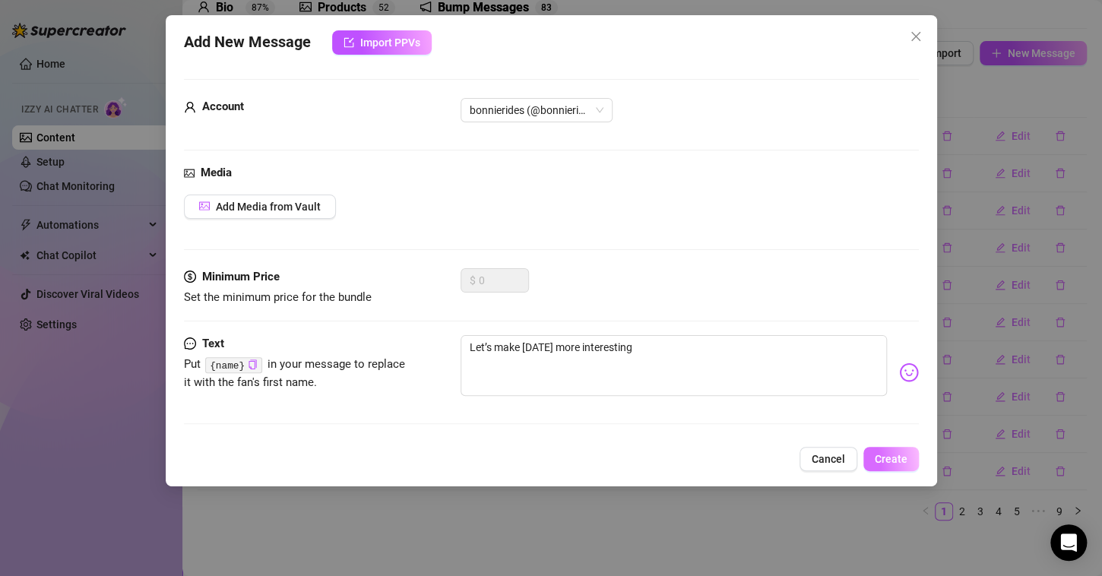
click at [892, 458] on span "Create" at bounding box center [891, 459] width 33 height 12
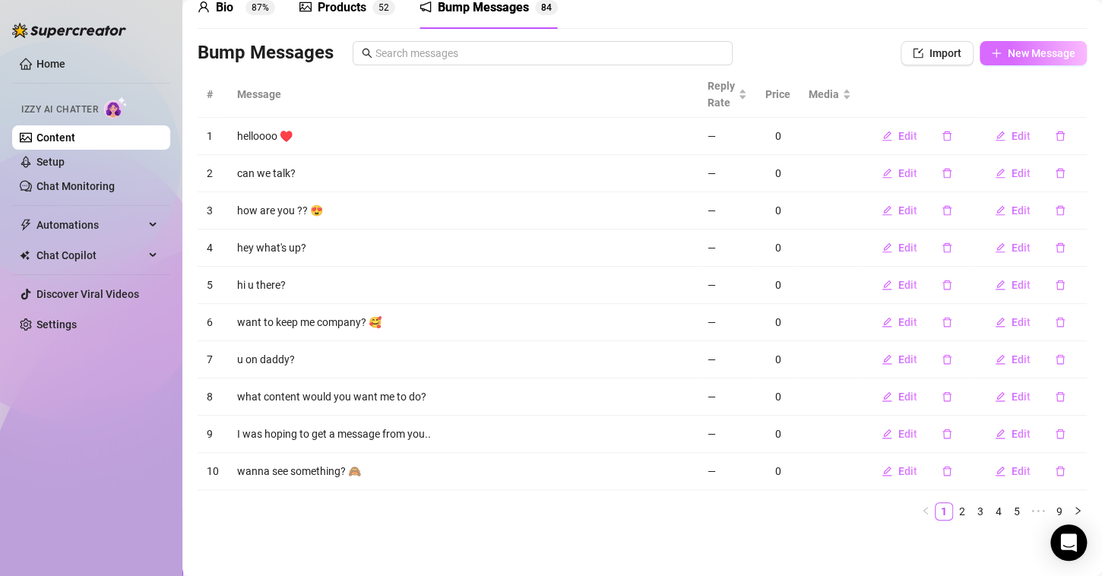
click at [1008, 58] on span "New Message" at bounding box center [1042, 53] width 68 height 12
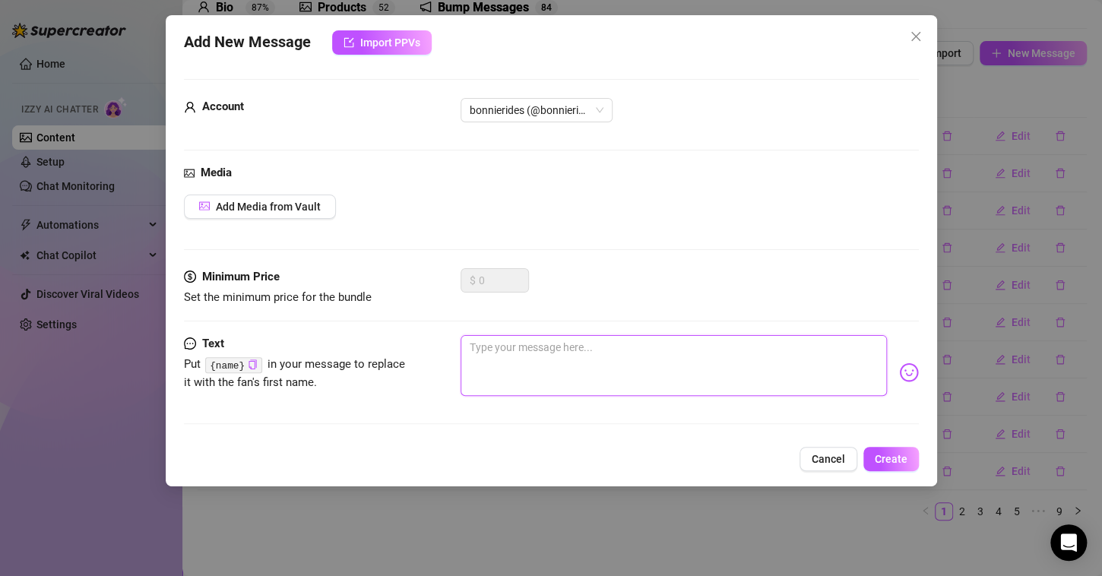
click at [593, 359] on textarea at bounding box center [674, 365] width 426 height 61
paste textarea "You game?"
type textarea "You game?"
click at [884, 458] on span "Create" at bounding box center [891, 459] width 33 height 12
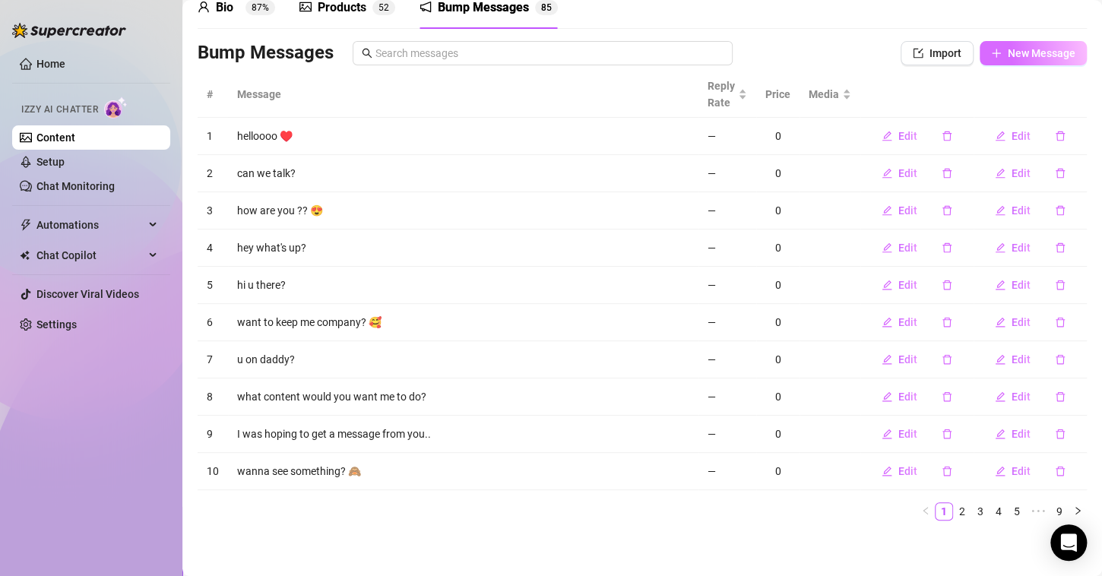
click at [1008, 51] on span "New Message" at bounding box center [1042, 53] width 68 height 12
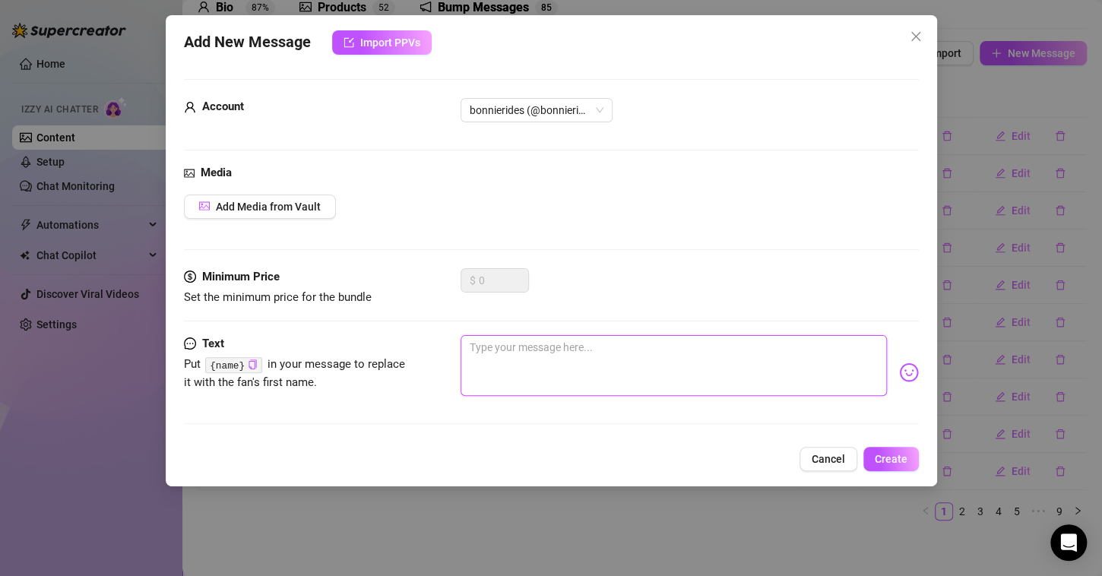
click at [584, 340] on textarea at bounding box center [674, 365] width 426 height 61
paste textarea "I think you’ll like my version of interesting"
type textarea "I think you’ll like my version of interesting"
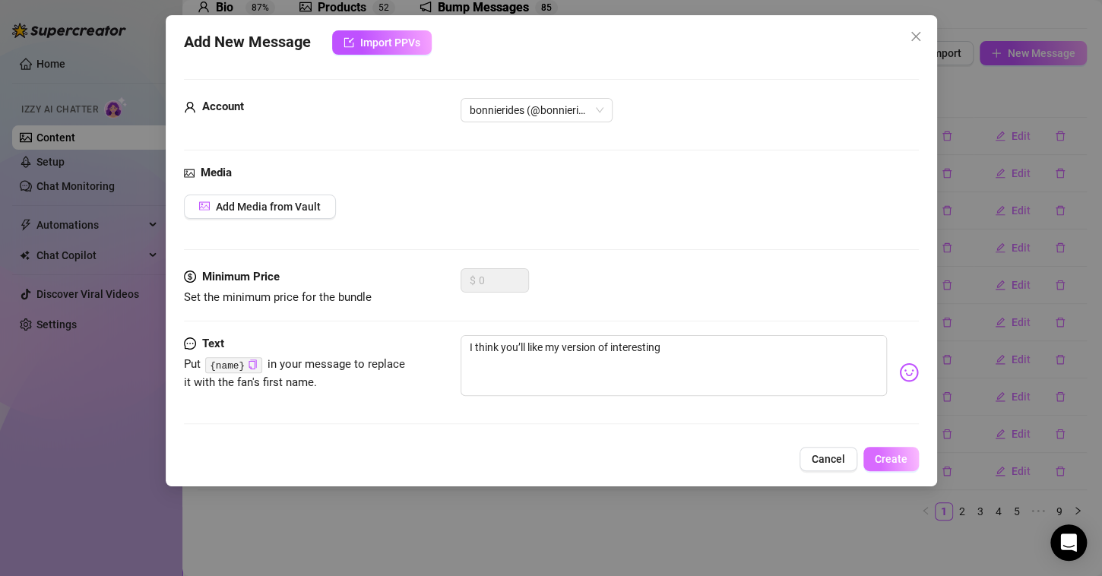
click at [873, 450] on button "Create" at bounding box center [890, 459] width 55 height 24
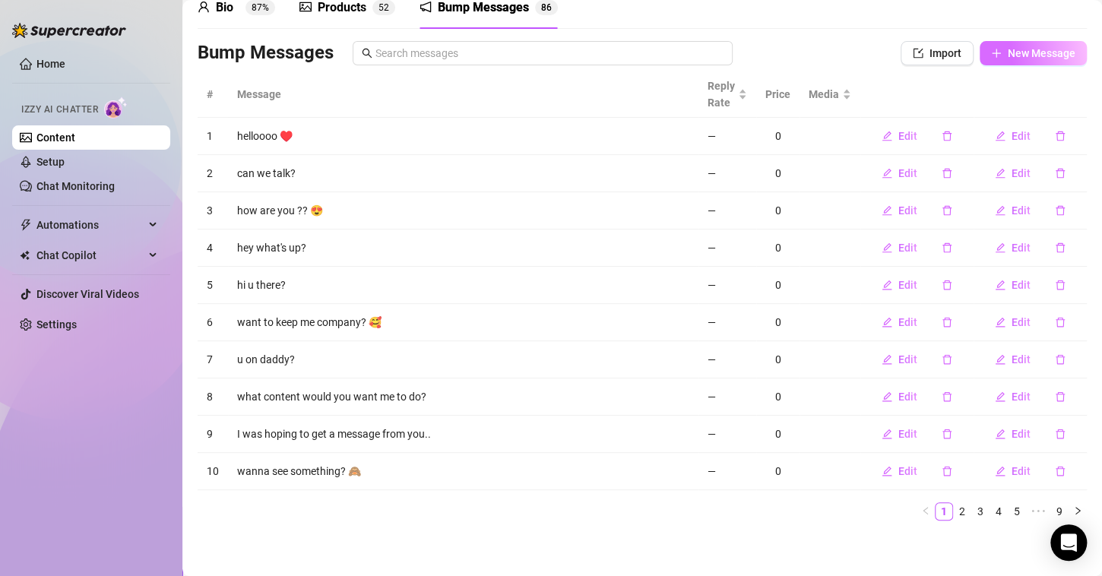
click at [1036, 47] on span "New Message" at bounding box center [1042, 53] width 68 height 12
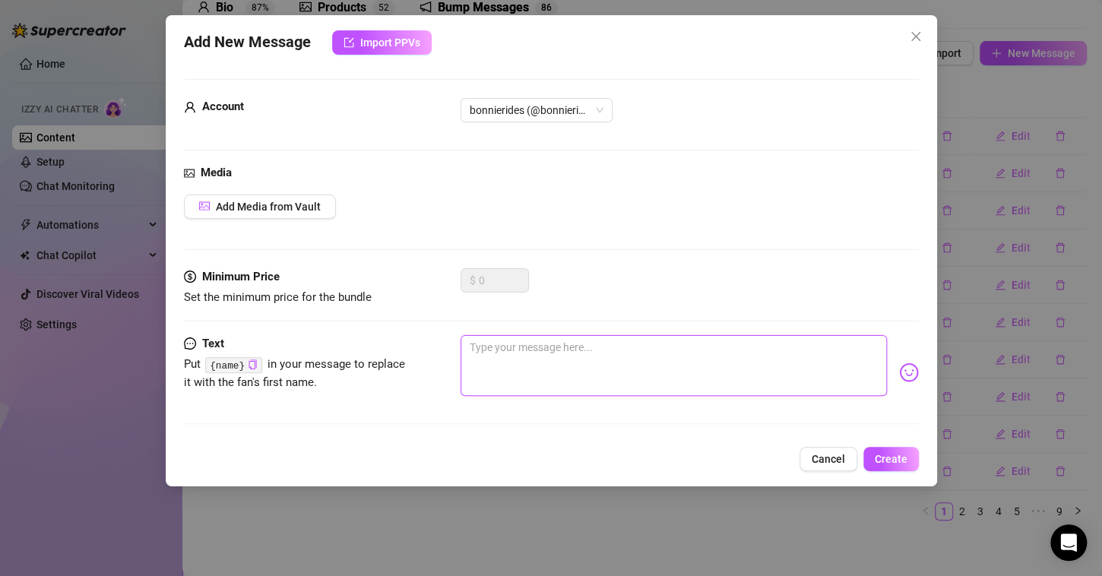
click at [549, 344] on textarea at bounding box center [674, 365] width 426 height 61
paste textarea "What if I told you I’ve been saving something just for you?"
type textarea "What if I told you I’ve been saving something just for you?"
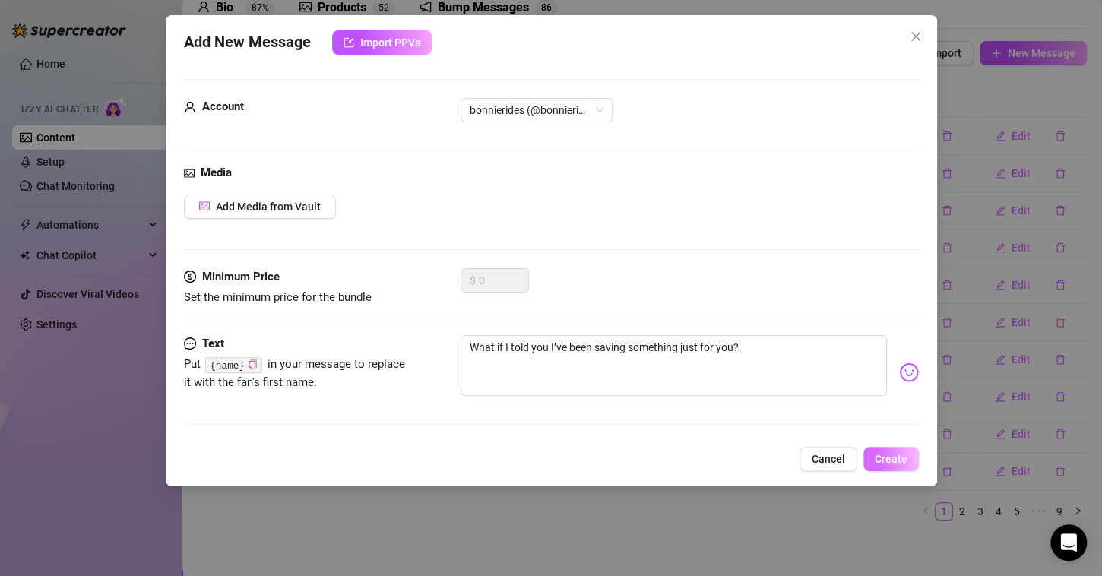
click at [888, 450] on button "Create" at bounding box center [890, 459] width 55 height 24
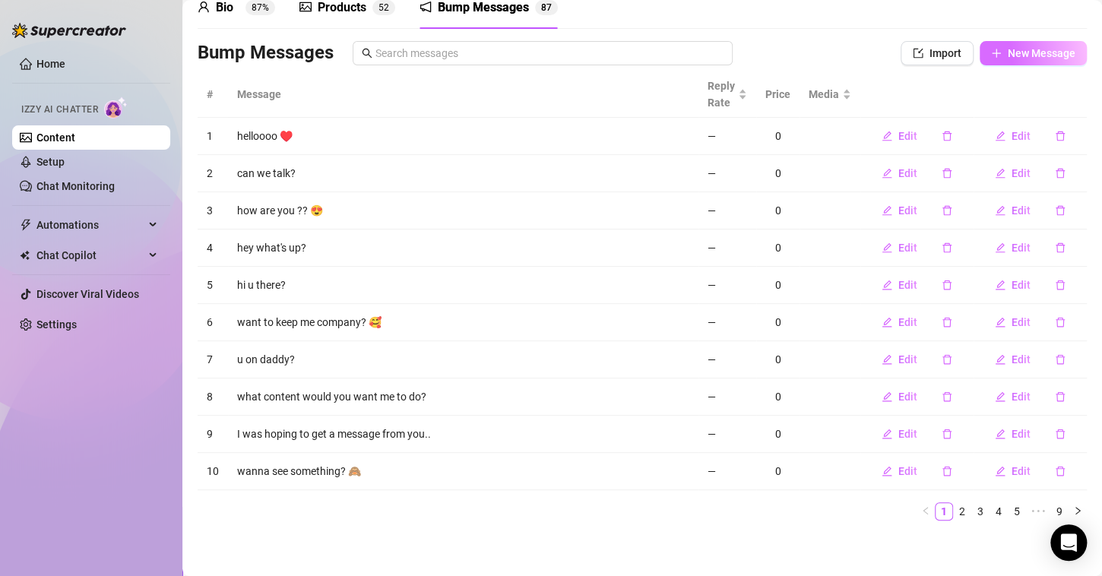
click at [1022, 51] on span "New Message" at bounding box center [1042, 53] width 68 height 12
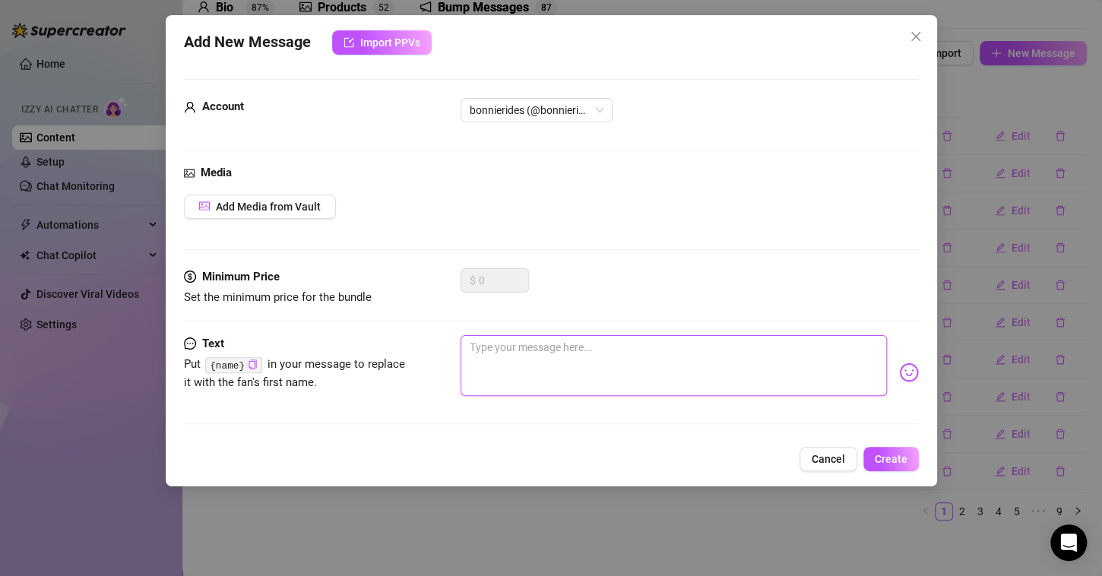
click at [516, 353] on textarea at bounding box center [674, 365] width 426 height 61
paste textarea "You’d want it even more if you saw it"
type textarea "You’d want it even more if you saw it"
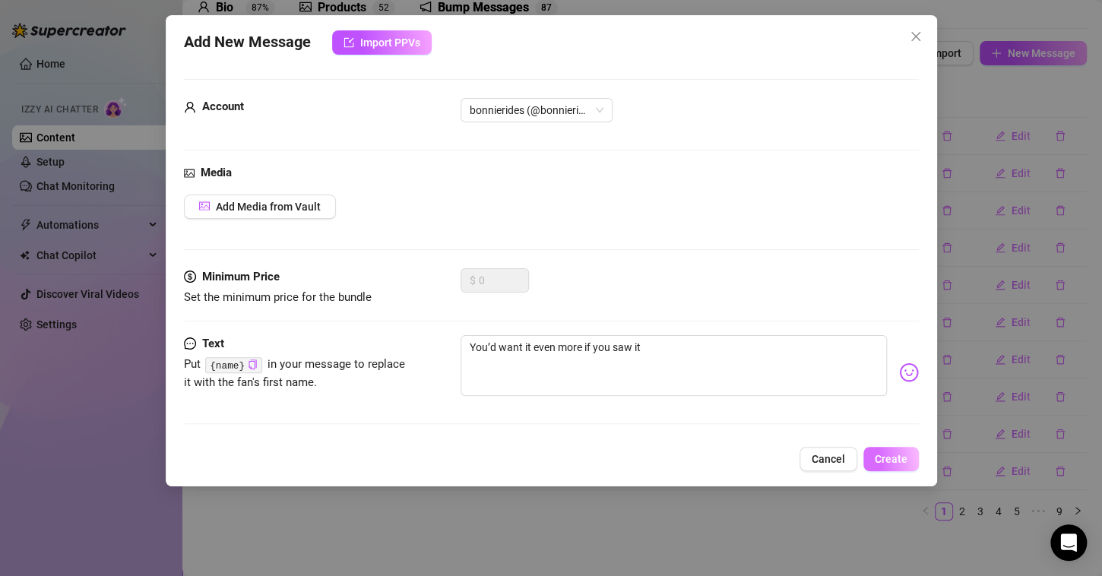
click at [902, 457] on span "Create" at bounding box center [891, 459] width 33 height 12
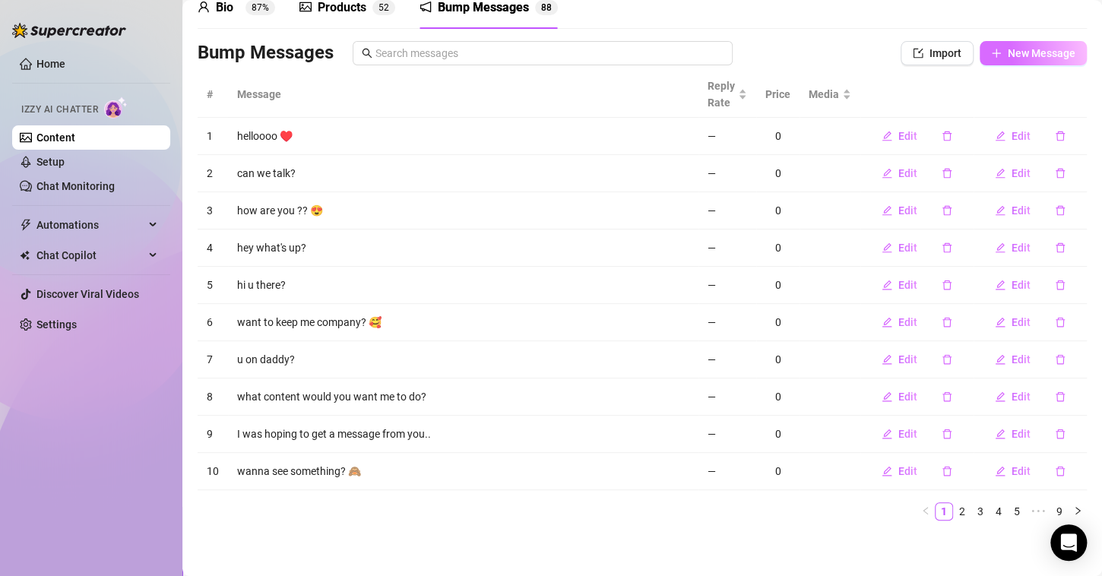
click at [1002, 61] on button "New Message" at bounding box center [1033, 53] width 107 height 24
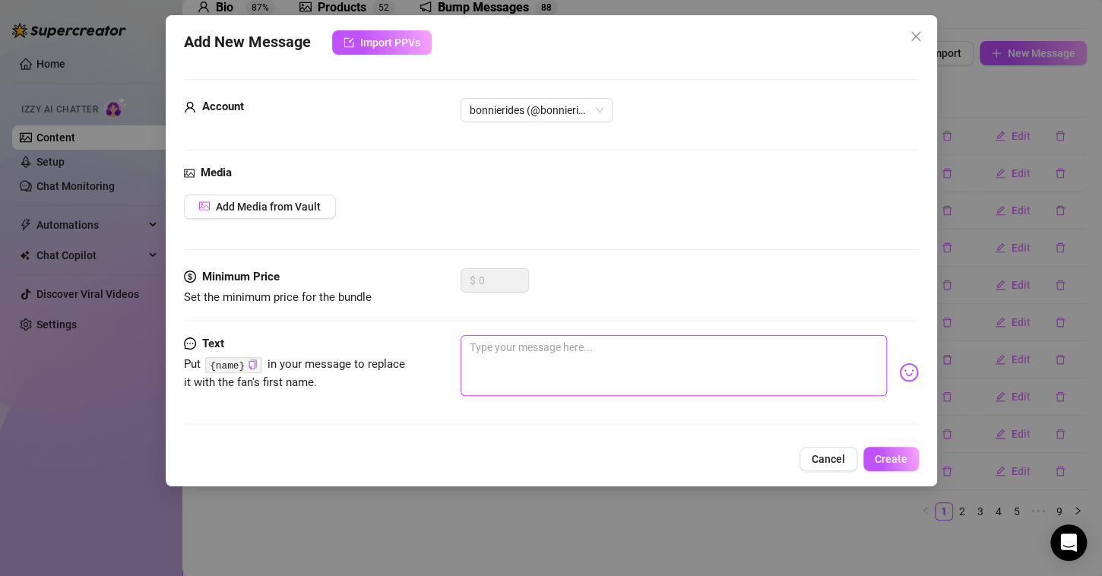
click at [534, 351] on textarea at bounding box center [674, 365] width 426 height 61
paste textarea "Not sure if I’m trouble or your favorite… maybe both"
type textarea "Not sure if I’m trouble or your favorite… maybe both"
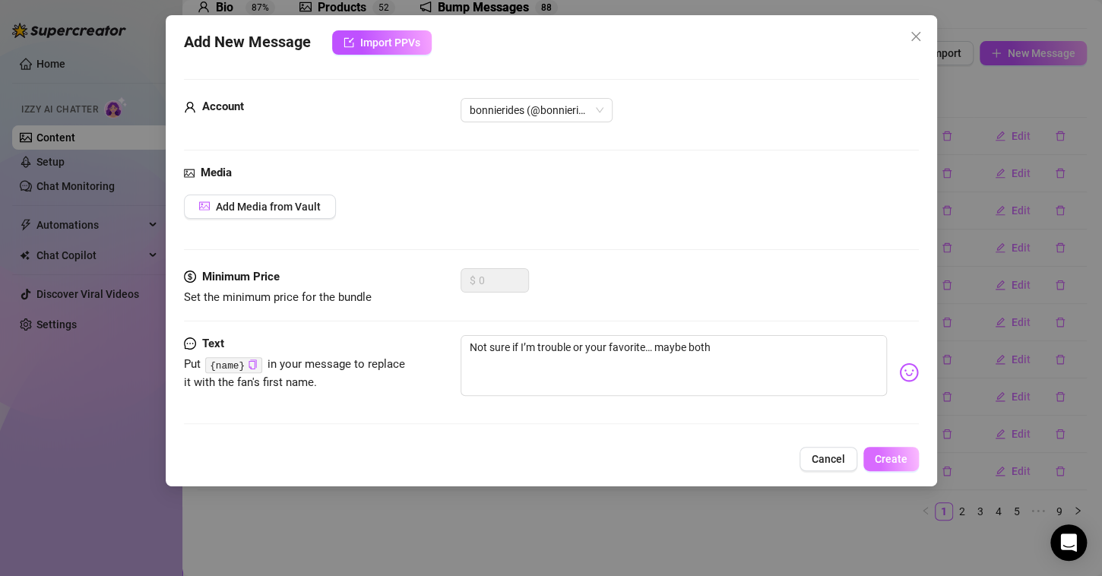
click at [898, 454] on span "Create" at bounding box center [891, 459] width 33 height 12
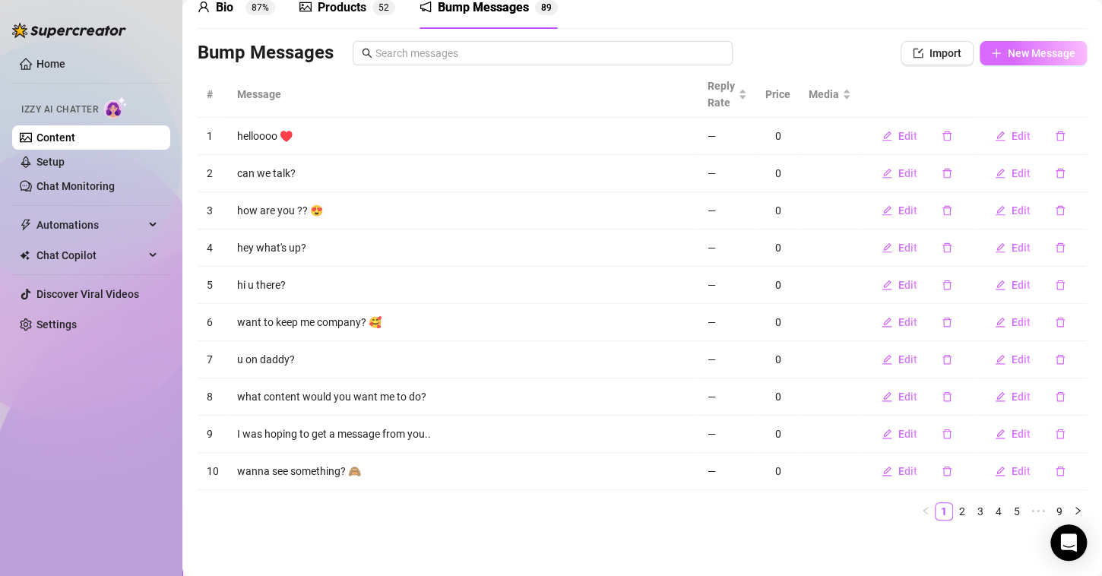
click at [1036, 58] on span "New Message" at bounding box center [1042, 53] width 68 height 12
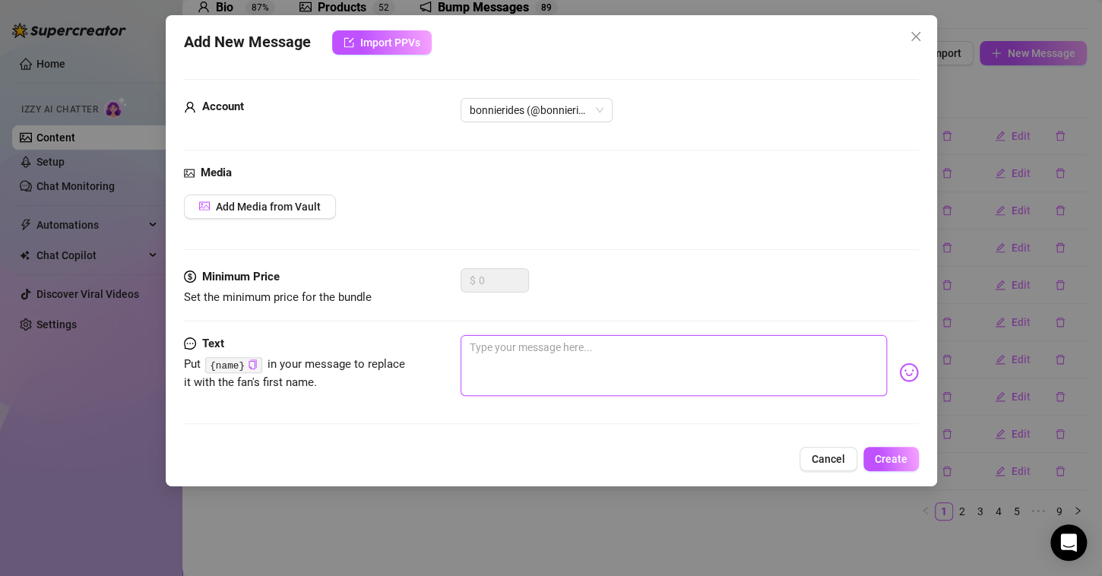
click at [562, 370] on textarea at bounding box center [674, 365] width 426 height 61
paste textarea "You might be the reason I can’t focus [DATE]"
type textarea "You might be the reason I can’t focus [DATE]"
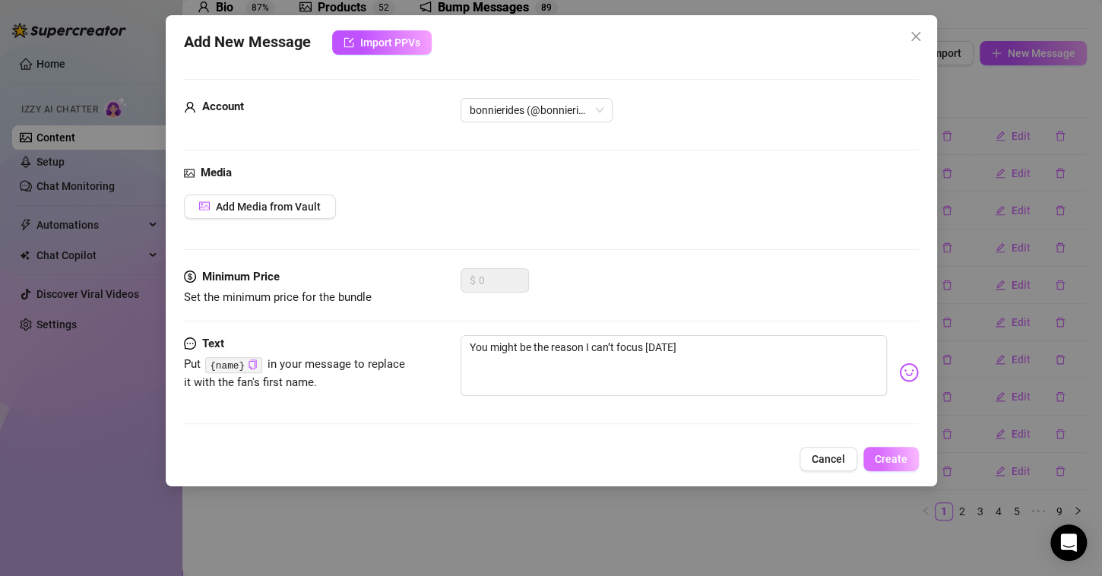
click at [898, 457] on span "Create" at bounding box center [891, 459] width 33 height 12
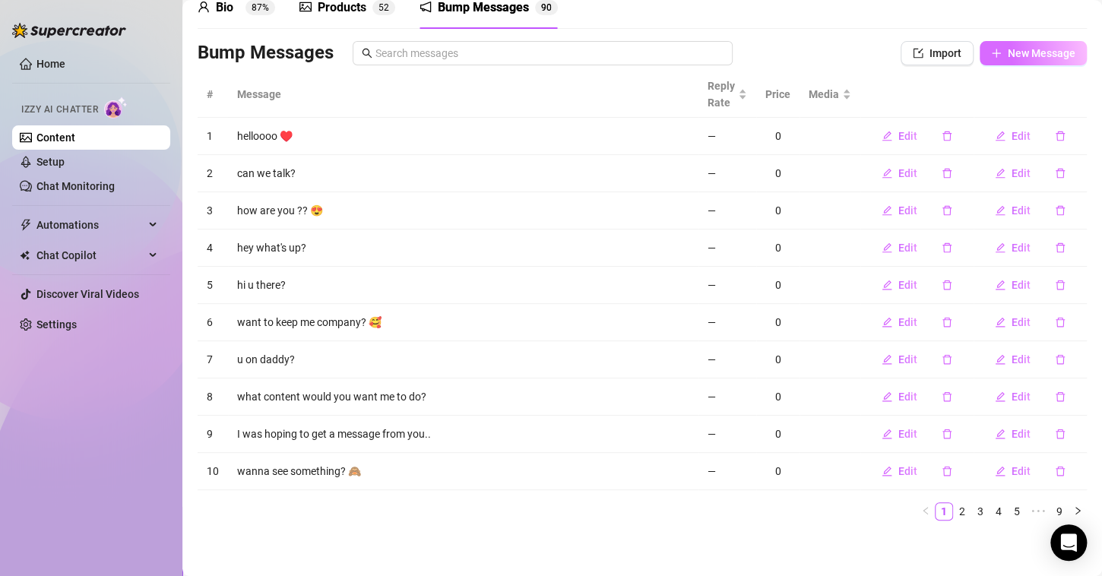
click at [1040, 52] on span "New Message" at bounding box center [1042, 53] width 68 height 12
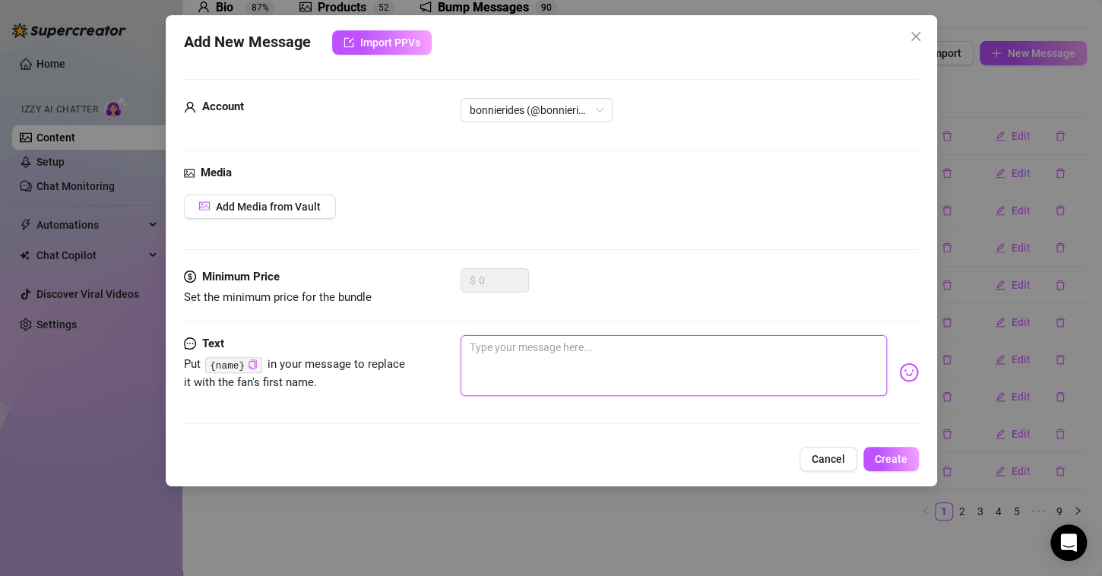
click at [576, 361] on textarea at bounding box center [674, 365] width 426 height 61
paste textarea "Pretty sure you like it that way"
type textarea "Pretty sure you like it that way"
click at [870, 449] on button "Create" at bounding box center [890, 459] width 55 height 24
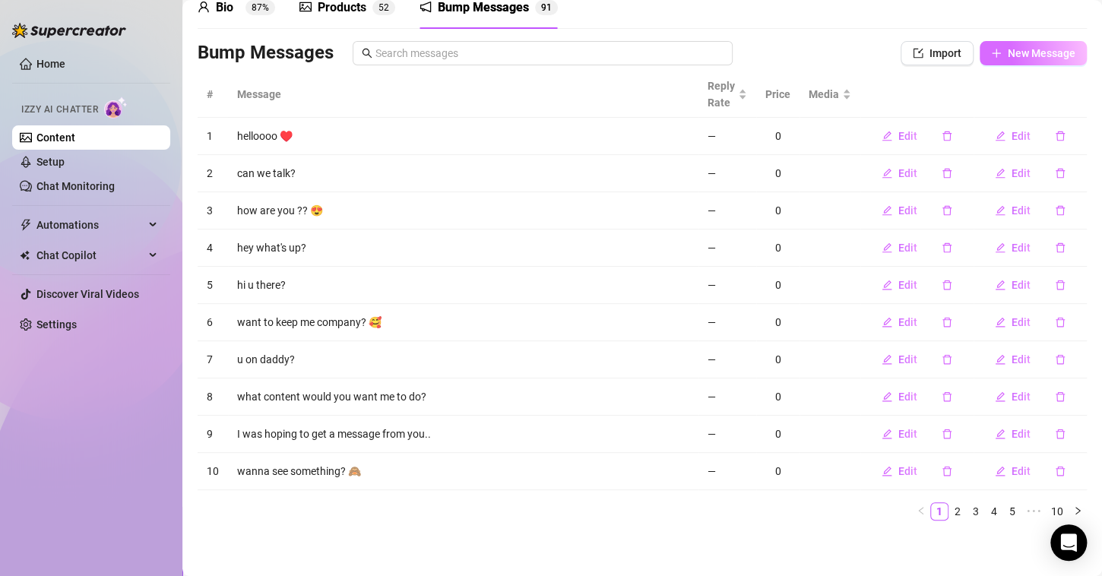
click at [1039, 52] on span "New Message" at bounding box center [1042, 53] width 68 height 12
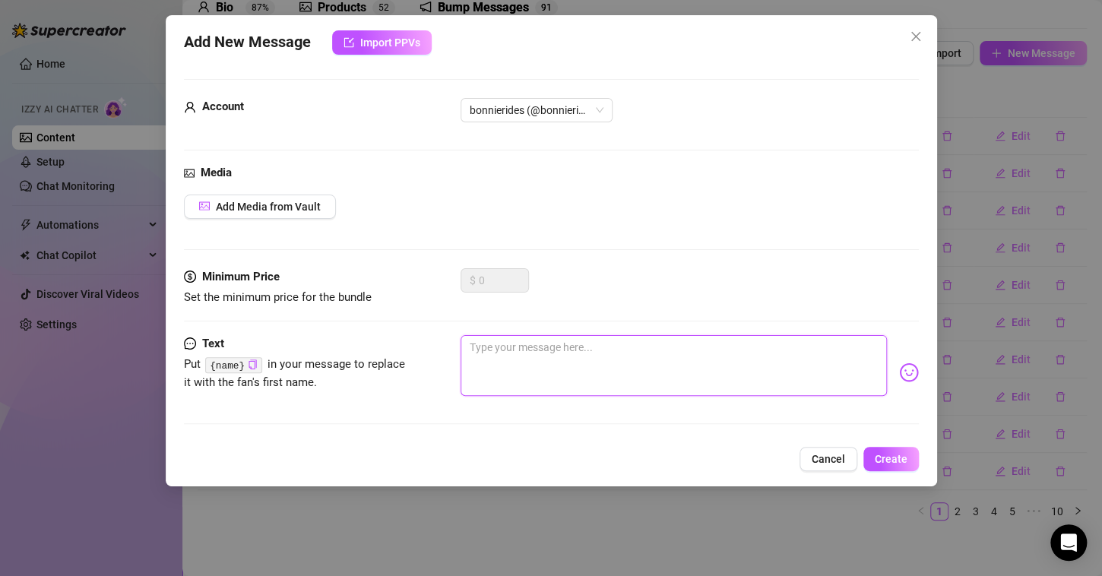
click at [527, 365] on textarea at bounding box center [674, 365] width 426 height 61
paste textarea "Feels like a good day to push limits… you in?"
type textarea "Feels like a good day to push limits… you in?"
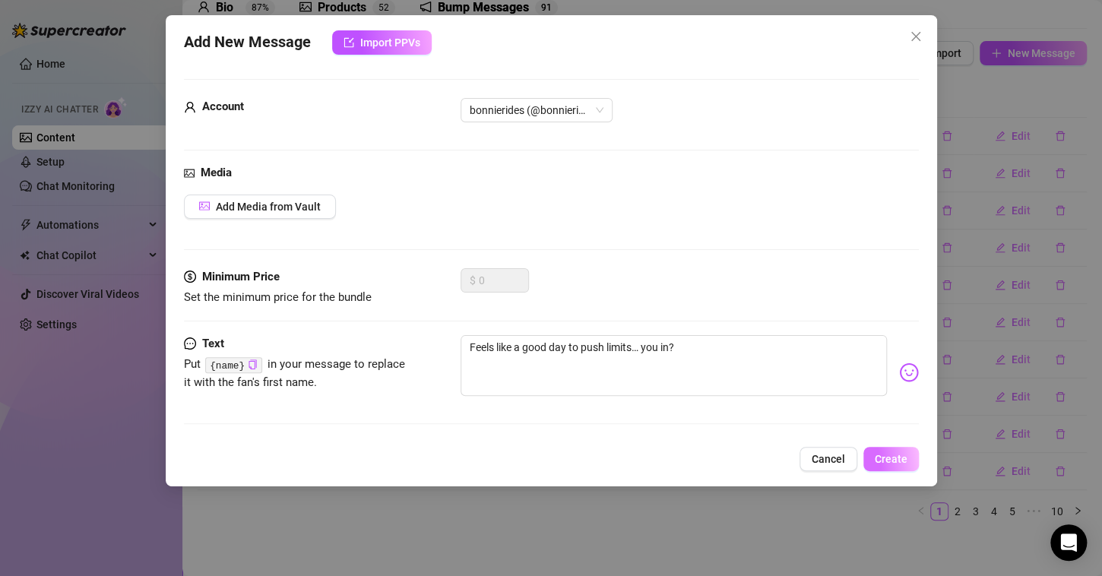
click at [898, 453] on span "Create" at bounding box center [891, 459] width 33 height 12
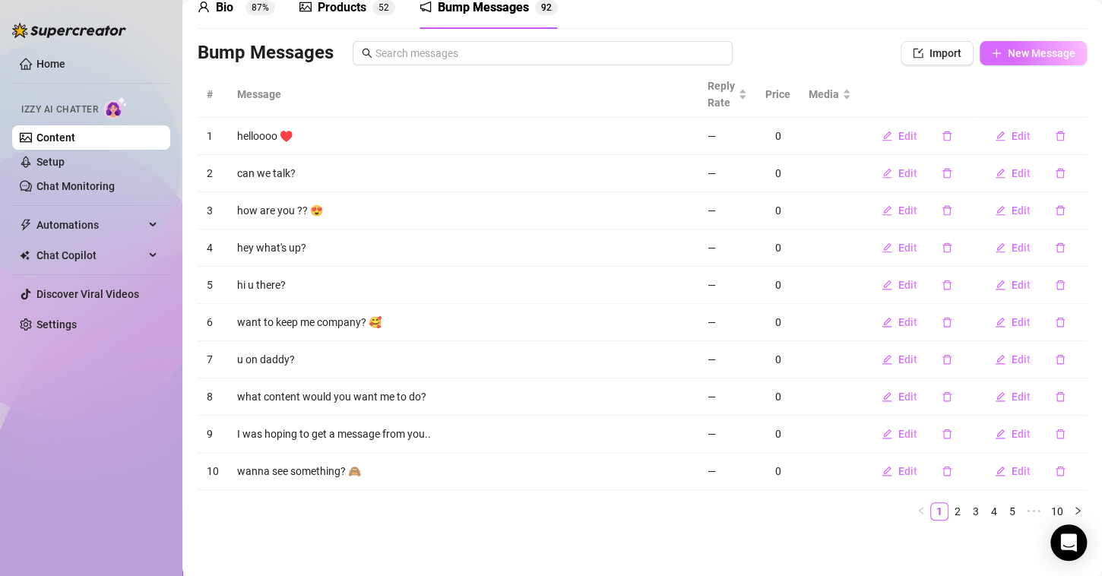
click at [998, 43] on button "New Message" at bounding box center [1033, 53] width 107 height 24
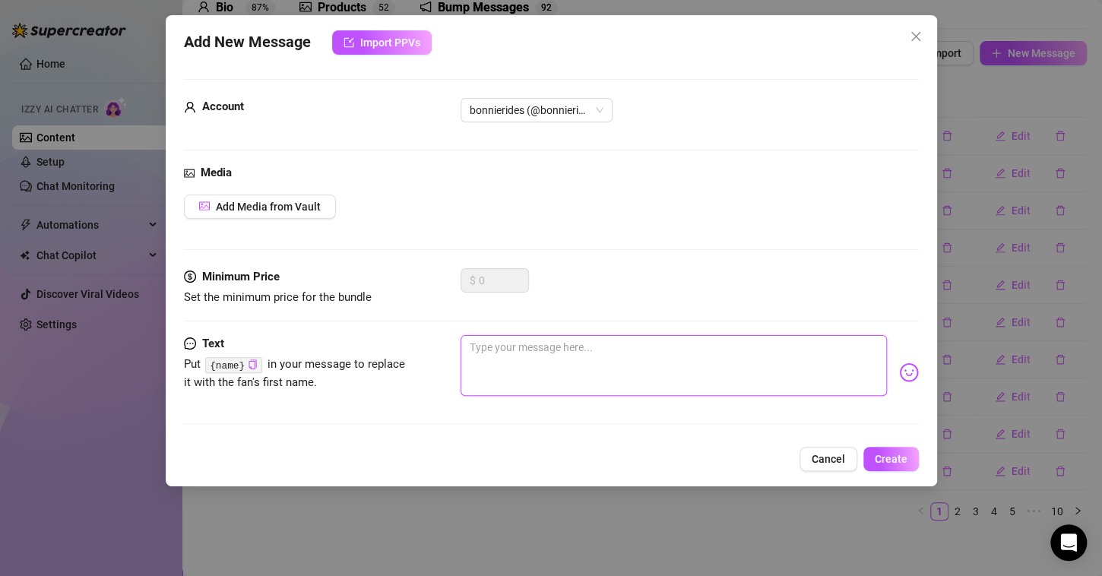
click at [524, 359] on textarea at bounding box center [674, 365] width 426 height 61
paste textarea "Let’s see how far we can go"
type textarea "Let’s see how far we can go"
click at [894, 459] on span "Create" at bounding box center [891, 459] width 33 height 12
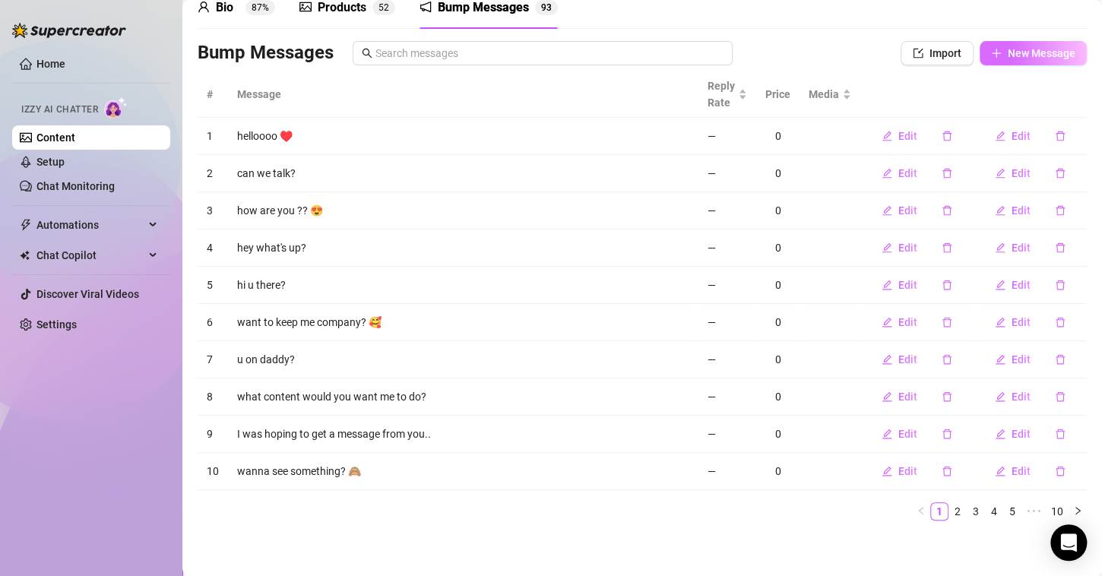
click at [1050, 49] on span "New Message" at bounding box center [1042, 53] width 68 height 12
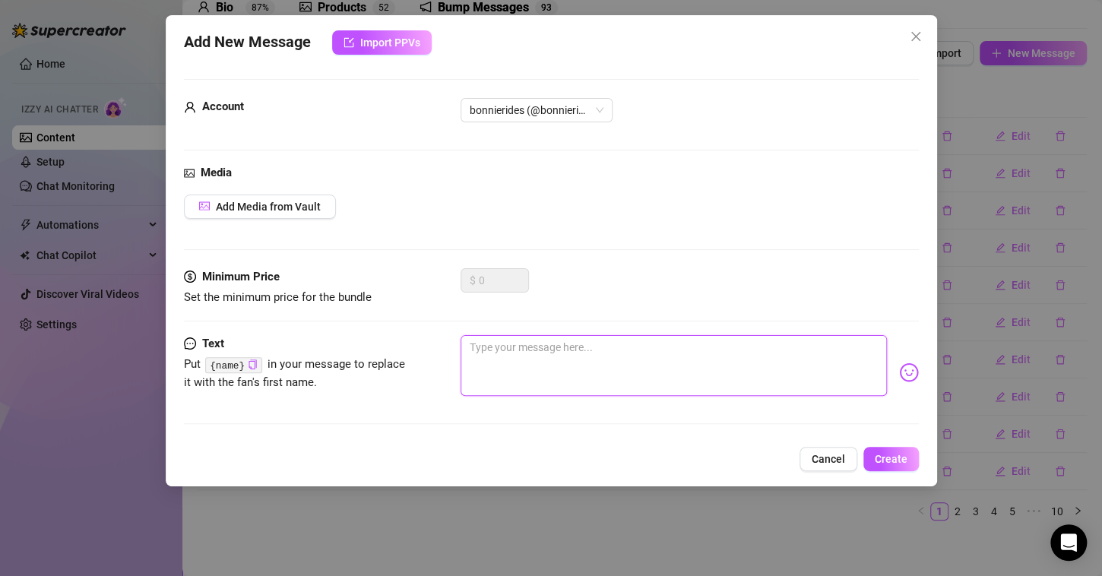
click at [567, 353] on textarea at bounding box center [674, 365] width 426 height 61
paste textarea "I know you can handle it"
type textarea "I know you can handle it"
click at [878, 453] on span "Create" at bounding box center [891, 459] width 33 height 12
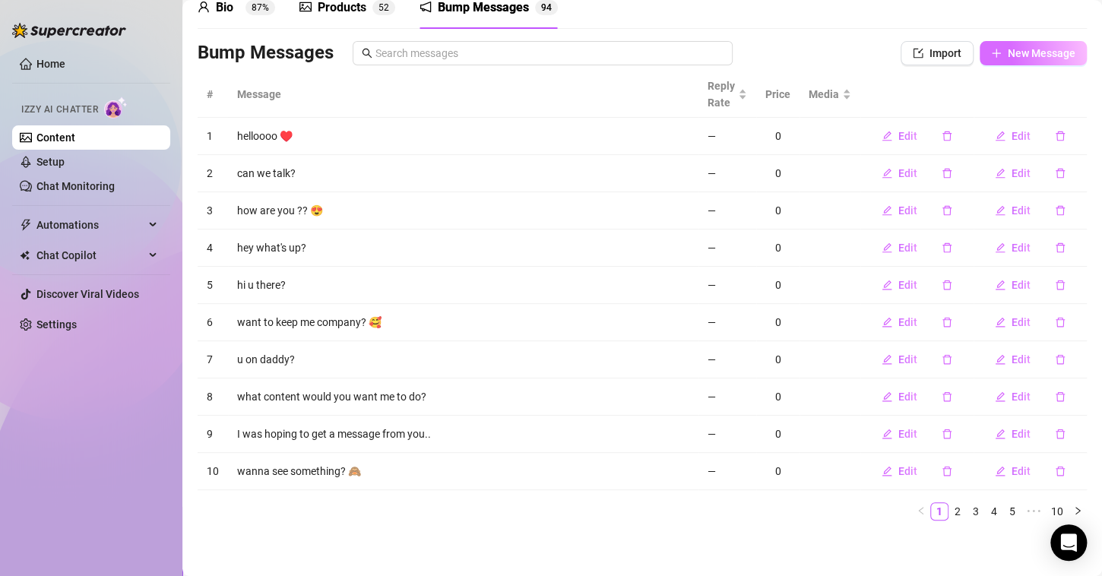
click at [988, 60] on button "New Message" at bounding box center [1033, 53] width 107 height 24
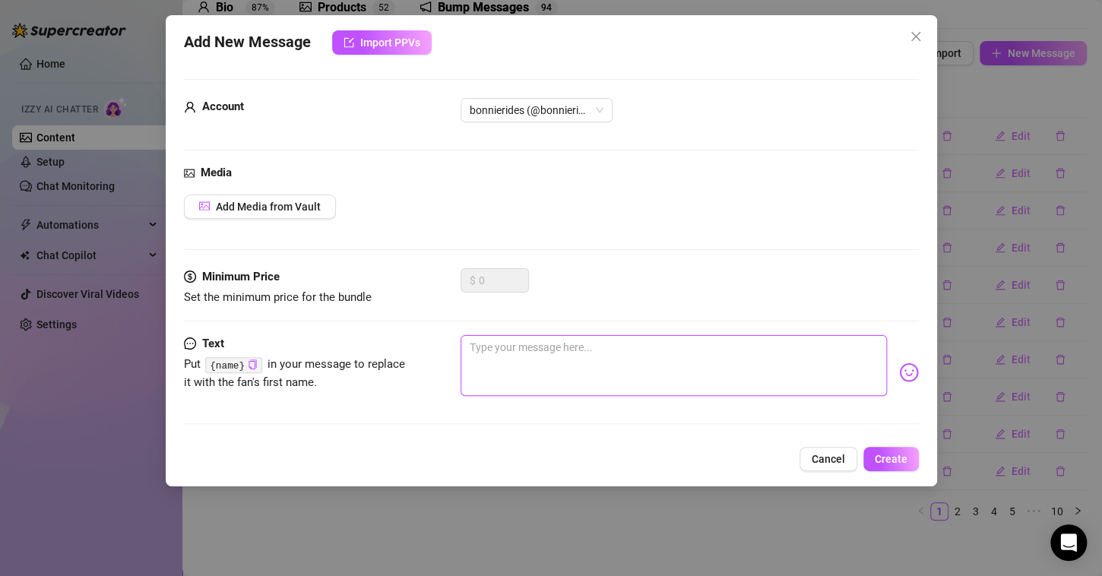
click at [583, 364] on textarea at bounding box center [674, 365] width 426 height 61
paste textarea "Every time you show up, my day gets better"
type textarea "Every time you show up, my day gets better"
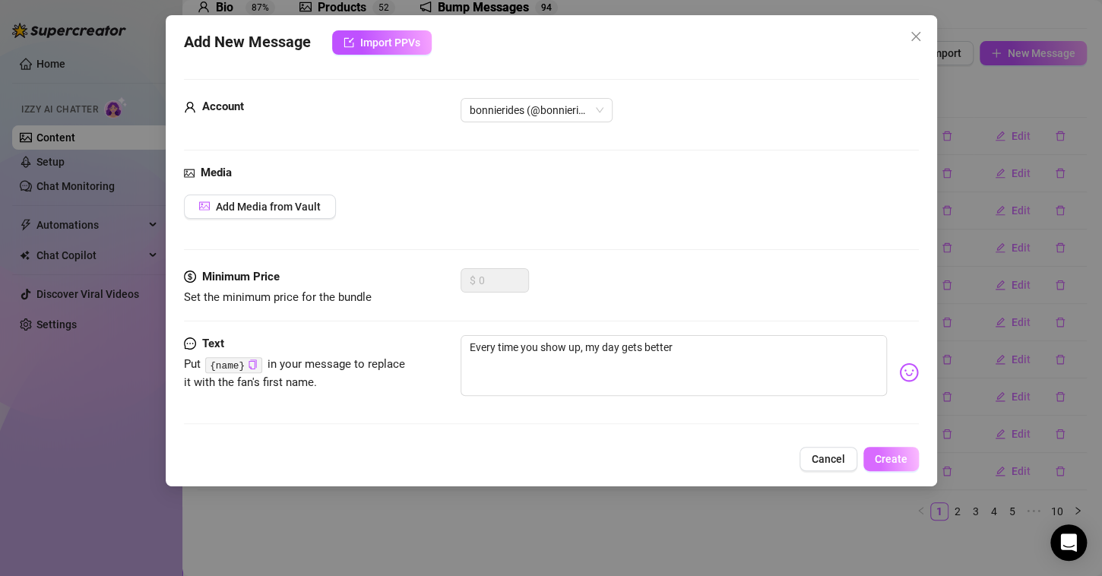
click at [876, 453] on span "Create" at bounding box center [891, 459] width 33 height 12
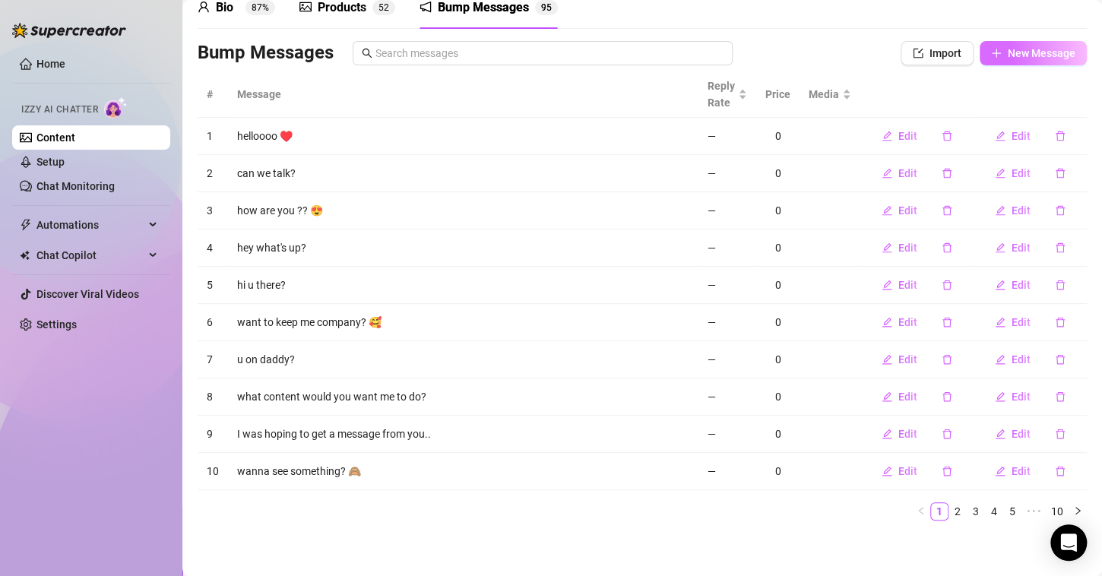
click at [1012, 47] on span "New Message" at bounding box center [1042, 53] width 68 height 12
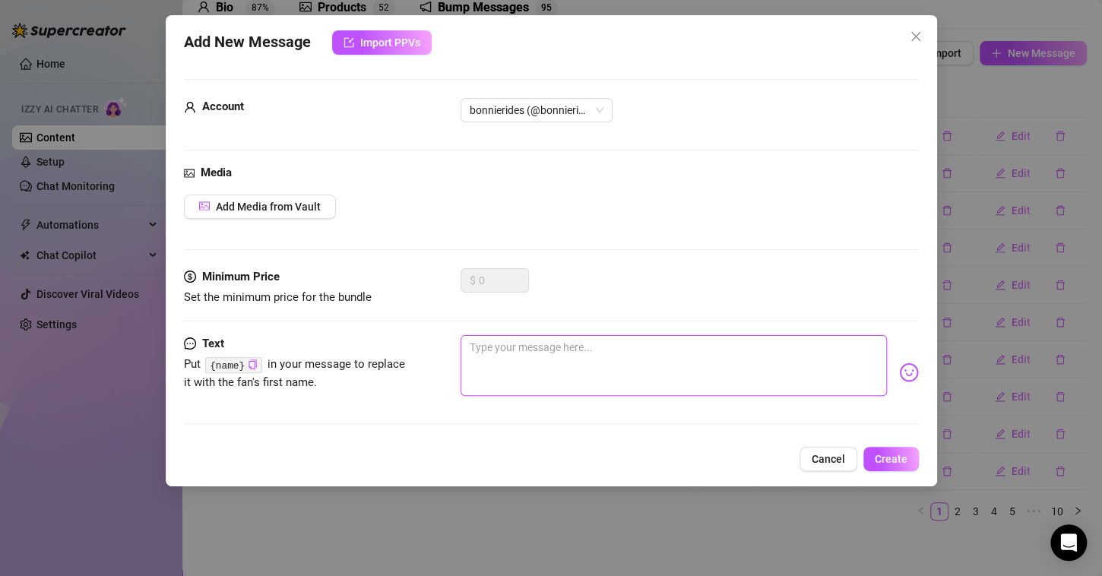
click at [628, 359] on textarea at bounding box center [674, 365] width 426 height 61
paste textarea "Care to keep that going?"
type textarea "Care to keep that going?"
click at [870, 449] on button "Create" at bounding box center [890, 459] width 55 height 24
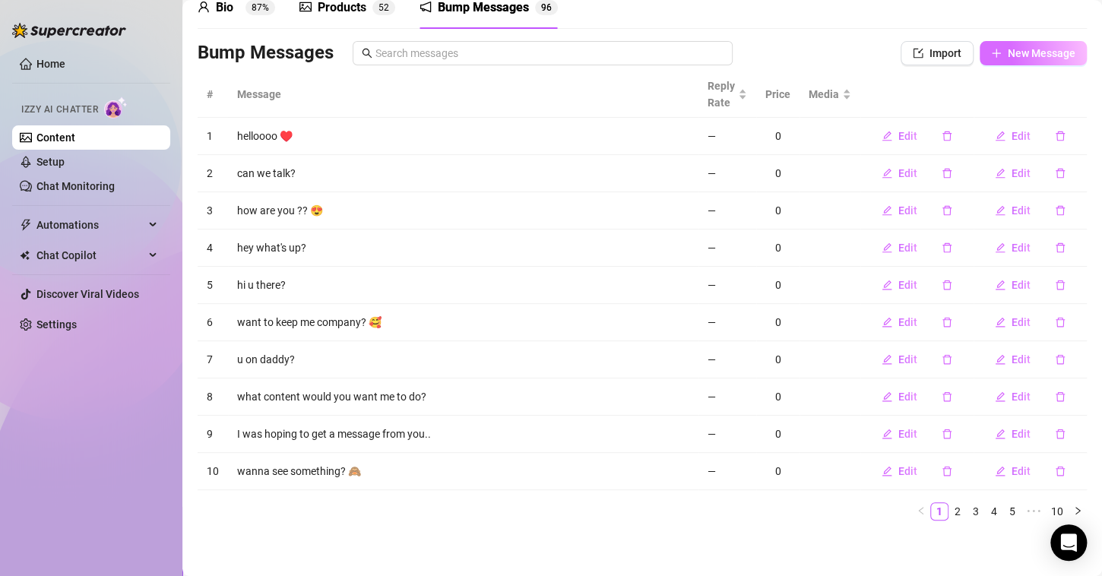
click at [1021, 53] on span "New Message" at bounding box center [1042, 53] width 68 height 12
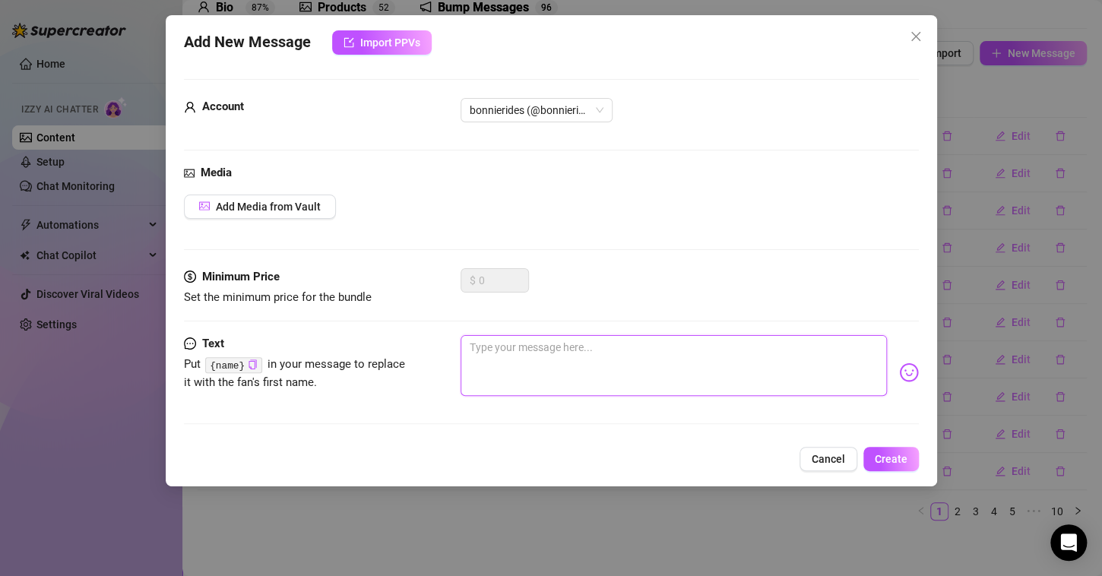
click at [622, 364] on textarea at bounding box center [674, 365] width 426 height 61
paste textarea "Thinking about getting into some trouble… want in?"
type textarea "Thinking about getting into some trouble… want in?"
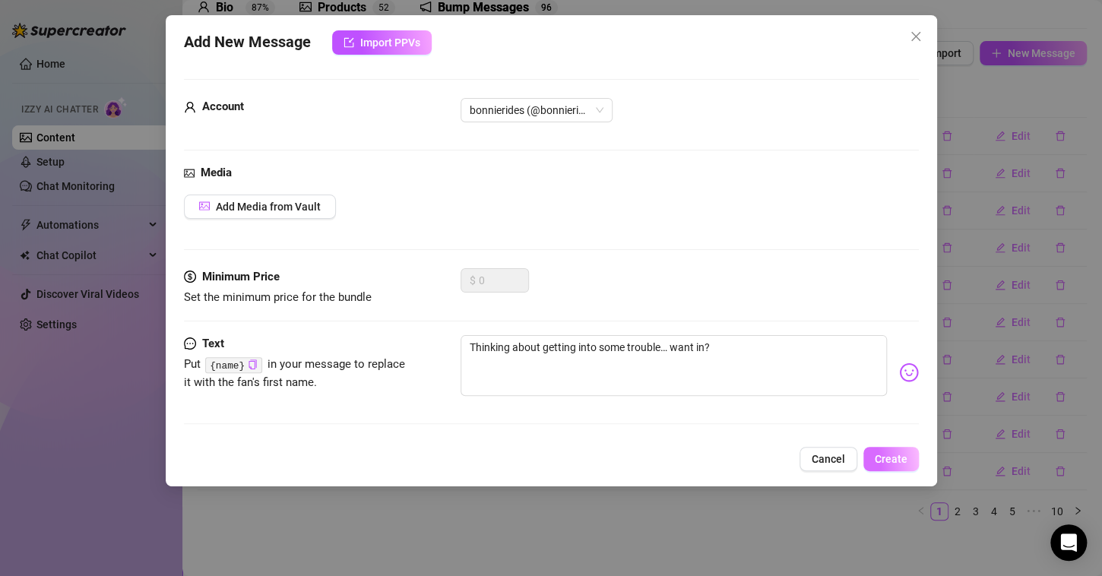
click at [893, 458] on span "Create" at bounding box center [891, 459] width 33 height 12
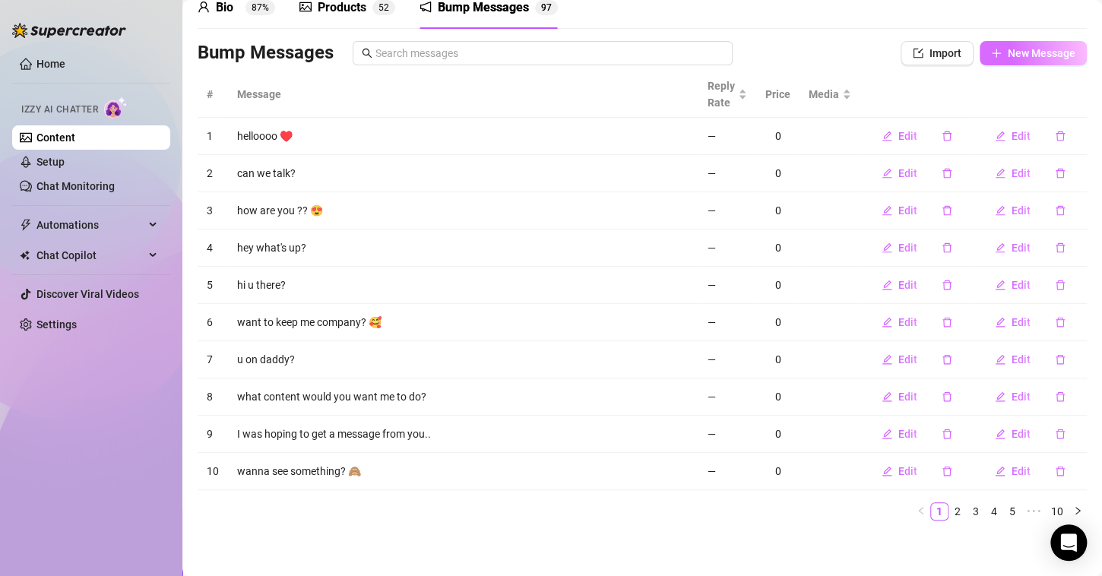
click at [1018, 59] on button "New Message" at bounding box center [1033, 53] width 107 height 24
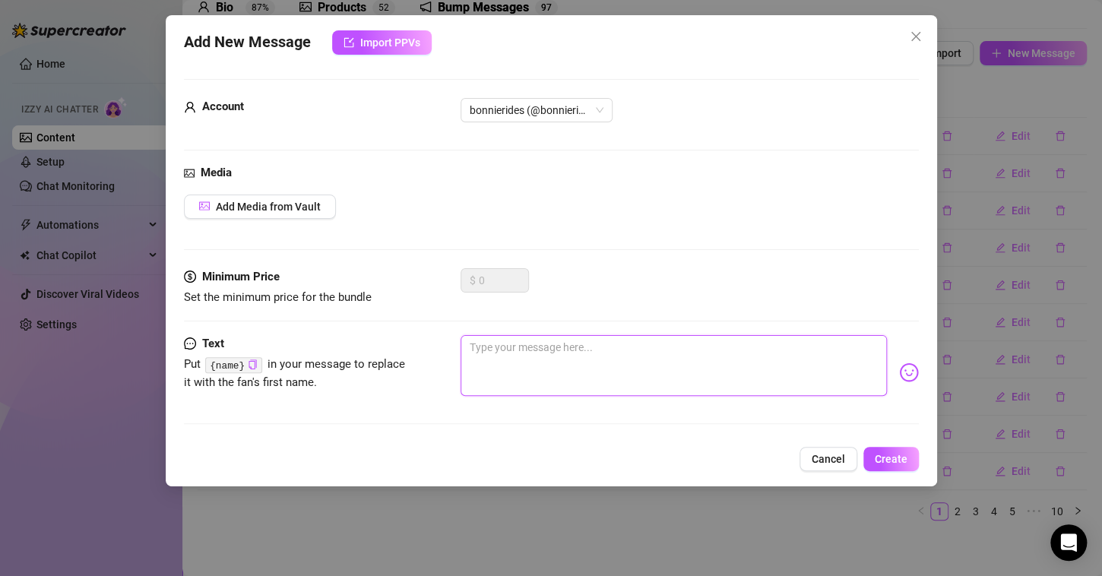
click at [504, 365] on textarea at bounding box center [674, 365] width 426 height 61
paste textarea "I promise it’s the fun kind"
type textarea "I promise it’s the fun kind"
click at [872, 451] on button "Create" at bounding box center [890, 459] width 55 height 24
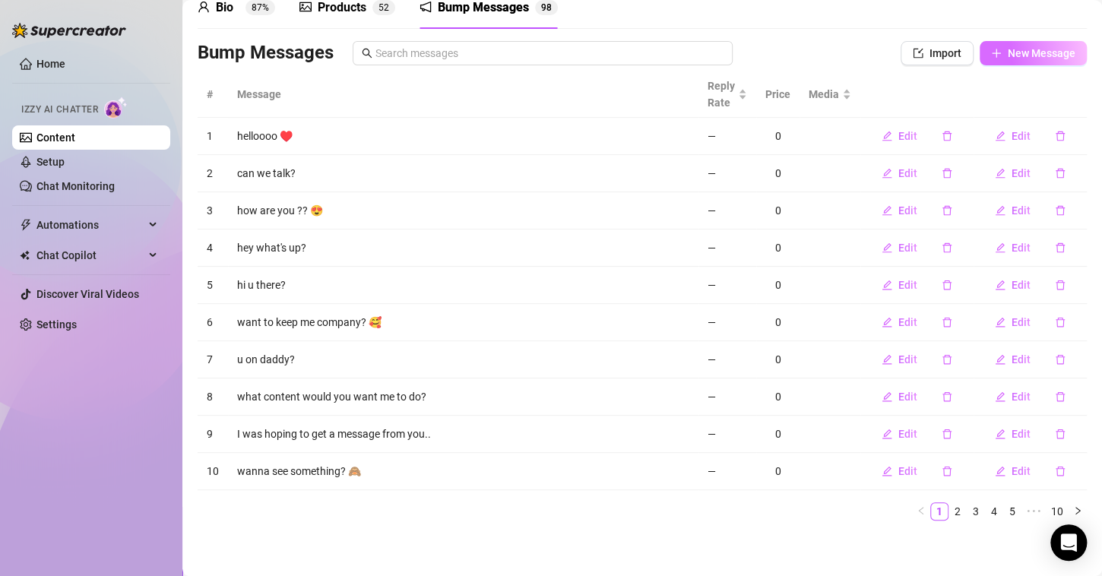
click at [1039, 52] on span "New Message" at bounding box center [1042, 53] width 68 height 12
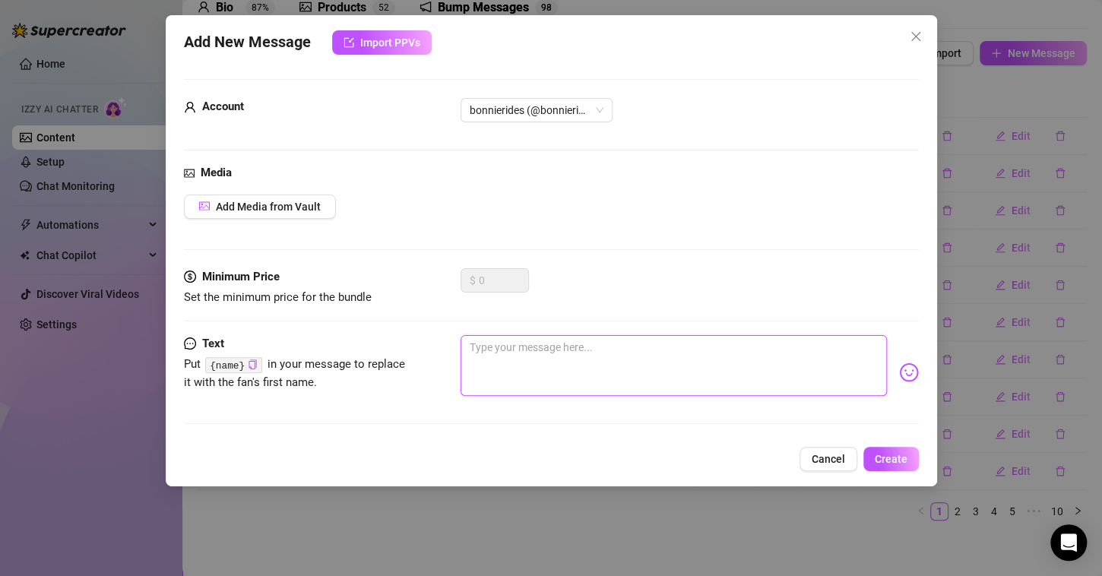
click at [496, 350] on textarea at bounding box center [674, 365] width 426 height 61
paste textarea "The kind you’ll want again"
type textarea "The kind you’ll want again"
click at [879, 458] on span "Create" at bounding box center [891, 459] width 33 height 12
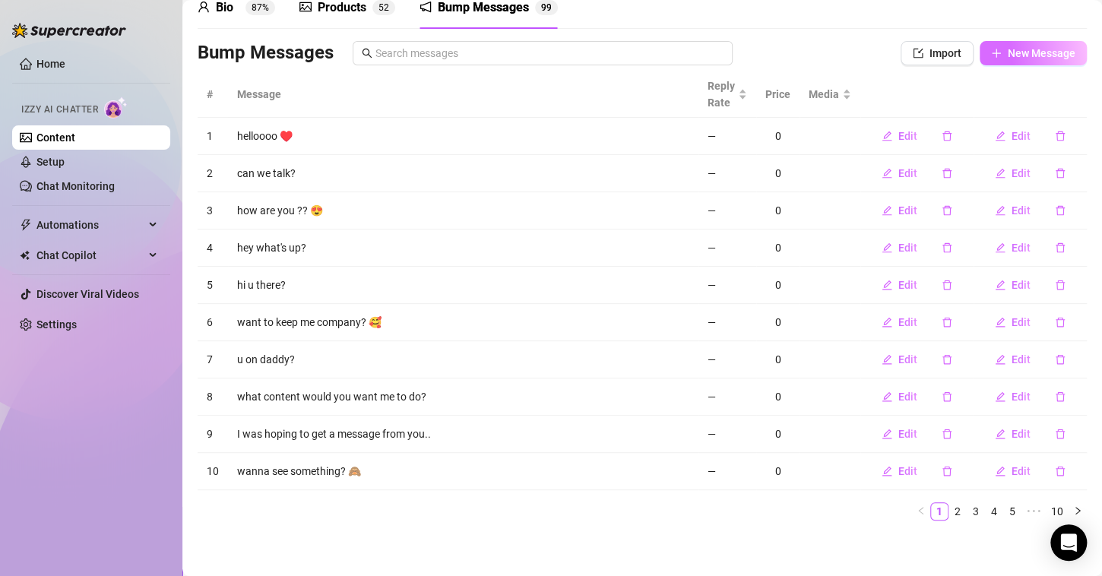
click at [1047, 51] on span "New Message" at bounding box center [1042, 53] width 68 height 12
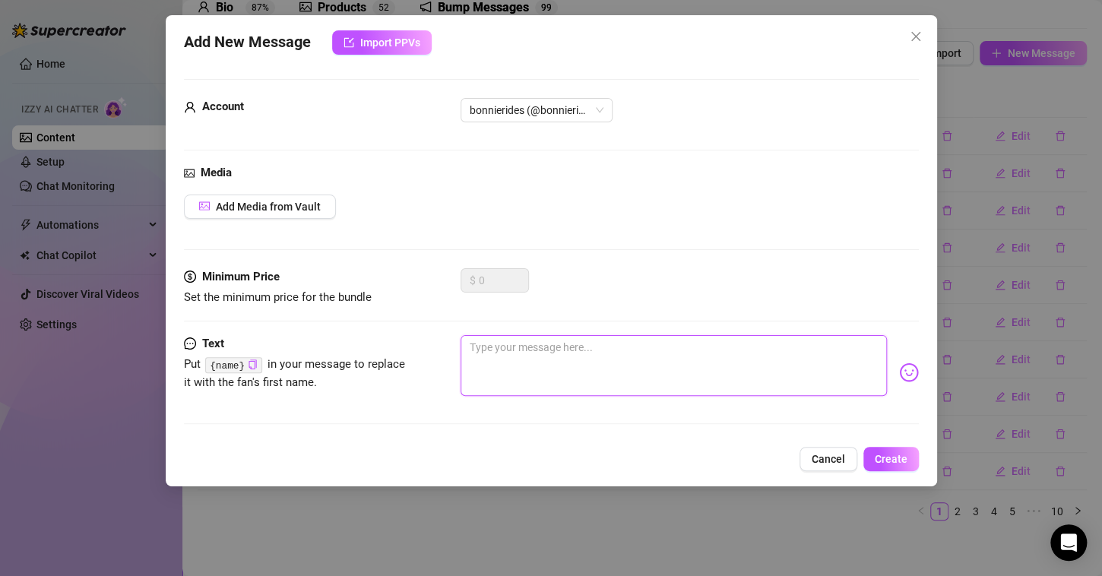
click at [511, 363] on textarea at bounding box center [674, 365] width 426 height 61
paste textarea "You’ve got me curious…"
type textarea "You’ve got me curious…"
click at [903, 453] on span "Create" at bounding box center [891, 459] width 33 height 12
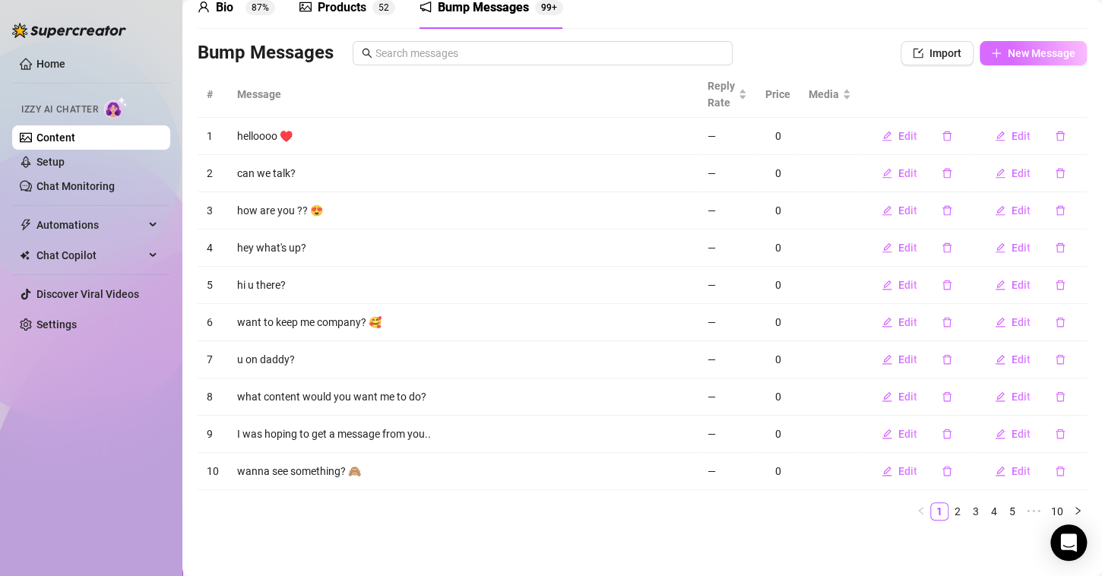
click at [1008, 54] on span "New Message" at bounding box center [1042, 53] width 68 height 12
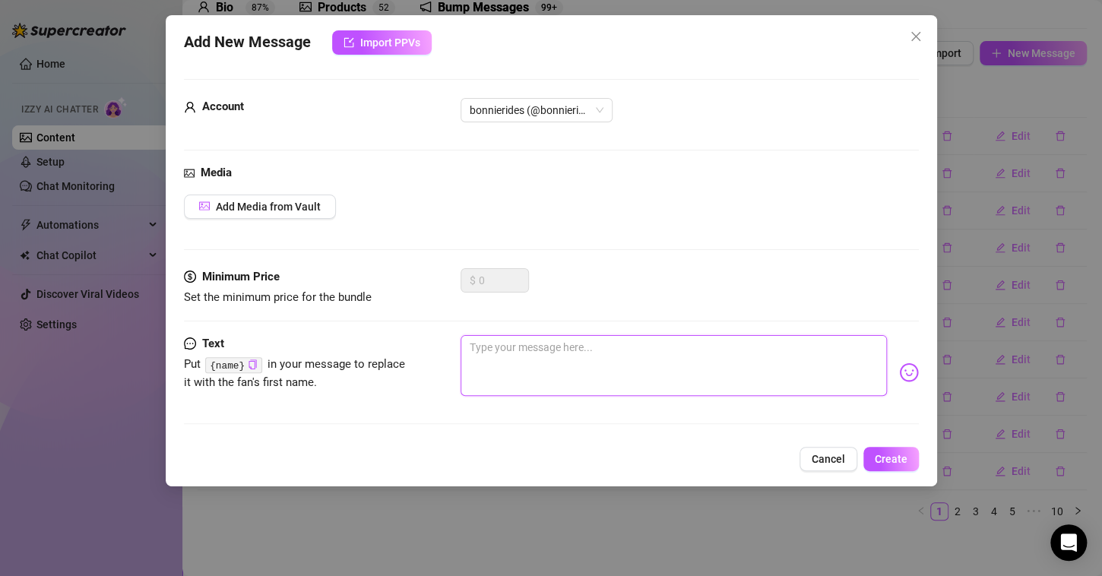
click at [622, 348] on textarea at bounding box center [674, 365] width 426 height 61
paste textarea "Let’s make this week one to remember"
type textarea "Let’s make this week one to remember"
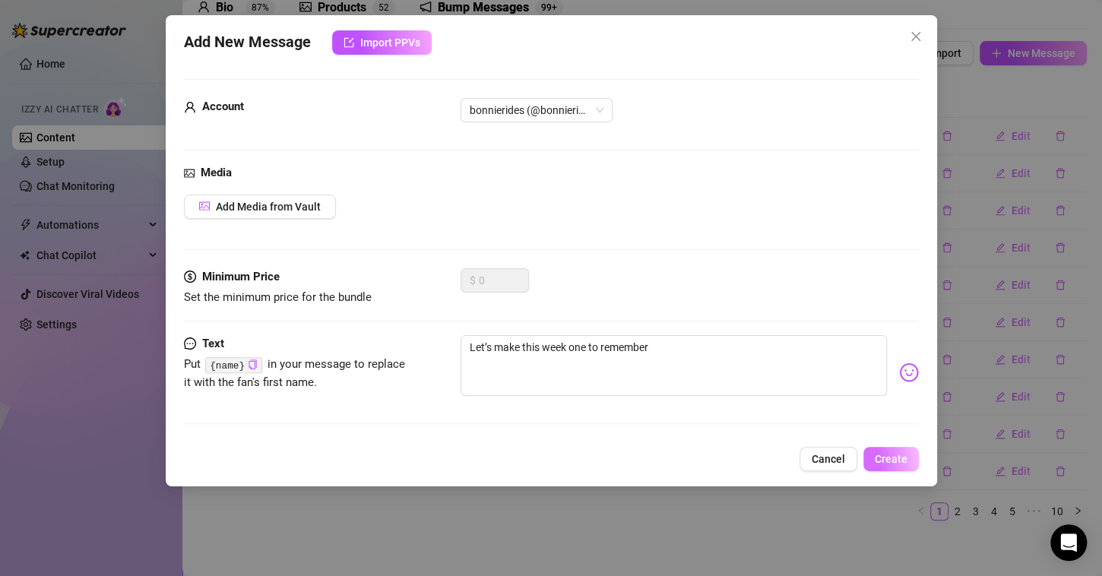
click at [882, 453] on span "Create" at bounding box center [891, 459] width 33 height 12
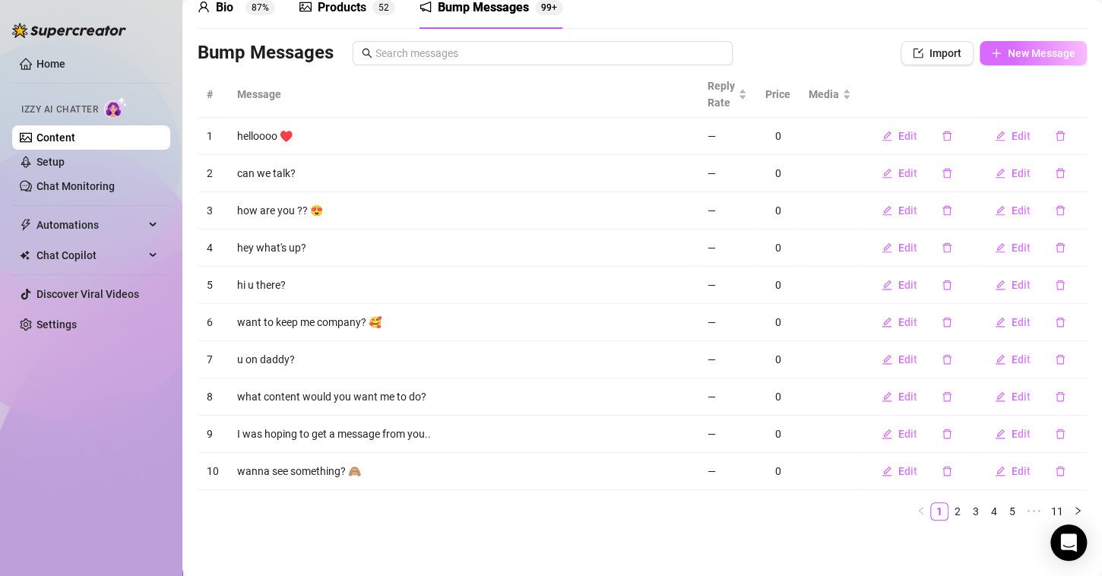
click at [980, 59] on button "New Message" at bounding box center [1033, 53] width 107 height 24
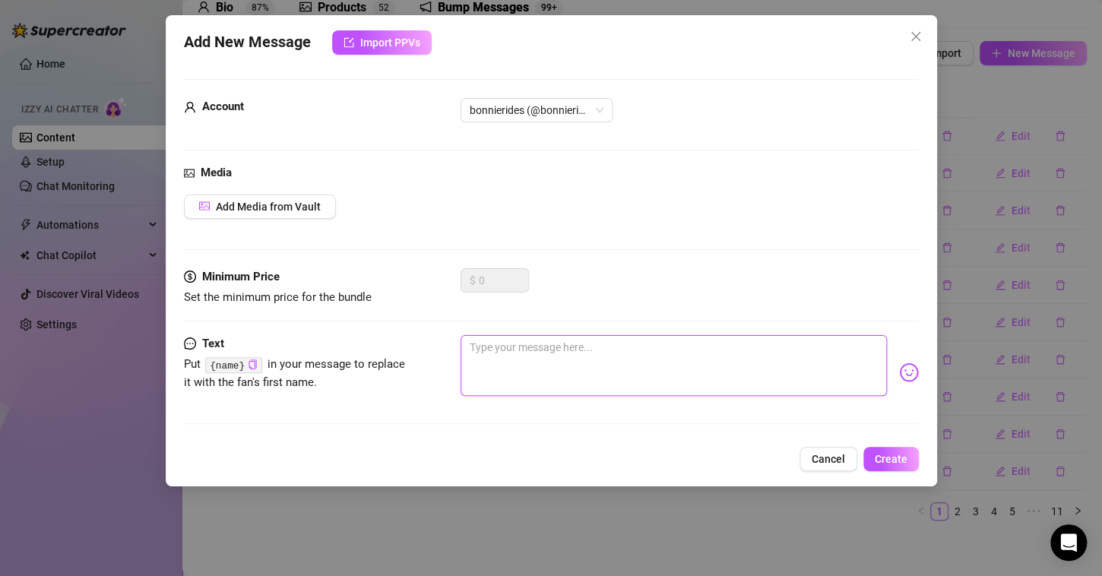
click at [647, 349] on textarea at bounding box center [674, 365] width 426 height 61
paste textarea "I’ve got ideas"
type textarea "I’ve got ideas"
click at [896, 453] on span "Create" at bounding box center [891, 459] width 33 height 12
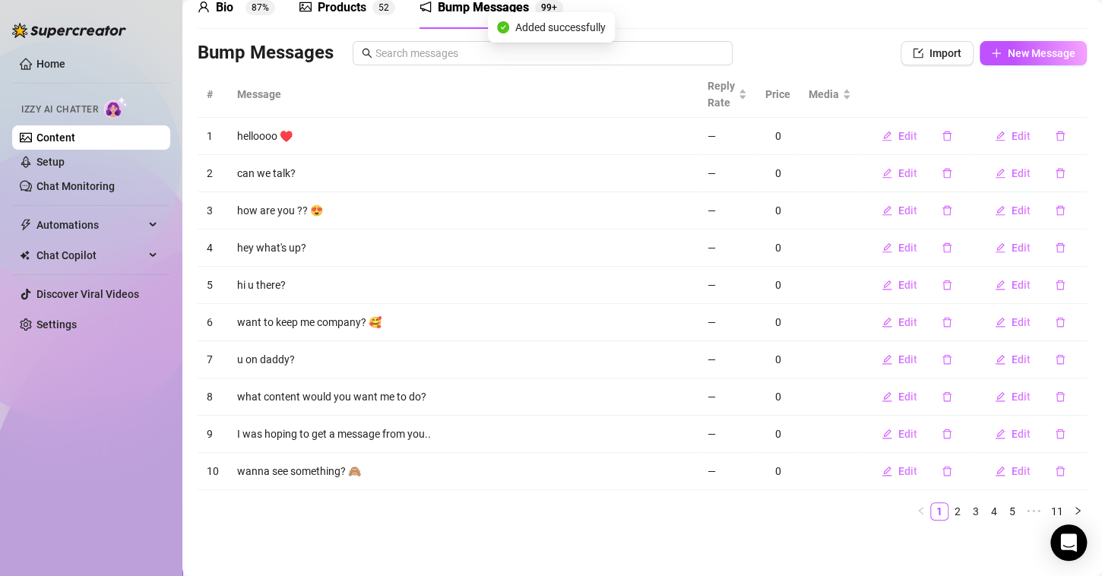
drag, startPoint x: 236, startPoint y: 307, endPoint x: 297, endPoint y: 378, distance: 93.2
click at [236, 307] on td "want to keep me company? 🥰" at bounding box center [463, 322] width 470 height 37
click at [1043, 55] on span "New Message" at bounding box center [1042, 53] width 68 height 12
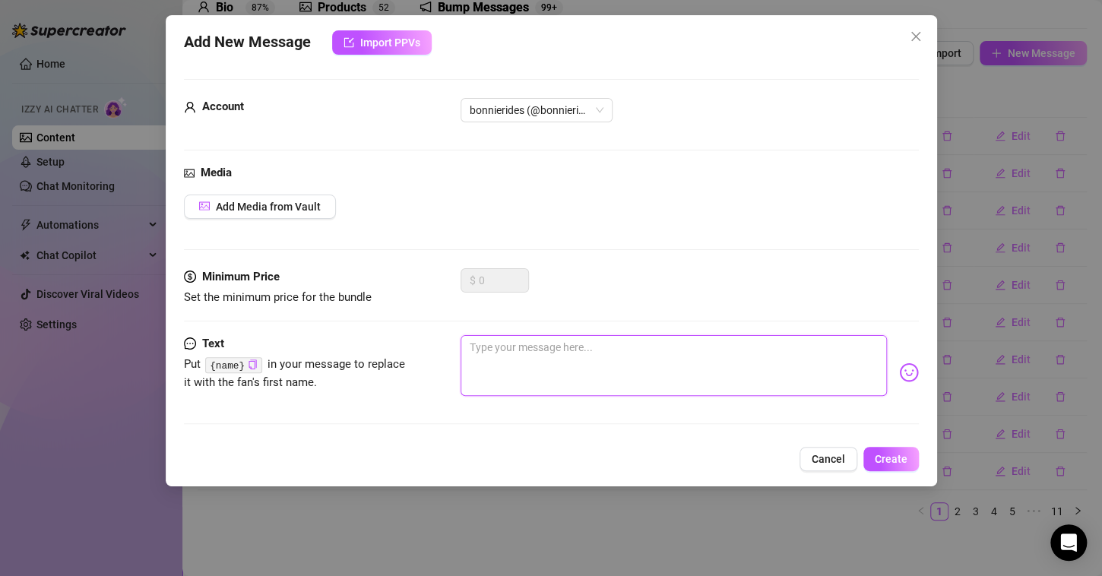
click at [494, 344] on textarea at bounding box center [674, 365] width 426 height 61
paste textarea "You always show up when I need a boost"
type textarea "You always show up when I need a boost"
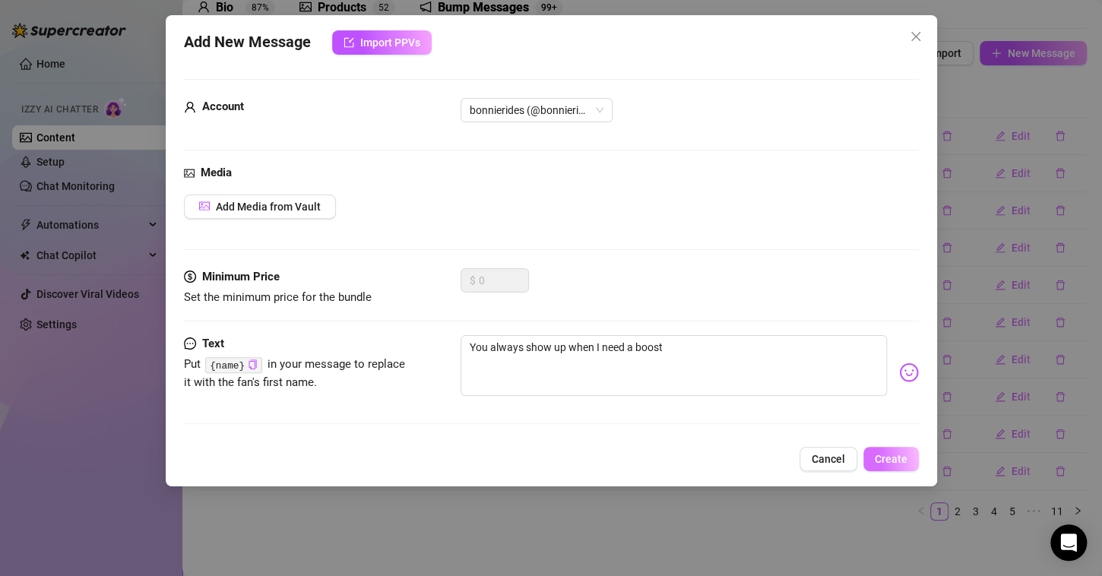
click at [894, 456] on span "Create" at bounding box center [891, 459] width 33 height 12
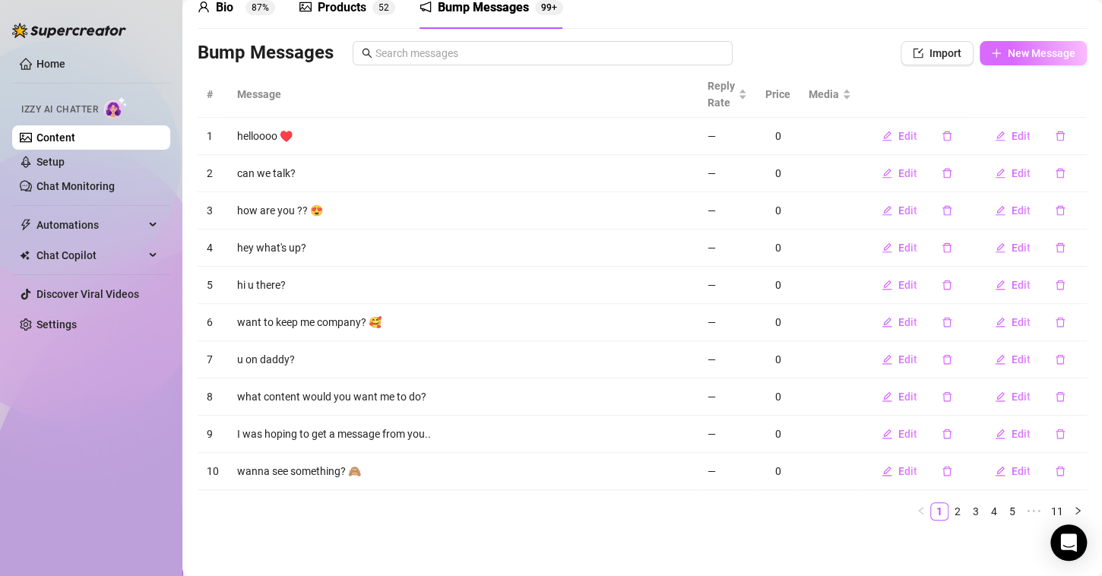
click at [1051, 49] on span "New Message" at bounding box center [1042, 53] width 68 height 12
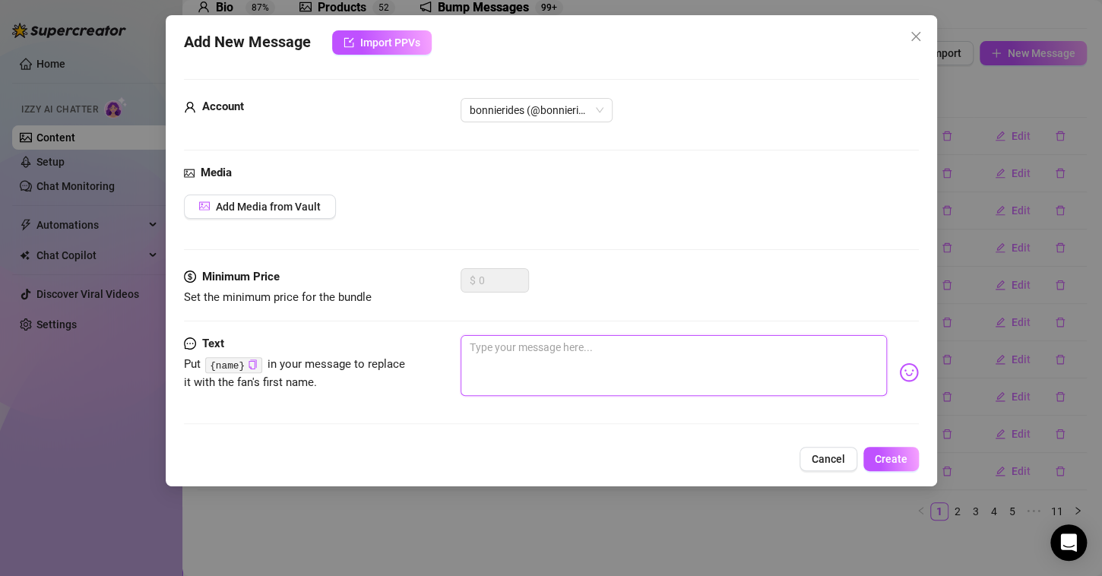
click at [547, 359] on textarea at bounding box center [674, 365] width 426 height 61
paste textarea "Feels like you and I could get along really well"
type textarea "Feels like you and I could get along really well"
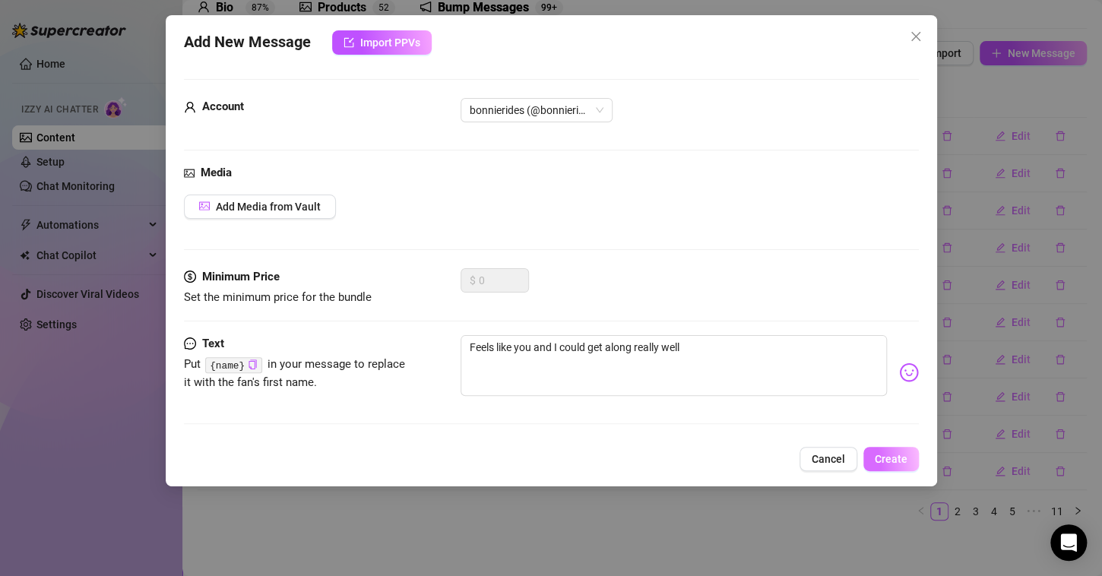
click at [885, 453] on span "Create" at bounding box center [891, 459] width 33 height 12
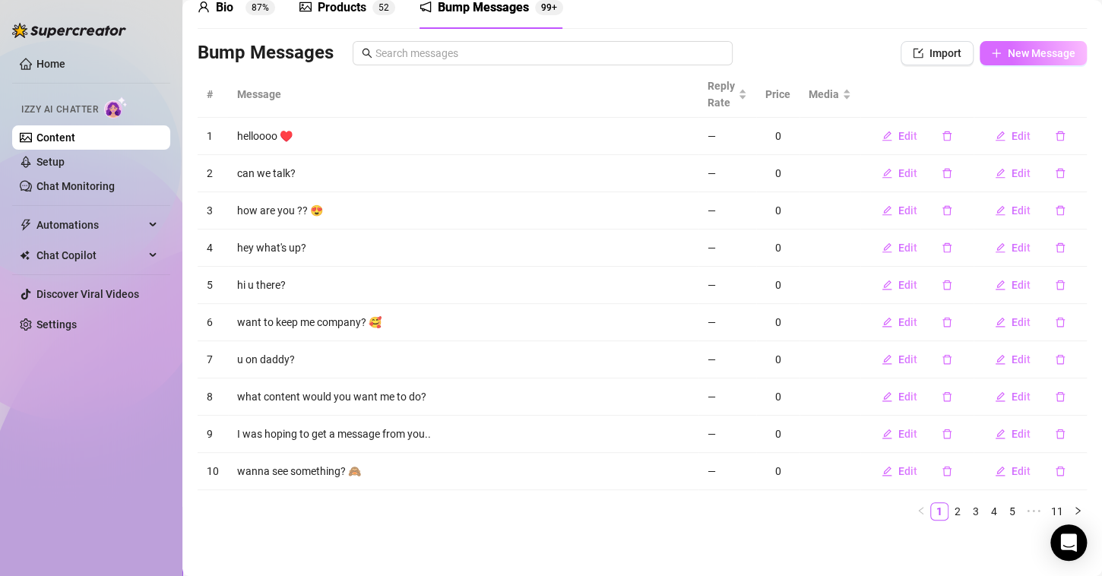
click at [1012, 55] on span "New Message" at bounding box center [1042, 53] width 68 height 12
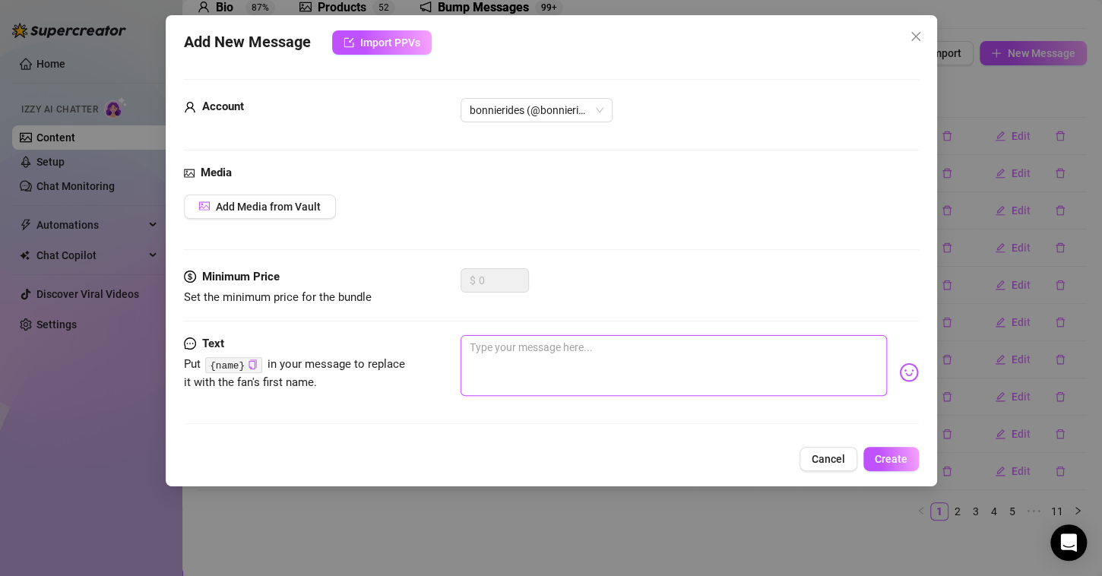
click at [501, 375] on textarea at bounding box center [674, 365] width 426 height 61
paste textarea "I’m ready when you are"
type textarea "I’m ready when you are"
click at [897, 460] on span "Create" at bounding box center [891, 459] width 33 height 12
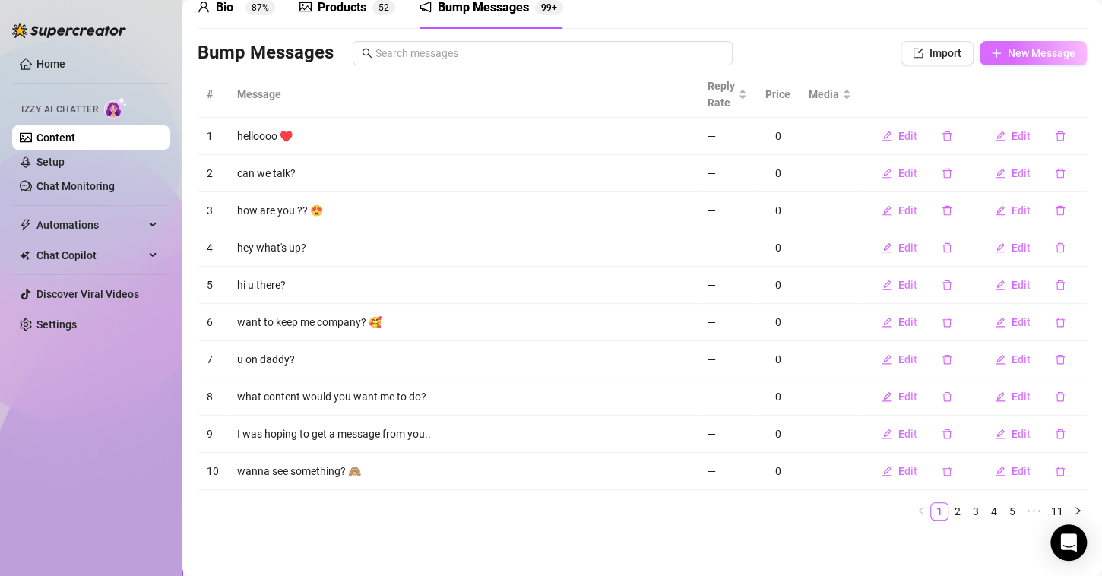
click at [1008, 49] on span "New Message" at bounding box center [1042, 53] width 68 height 12
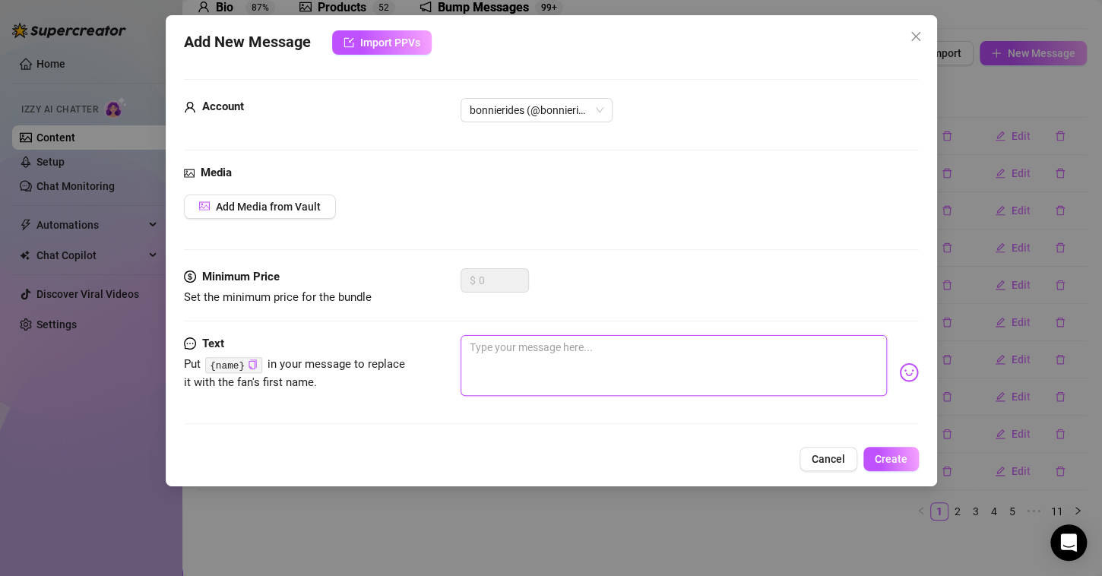
click at [561, 347] on textarea at bounding box center [674, 365] width 426 height 61
paste textarea "You’ve been my favorite part of [DATE]"
type textarea "You’ve been my favorite part of [DATE]"
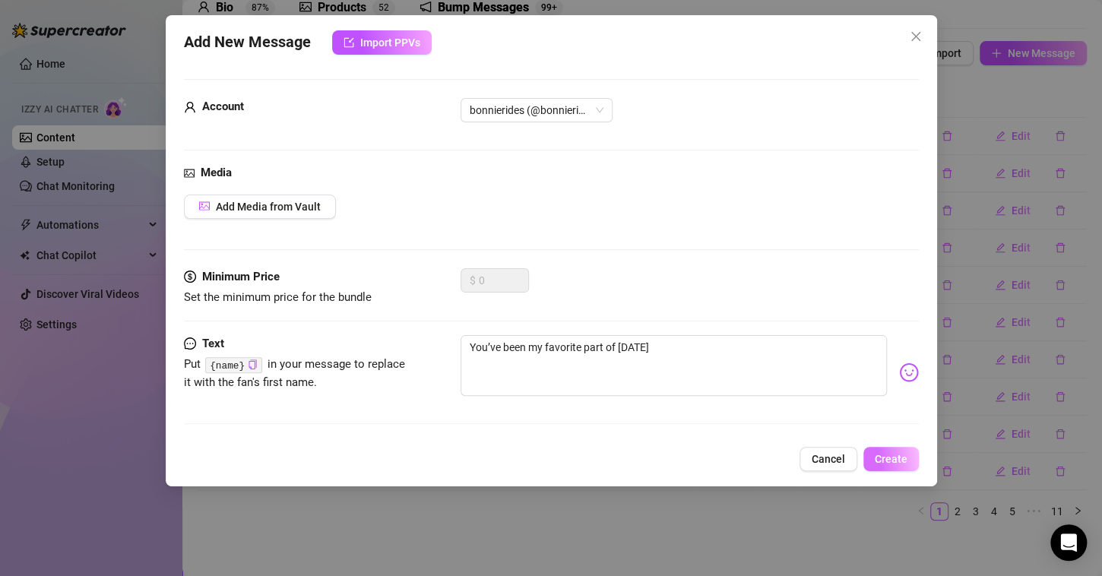
click at [893, 454] on span "Create" at bounding box center [891, 459] width 33 height 12
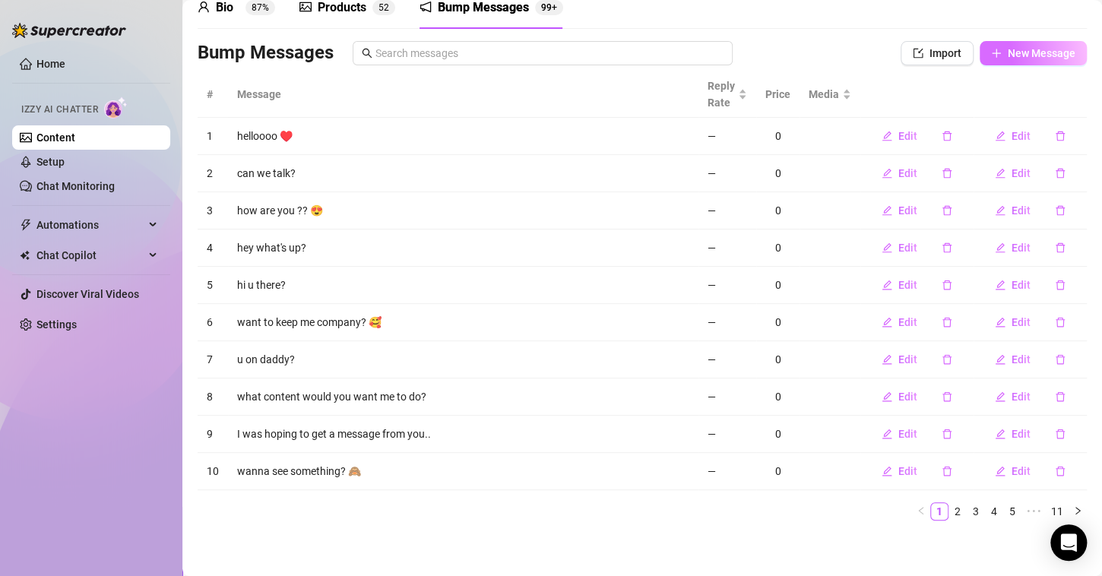
click at [1021, 47] on span "New Message" at bounding box center [1042, 53] width 68 height 12
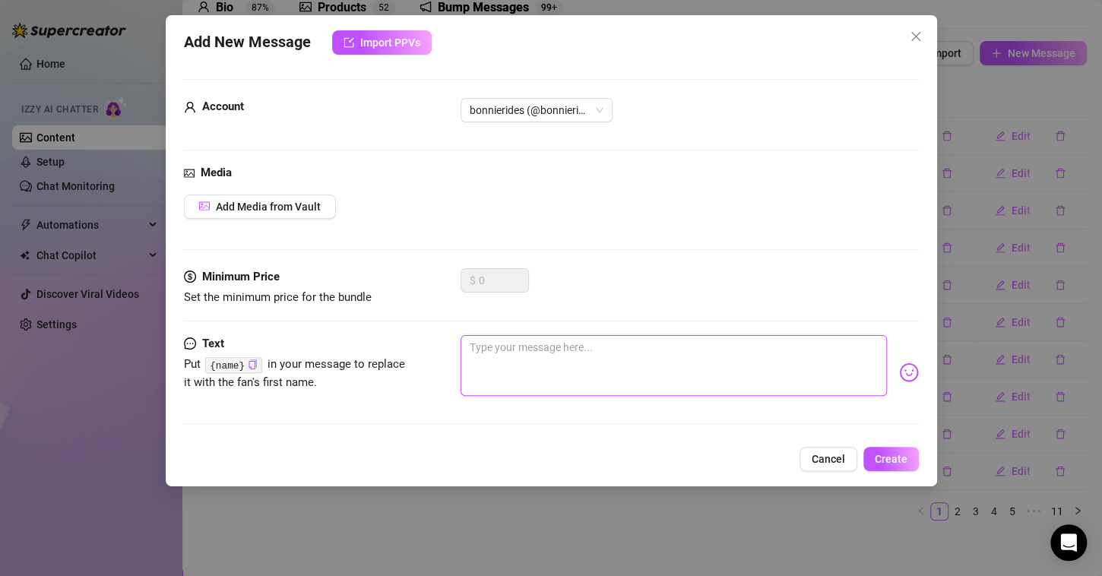
click at [534, 363] on textarea at bounding box center [674, 365] width 426 height 61
paste textarea "Don’t tell anyone 😉"
type textarea "Don’t tell anyone 😉"
click at [887, 460] on span "Create" at bounding box center [891, 459] width 33 height 12
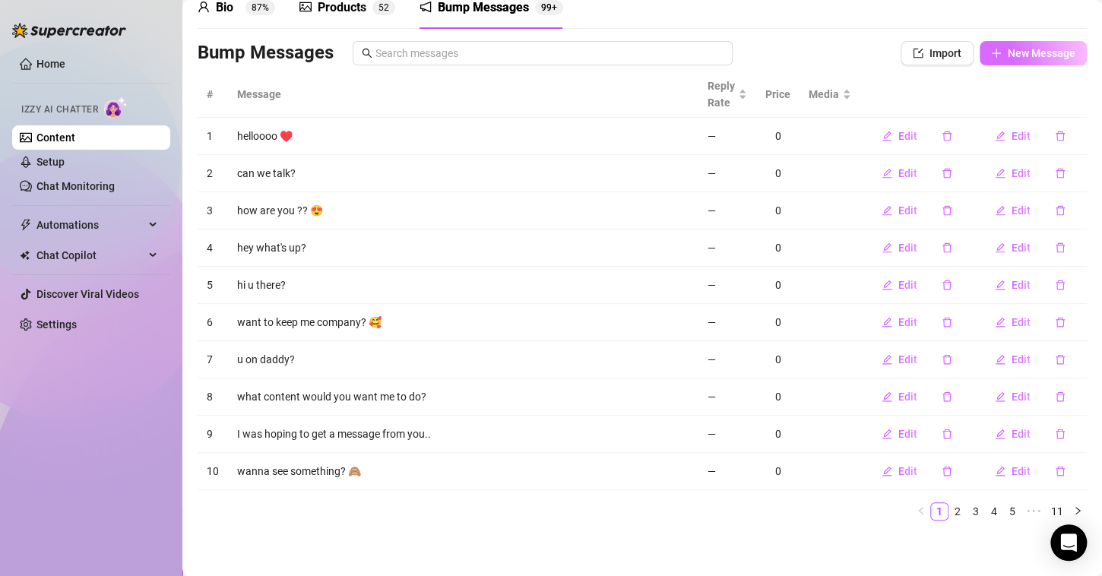
click at [1028, 49] on span "New Message" at bounding box center [1042, 53] width 68 height 12
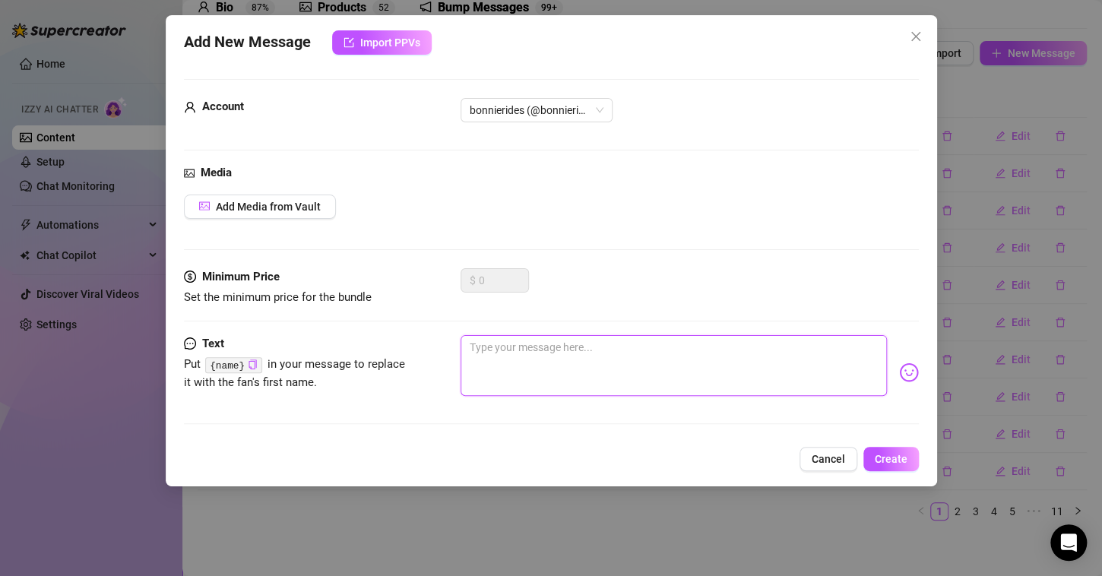
click at [546, 357] on textarea at bounding box center [674, 365] width 426 height 61
paste textarea "I think you’d like what I’ve got planned…"
type textarea "I think you’d like what I’ve got planned…"
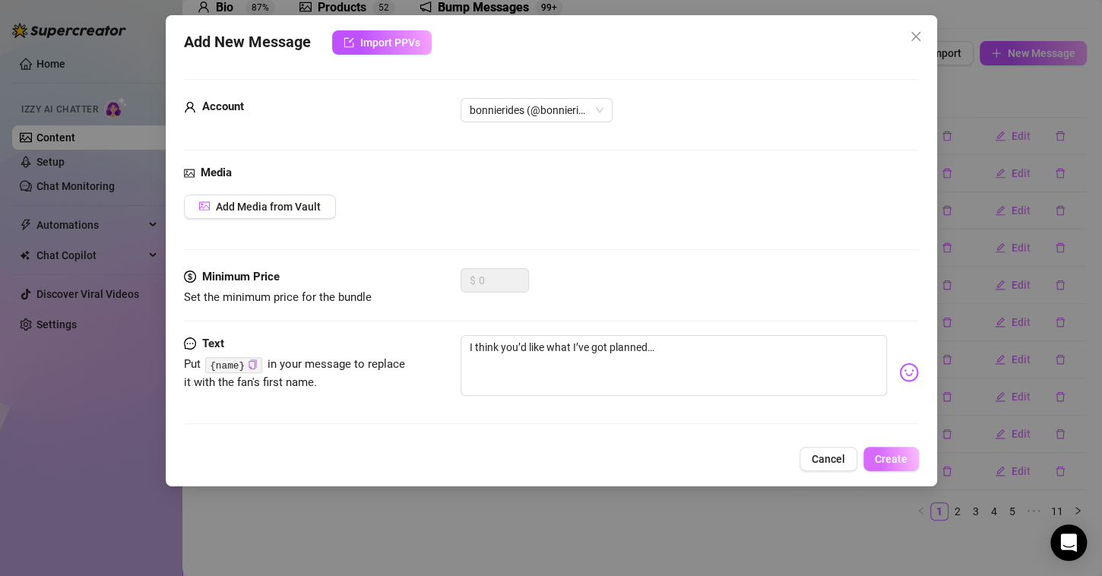
click at [892, 456] on span "Create" at bounding box center [891, 459] width 33 height 12
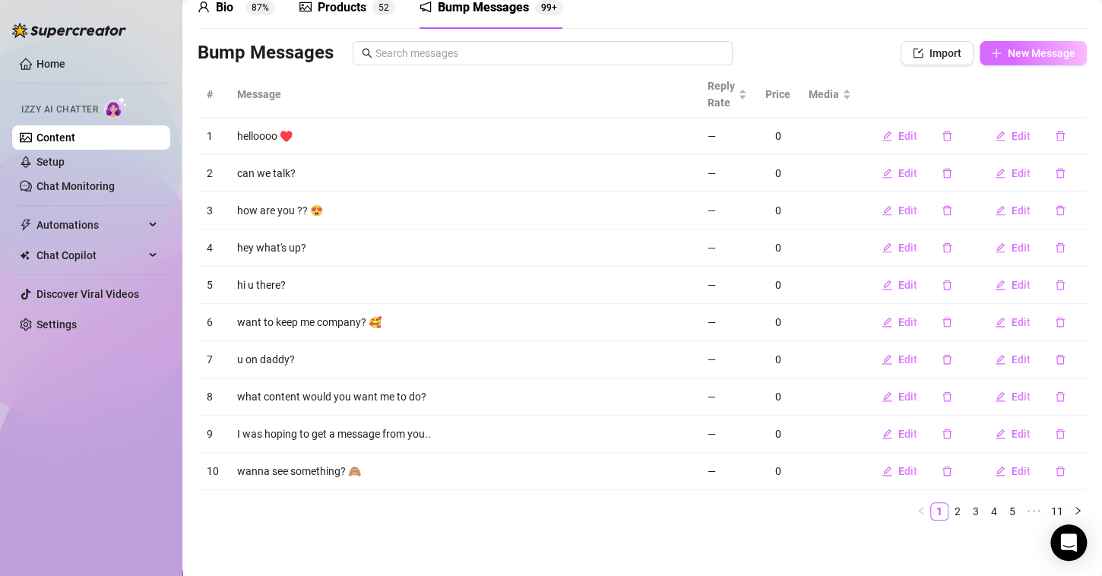
click at [1021, 51] on span "New Message" at bounding box center [1042, 53] width 68 height 12
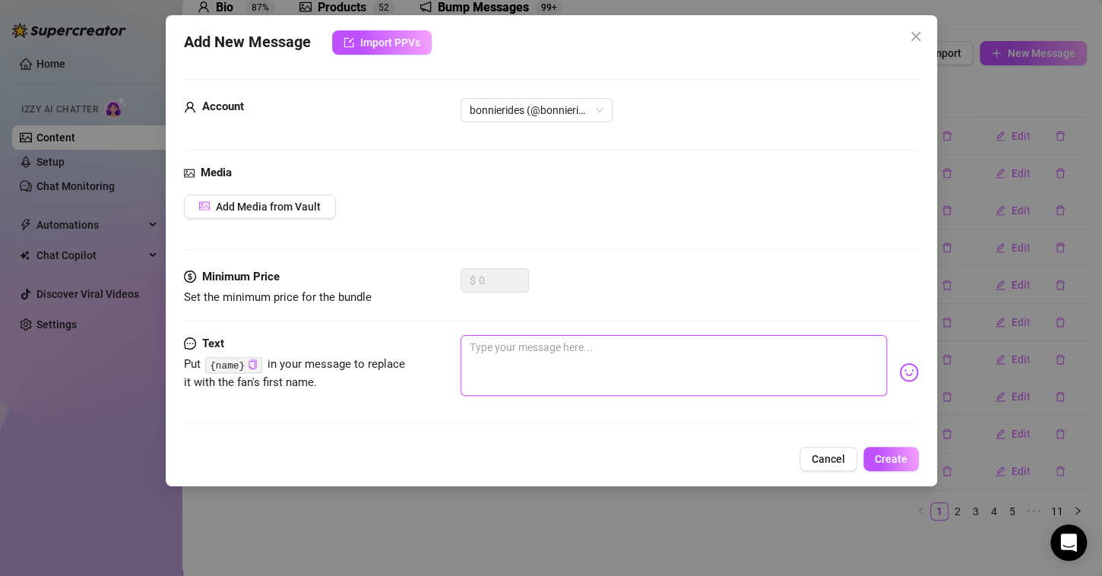
click at [577, 362] on textarea at bounding box center [674, 365] width 426 height 61
paste textarea "Let’s make it happen"
type textarea "Let’s make it happen"
click at [901, 460] on span "Create" at bounding box center [891, 459] width 33 height 12
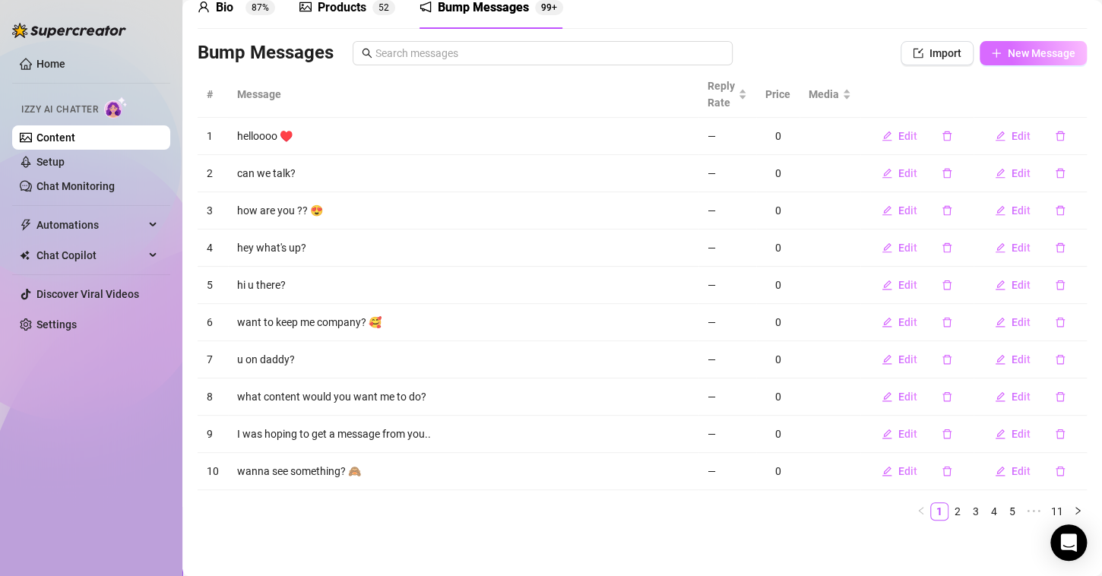
click at [993, 47] on button "New Message" at bounding box center [1033, 53] width 107 height 24
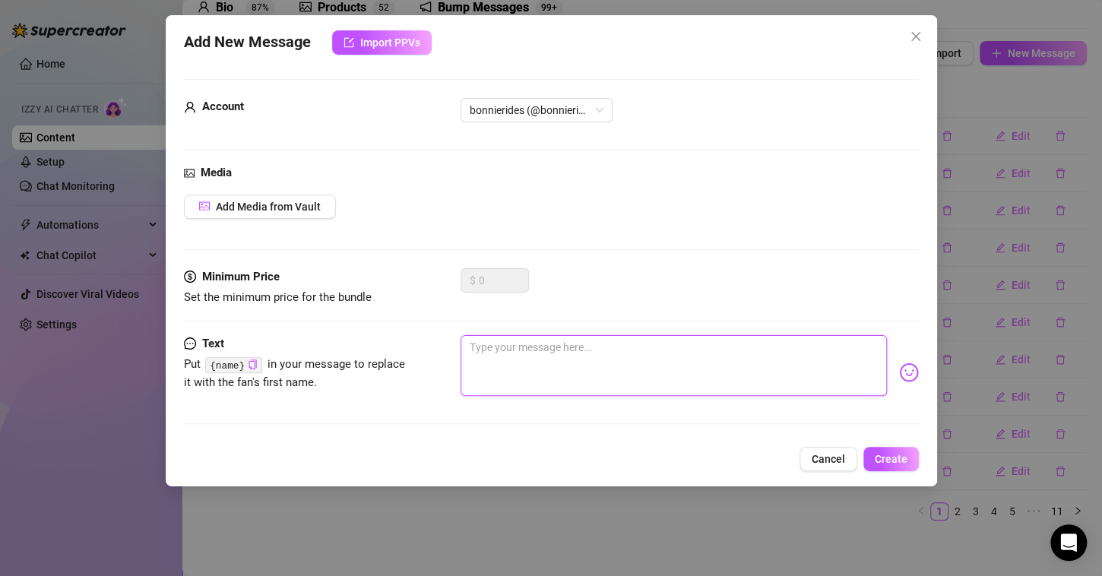
click at [559, 359] on textarea at bounding box center [674, 365] width 426 height 61
paste textarea "You know how to make it even better"
type textarea "You know how to make it even better"
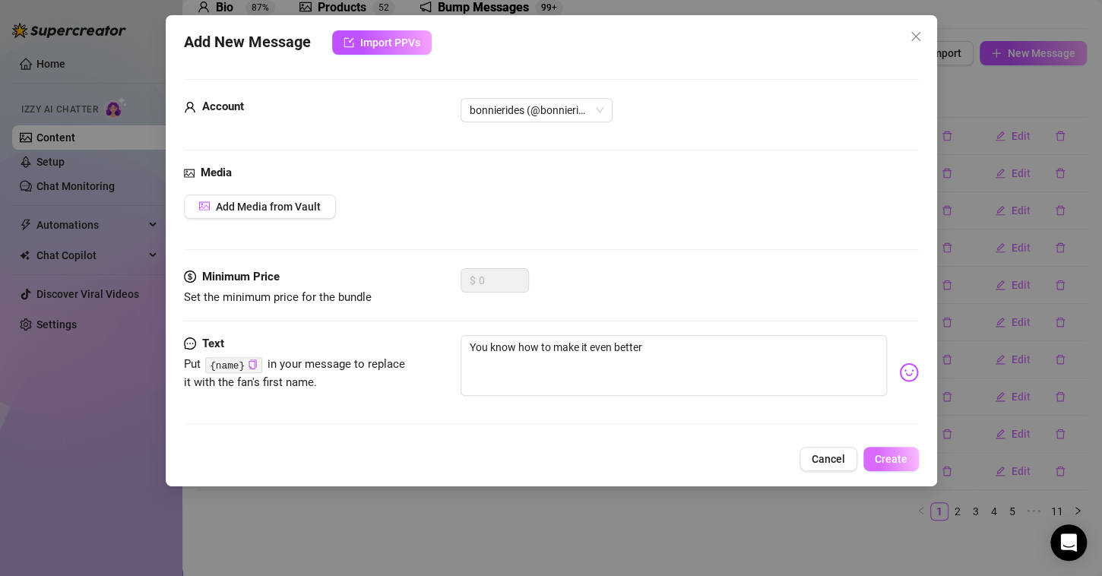
click at [888, 453] on span "Create" at bounding box center [891, 459] width 33 height 12
